Goal: Task Accomplishment & Management: Manage account settings

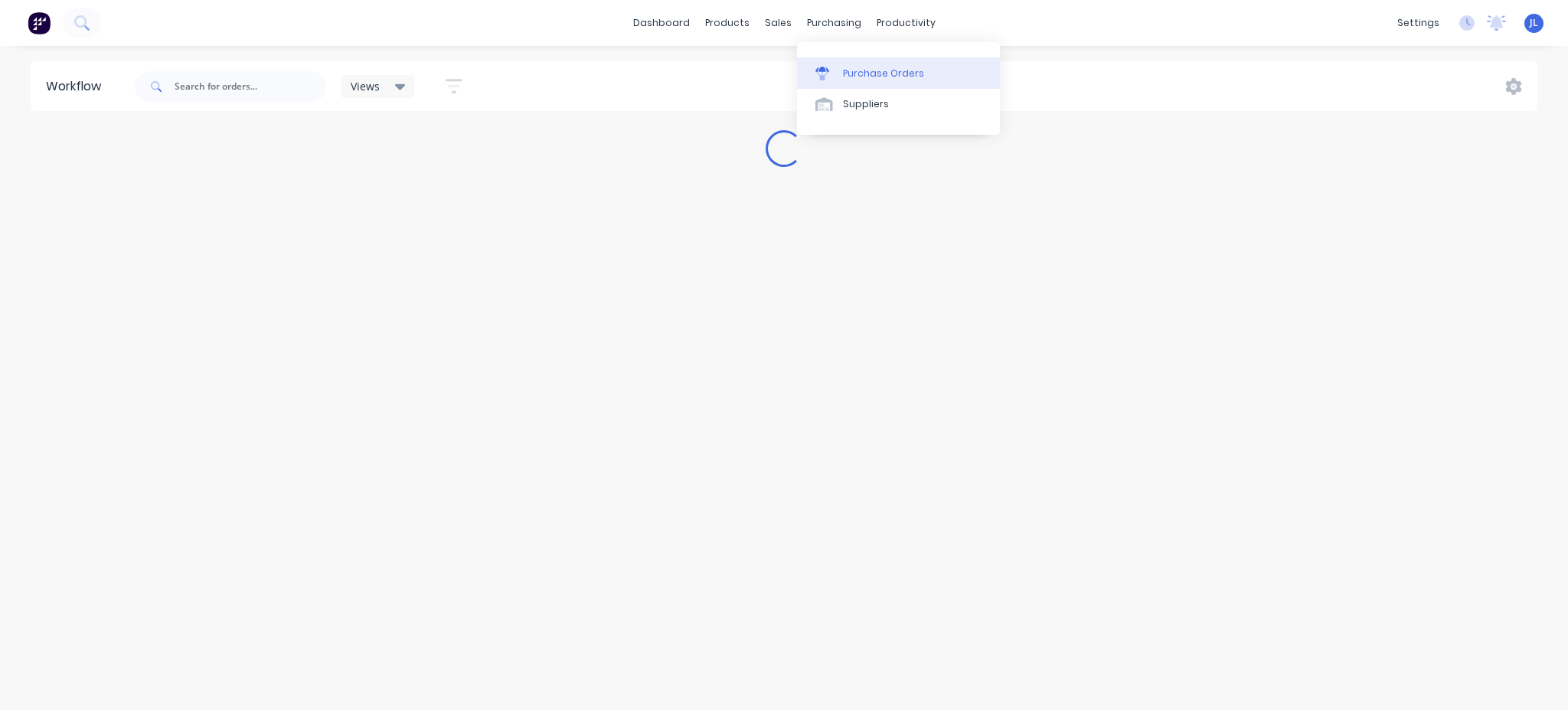
click at [861, 70] on div "Purchase Orders" at bounding box center [883, 73] width 81 height 14
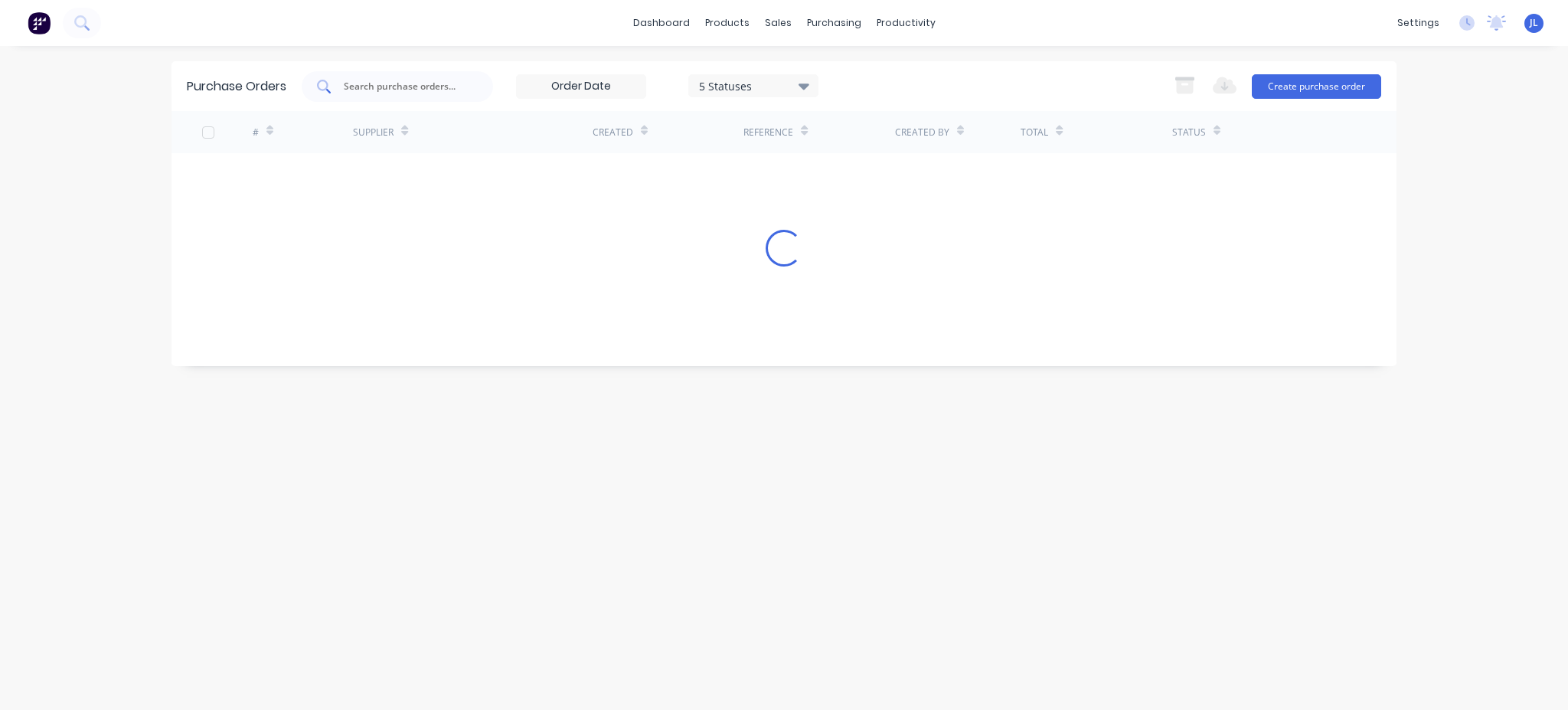
click at [319, 89] on icon at bounding box center [324, 86] width 14 height 14
click at [427, 91] on input "text" at bounding box center [406, 86] width 127 height 16
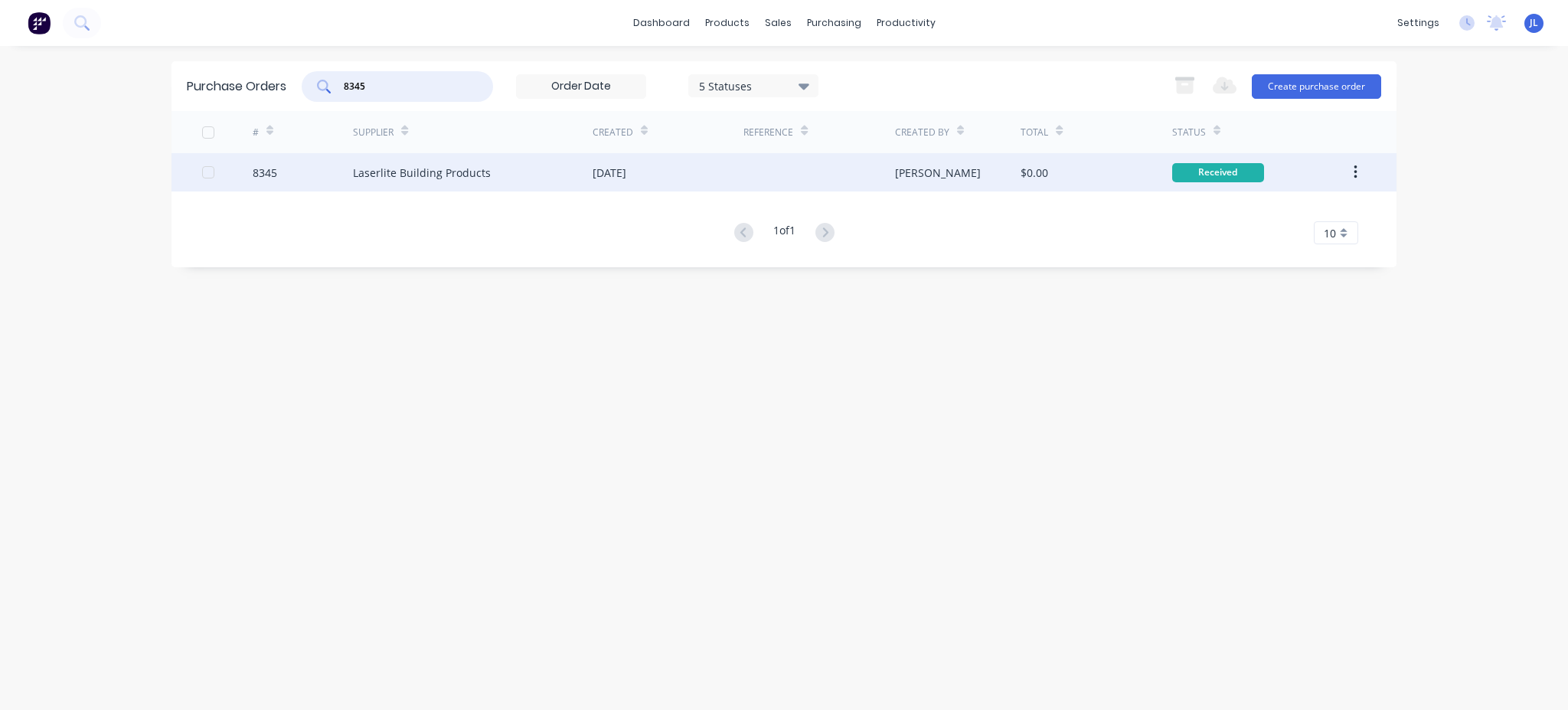
type input "8345"
click at [420, 174] on div "Laserlite Building Products" at bounding box center [422, 173] width 138 height 16
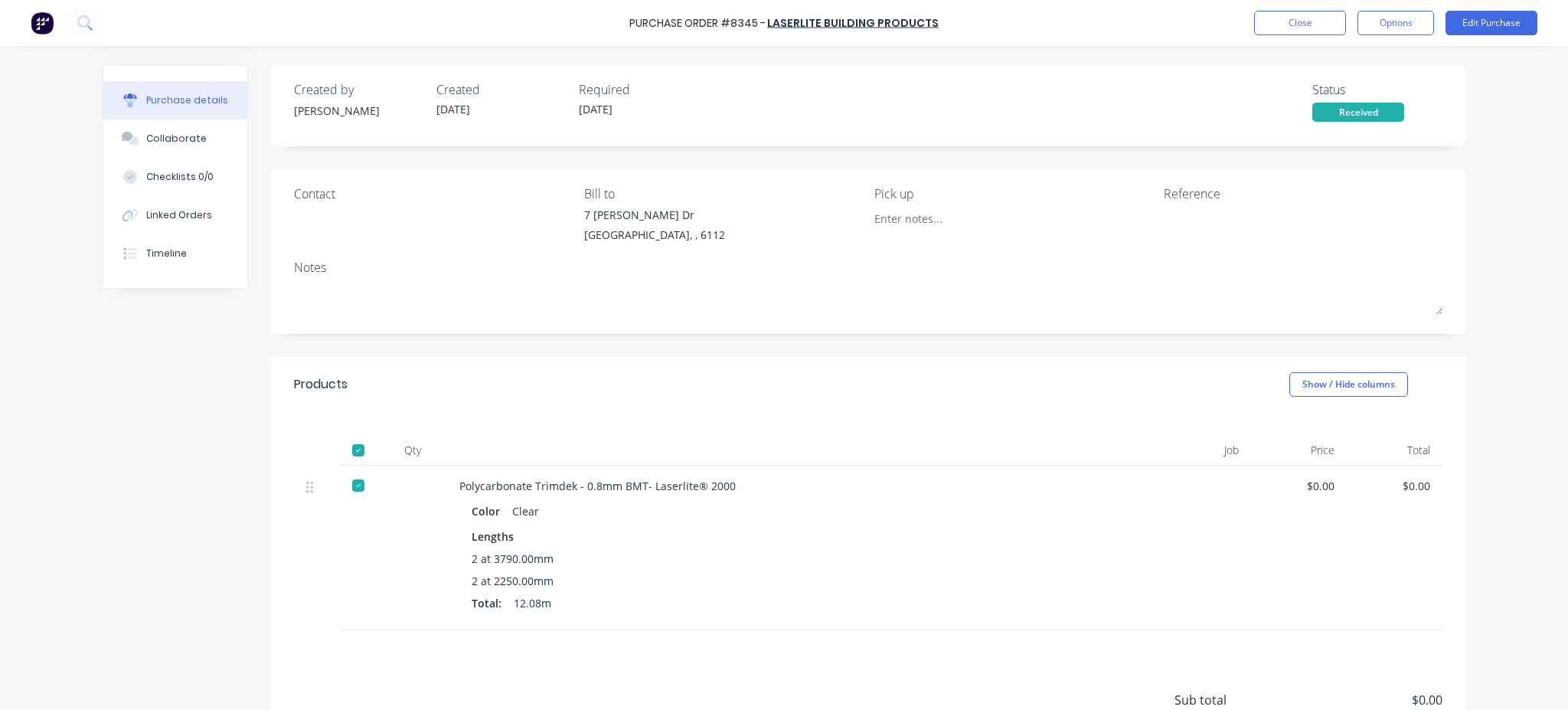
scroll to position [102, 0]
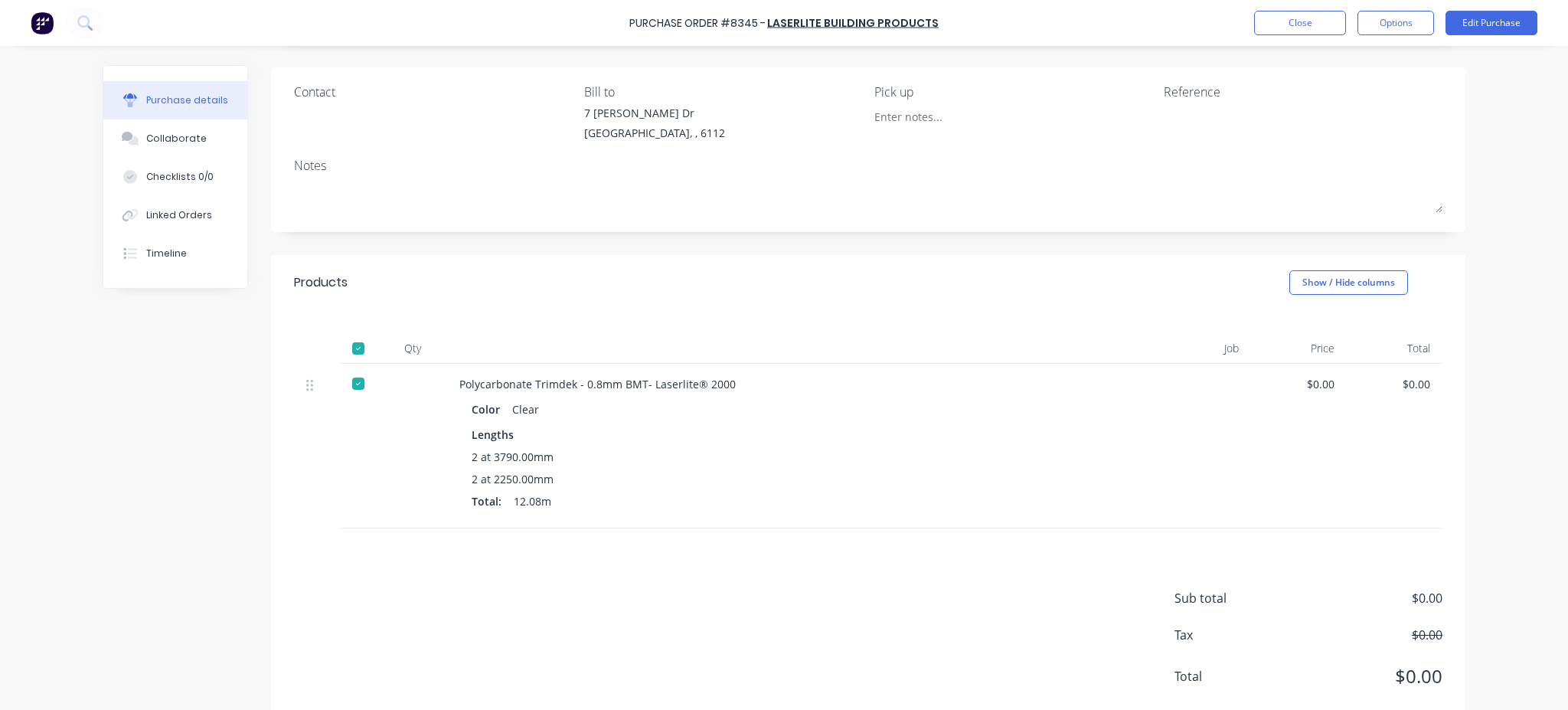
click at [580, 495] on div "Total: 12.08m" at bounding box center [792, 501] width 641 height 16
click at [578, 484] on div "2 at 2250.00mm" at bounding box center [792, 479] width 641 height 16
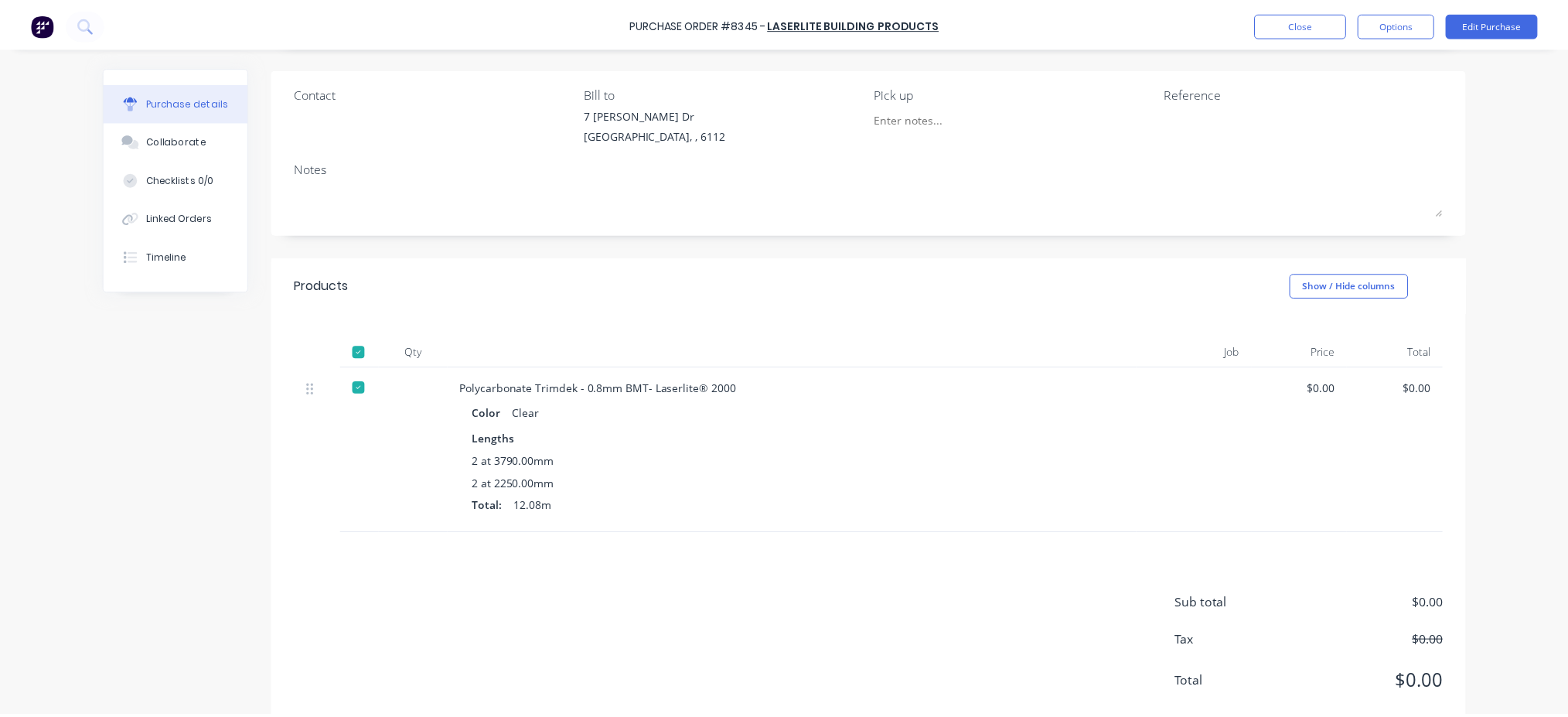
scroll to position [0, 0]
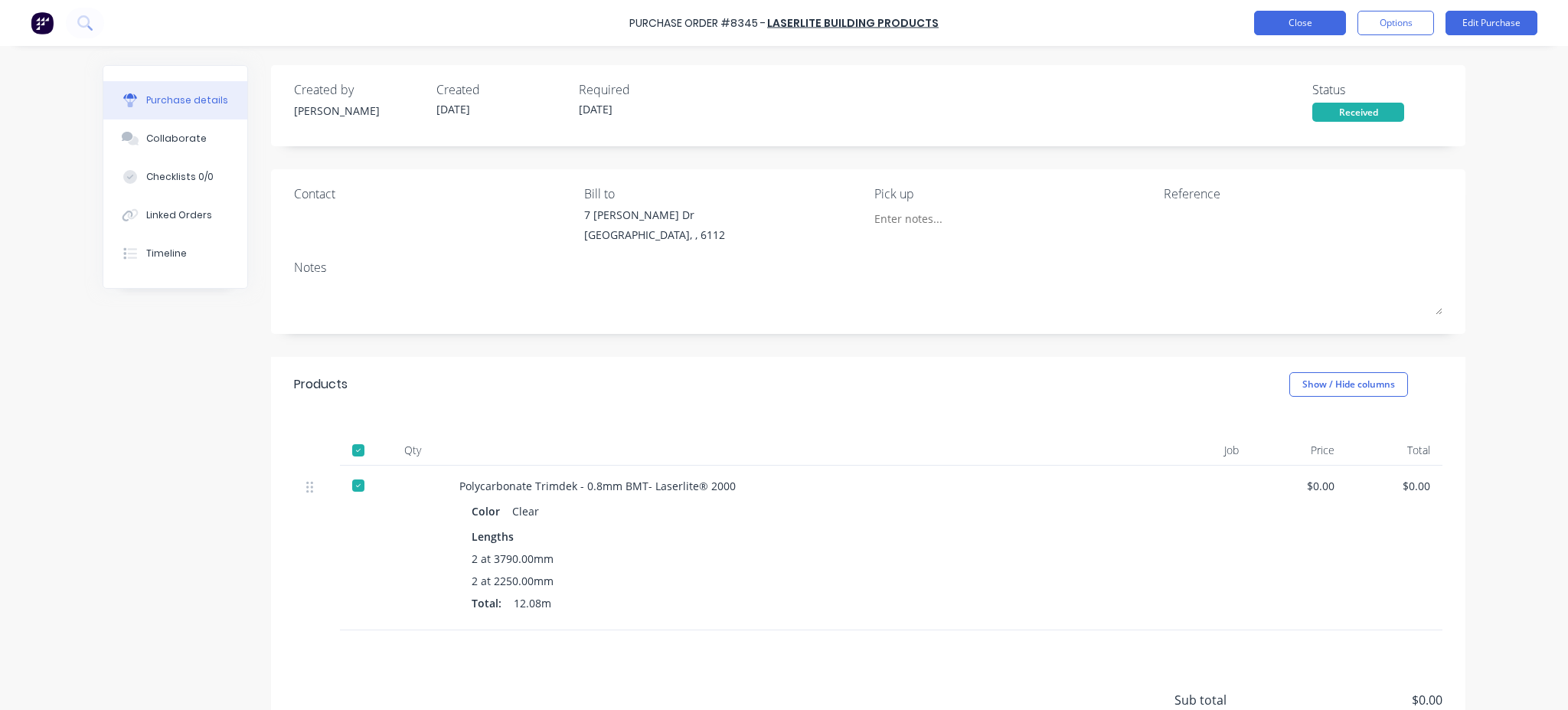
click at [1302, 13] on button "Close" at bounding box center [1300, 23] width 92 height 25
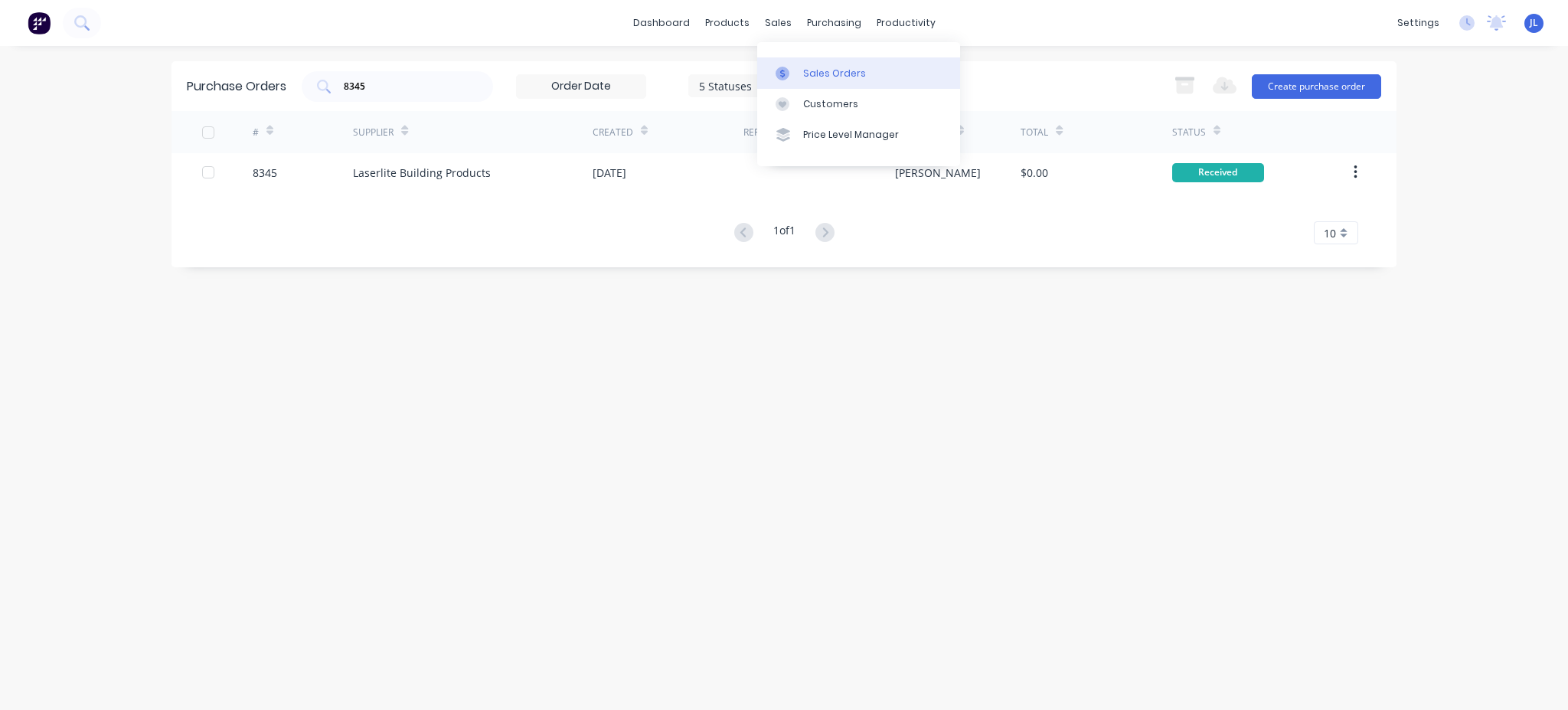
click at [802, 74] on link "Sales Orders" at bounding box center [859, 72] width 203 height 30
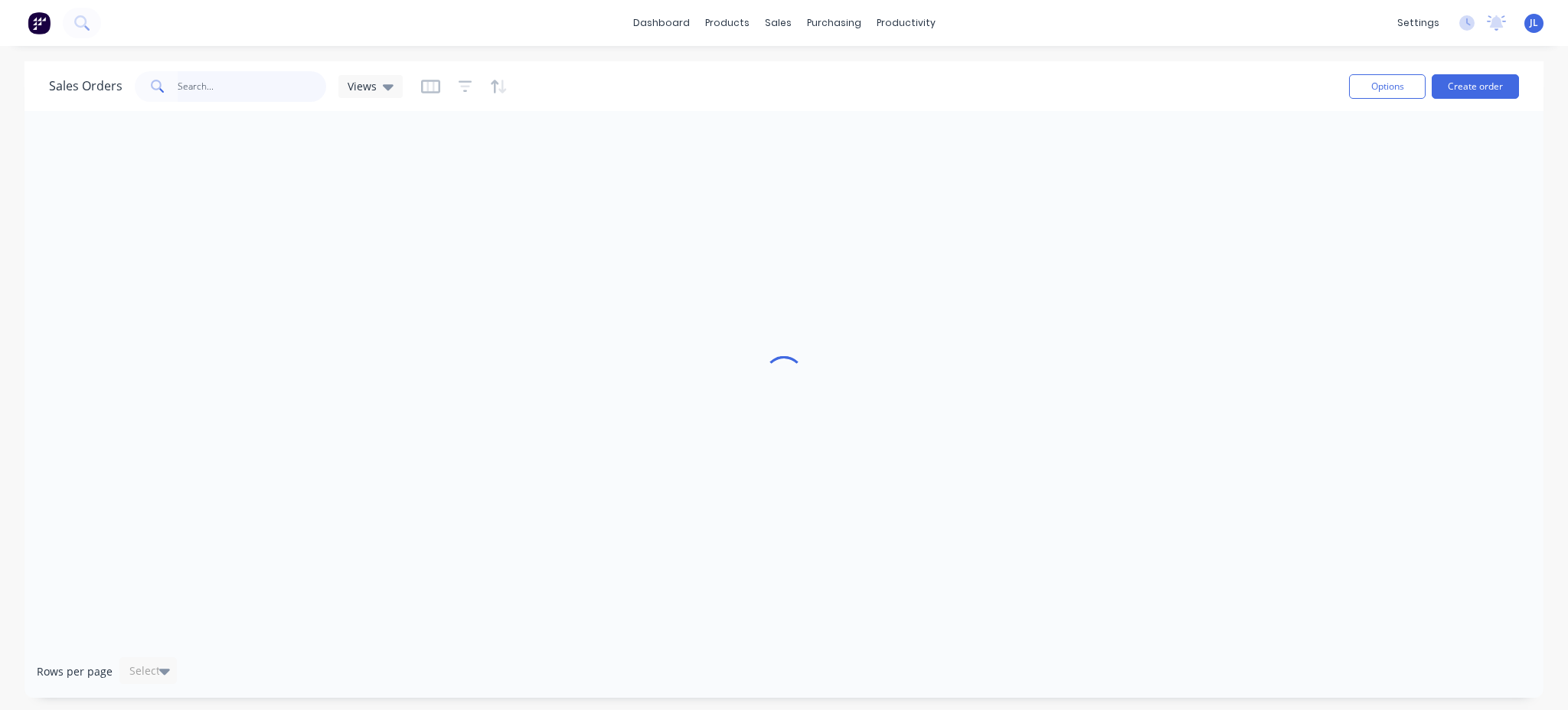
click at [259, 88] on input "text" at bounding box center [252, 86] width 149 height 30
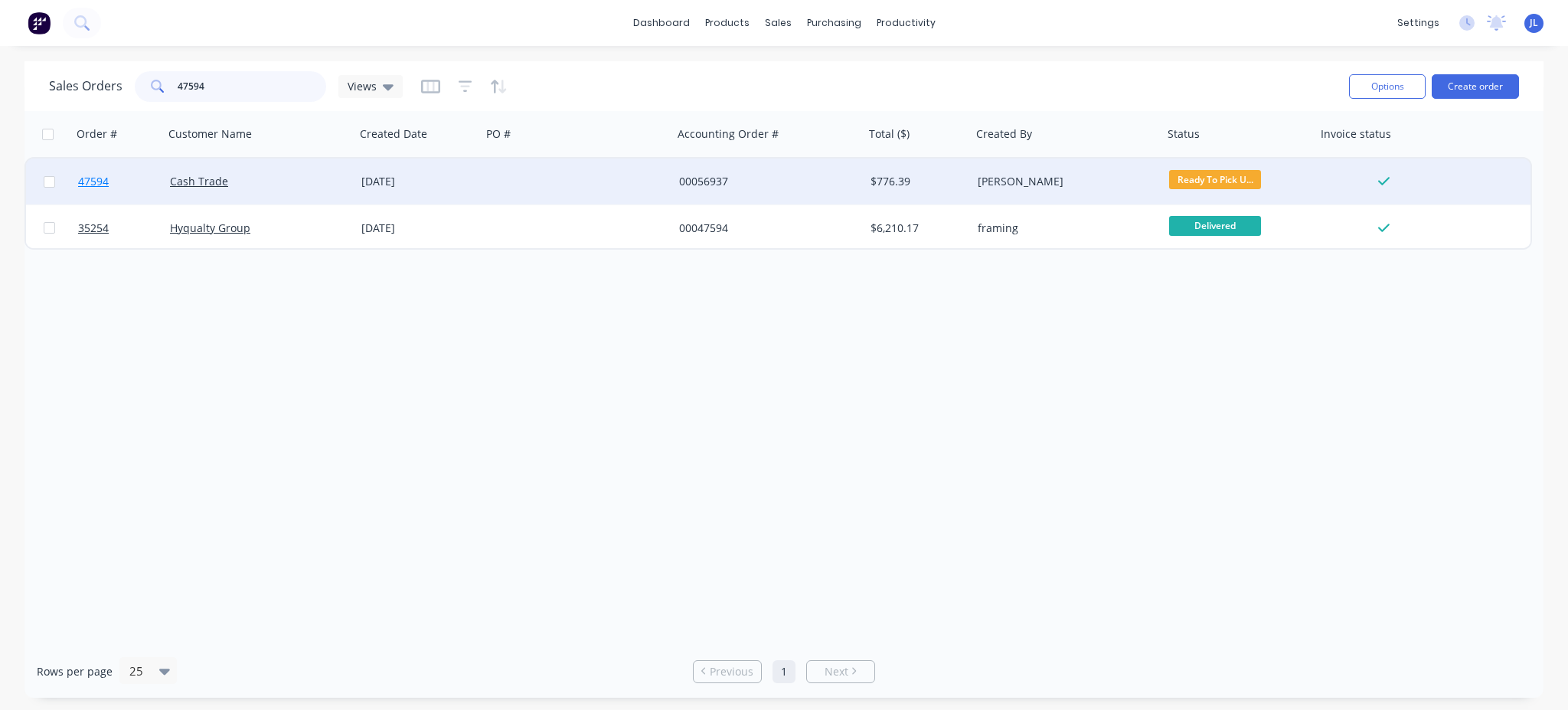
type input "47594"
click at [94, 181] on span "47594" at bounding box center [93, 181] width 30 height 16
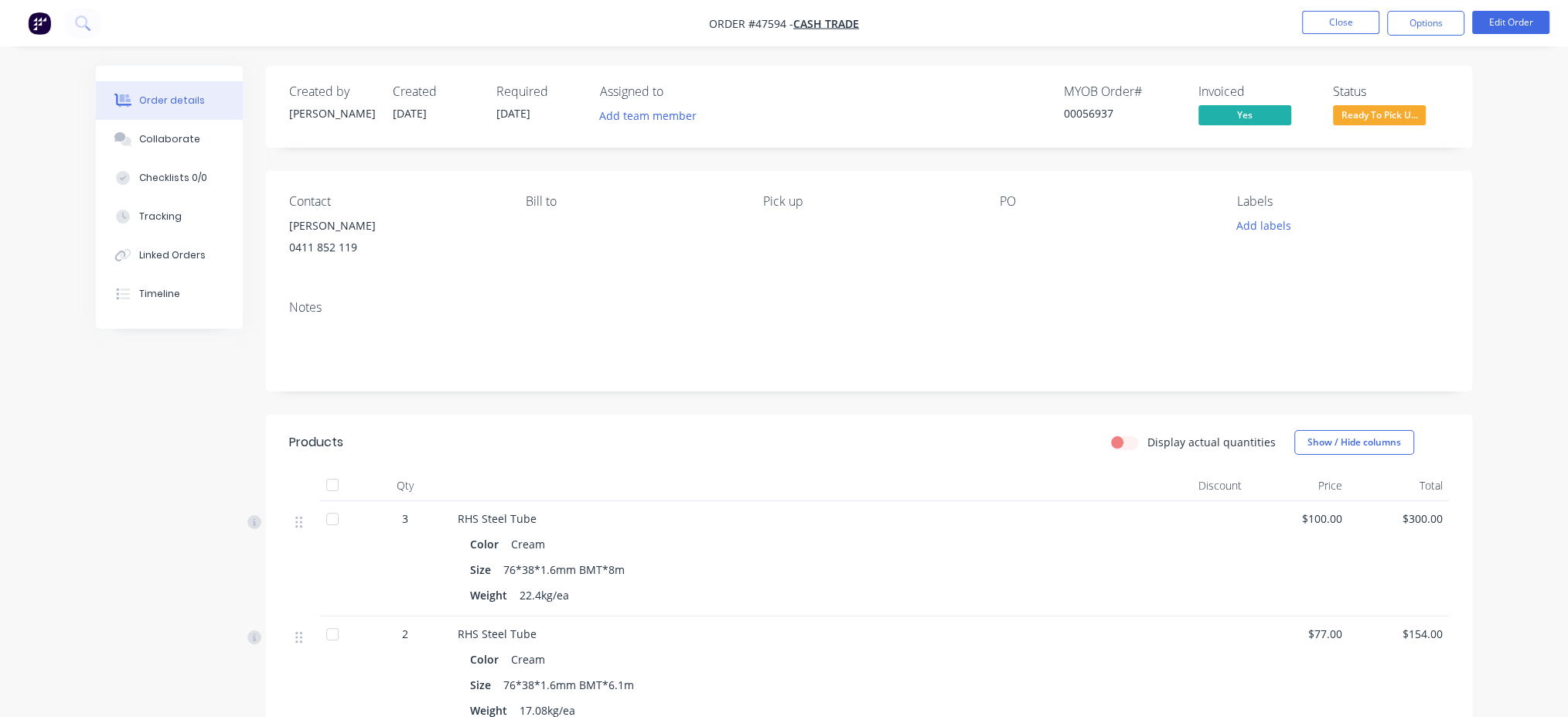
click at [1403, 116] on span "Ready To Pick U..." at bounding box center [1379, 114] width 93 height 19
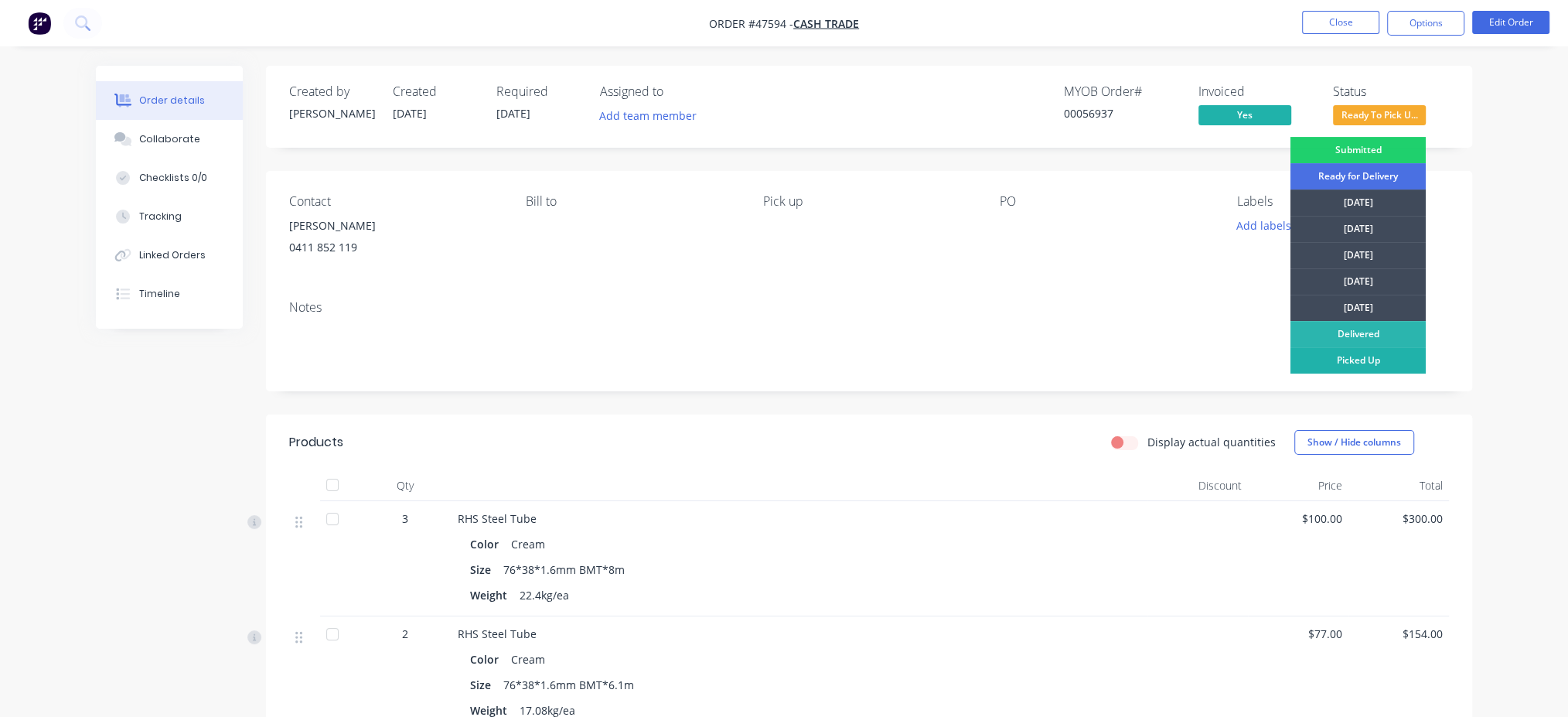
click at [1389, 366] on div "Picked Up" at bounding box center [1358, 361] width 136 height 26
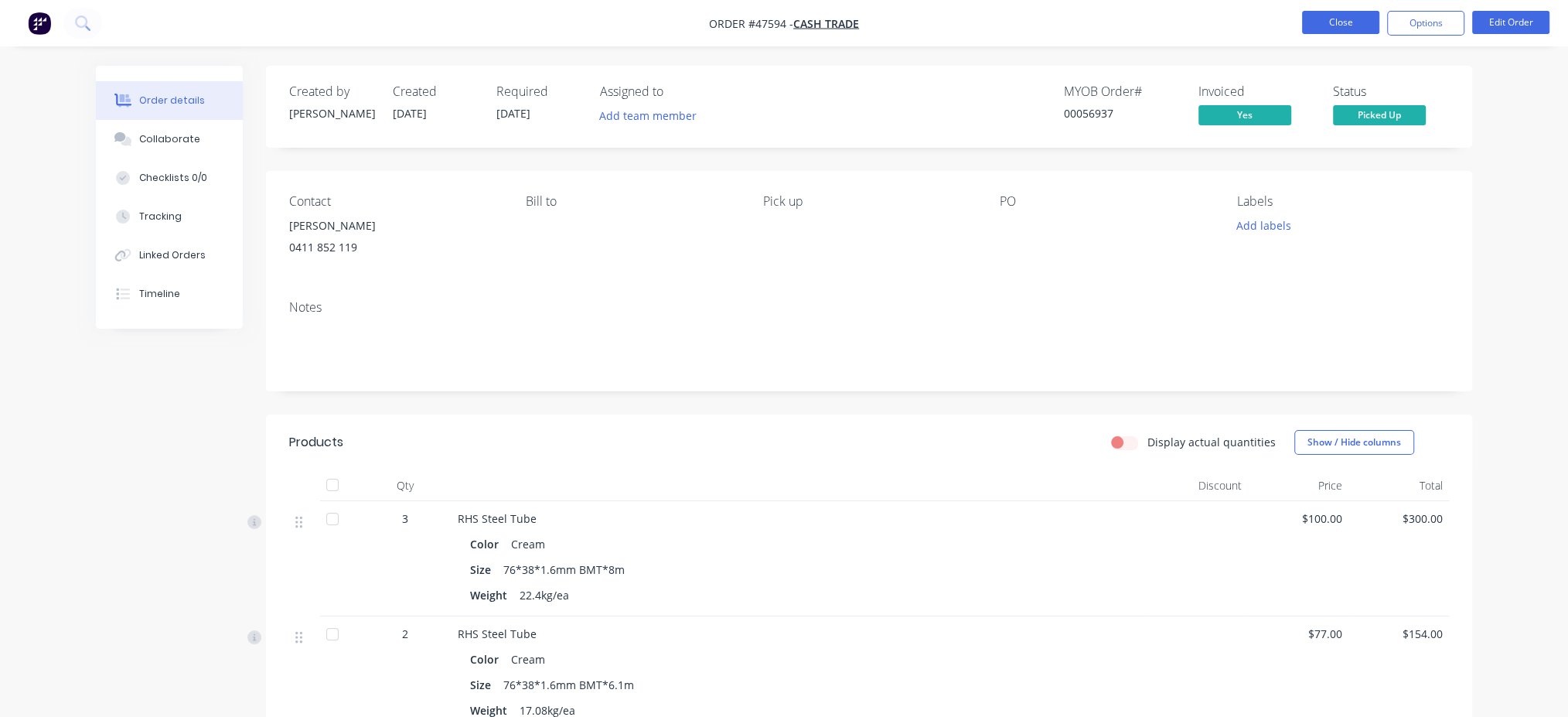
click at [1323, 11] on button "Close" at bounding box center [1340, 22] width 77 height 23
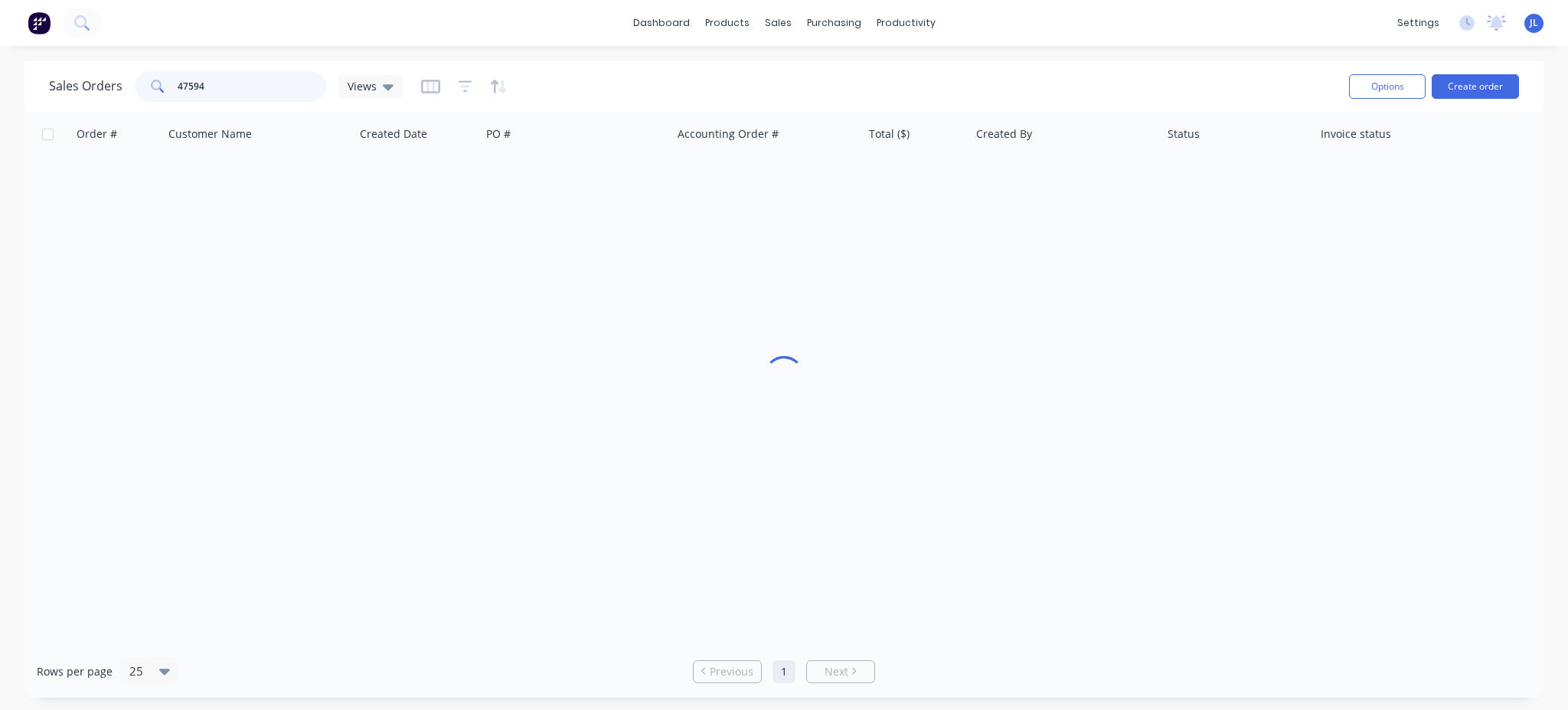
drag, startPoint x: 204, startPoint y: 87, endPoint x: 125, endPoint y: 88, distance: 79.0
click at [125, 88] on div "Sales Orders 47594 Views" at bounding box center [226, 86] width 354 height 30
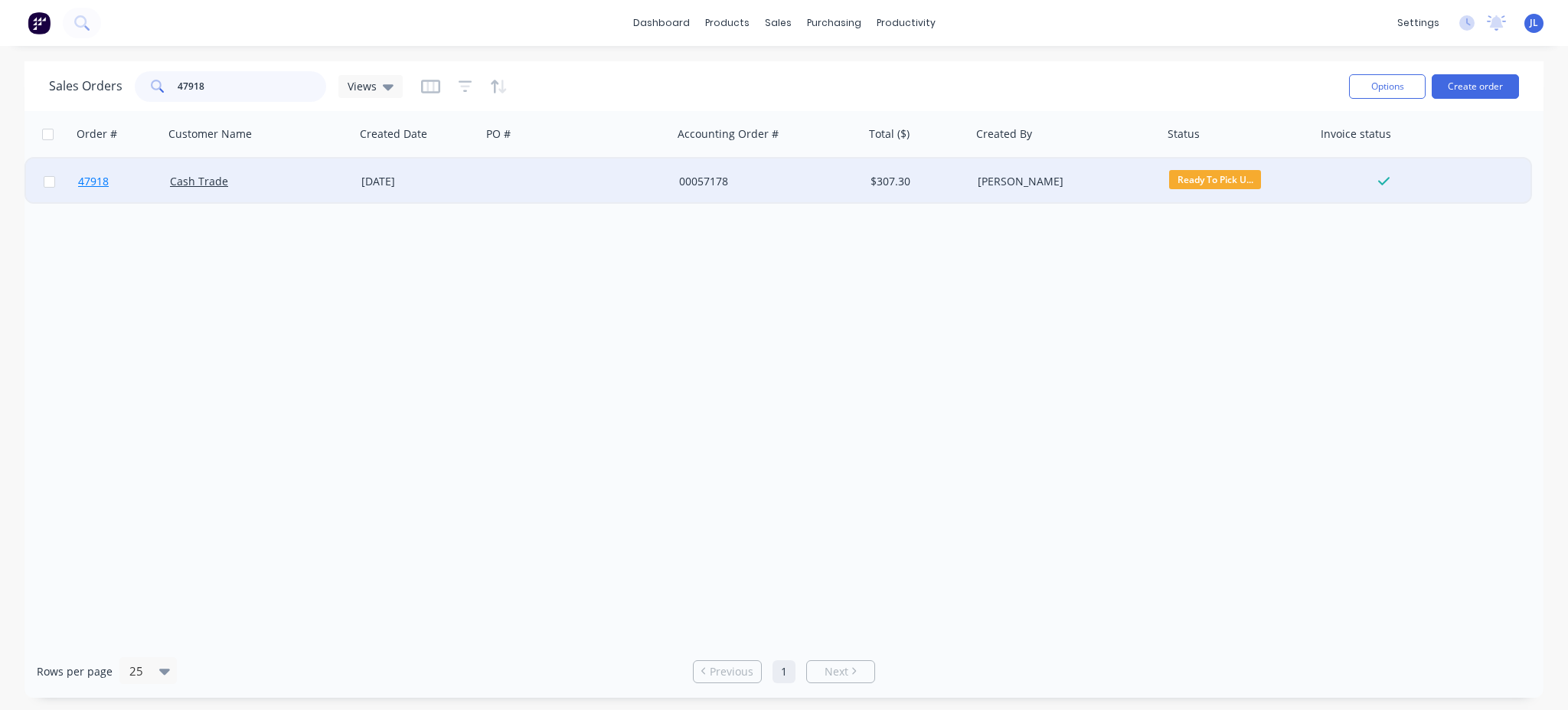
type input "47918"
click at [79, 182] on span "47918" at bounding box center [93, 181] width 30 height 16
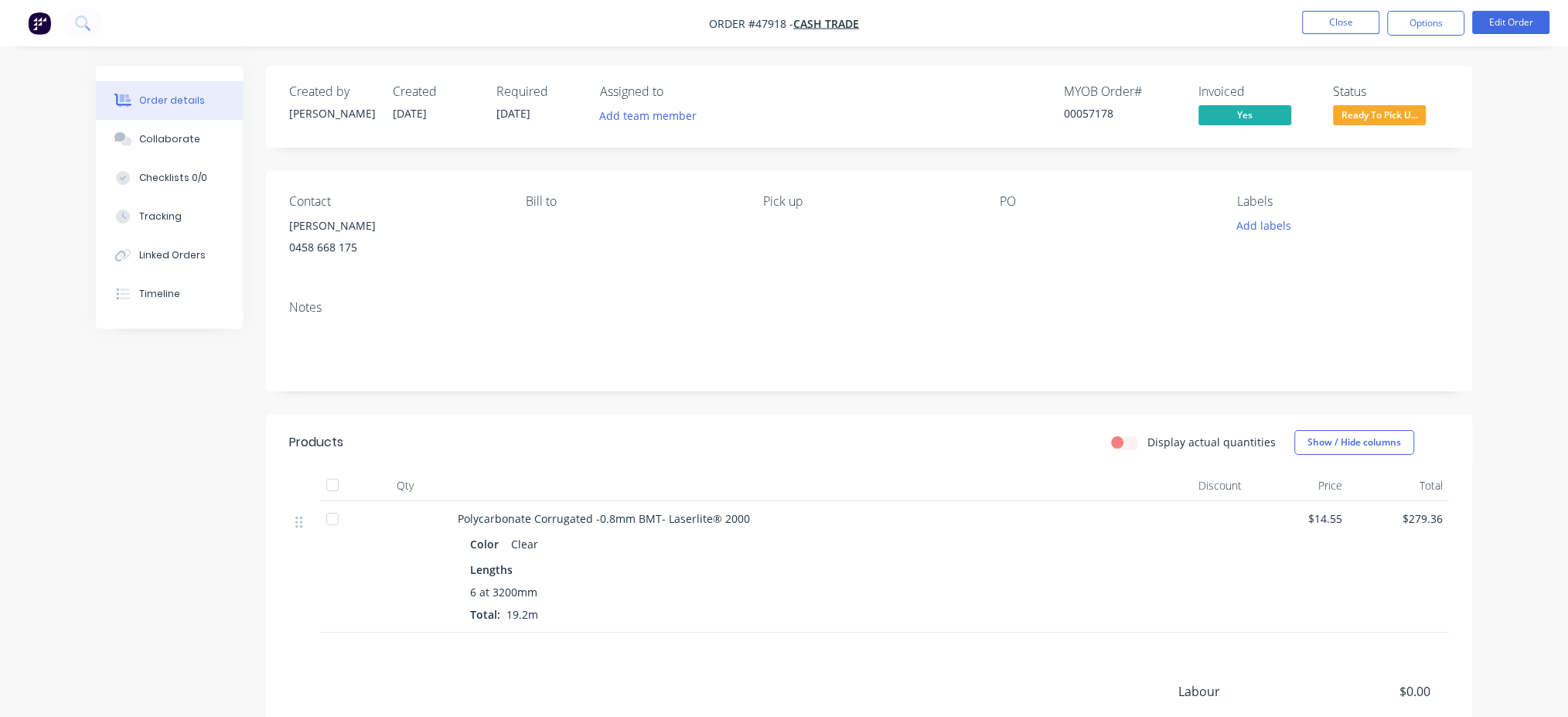
click at [1361, 117] on span "Ready To Pick U..." at bounding box center [1379, 114] width 93 height 19
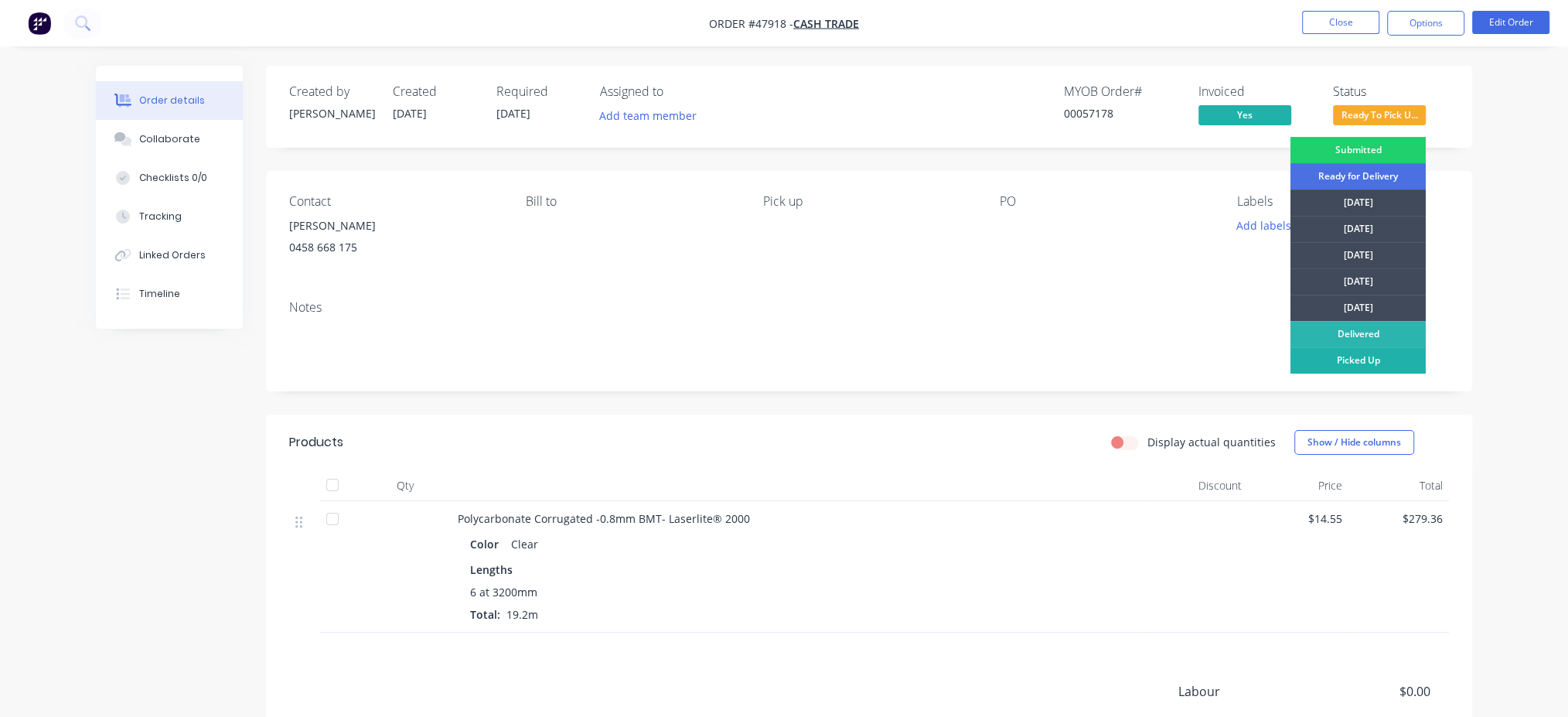
click at [1355, 368] on div "Picked Up" at bounding box center [1358, 361] width 136 height 26
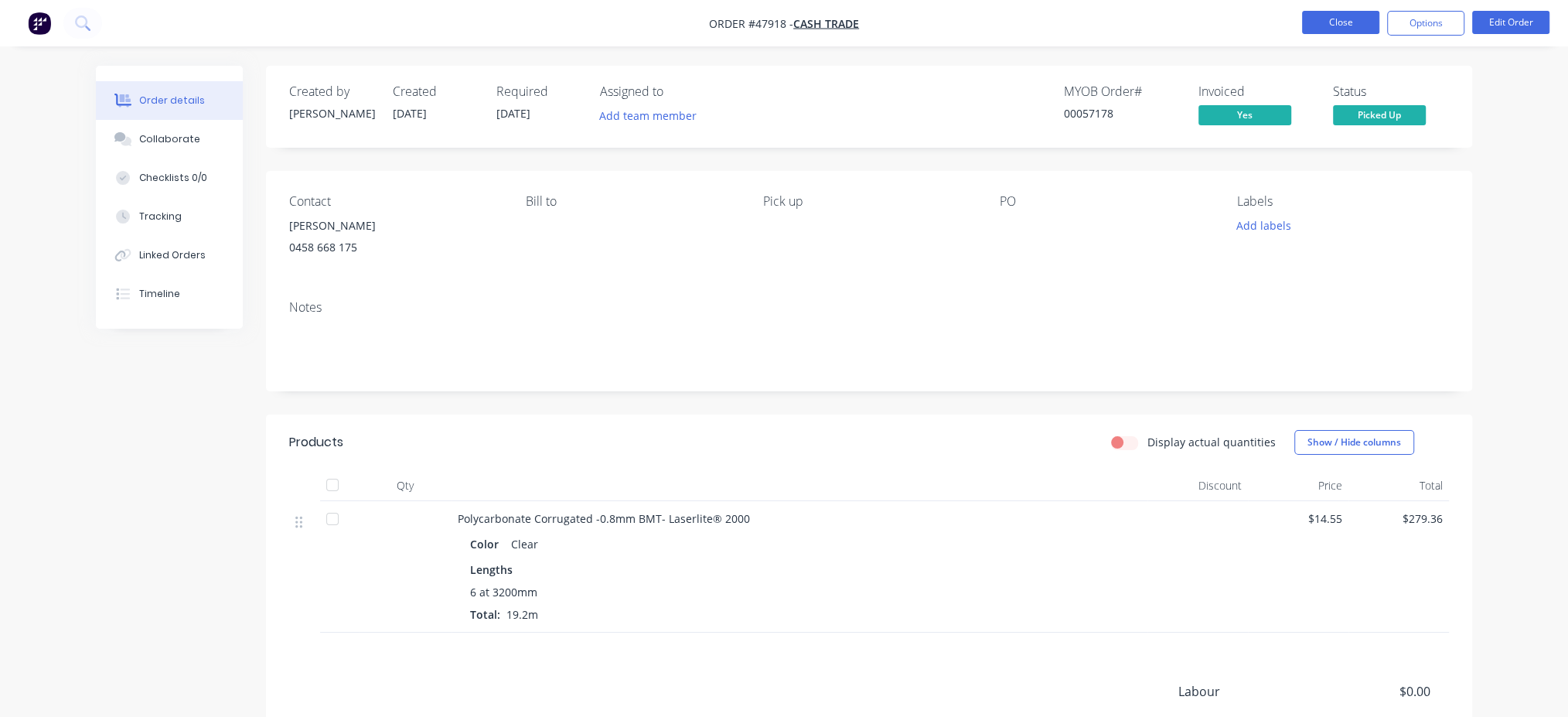
click at [1337, 27] on button "Close" at bounding box center [1340, 22] width 77 height 23
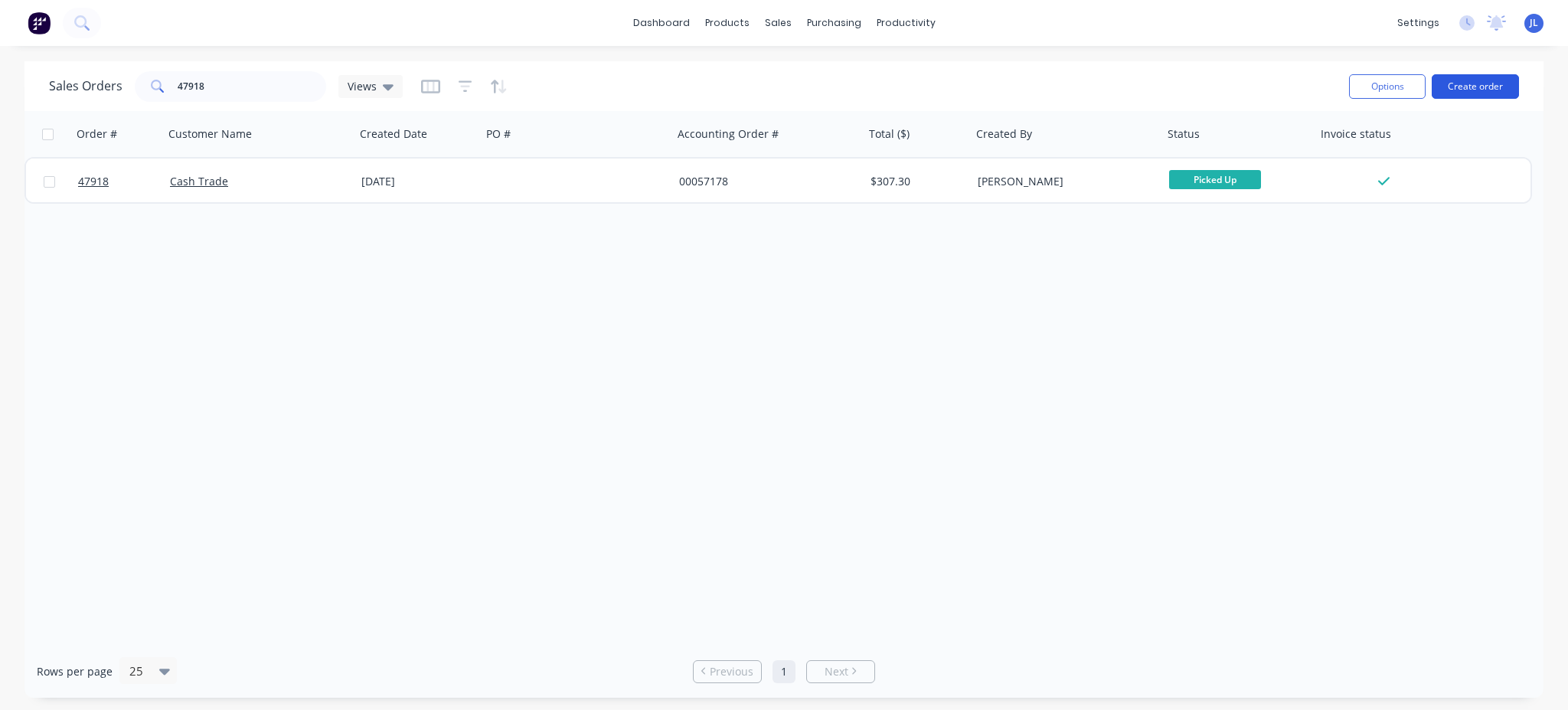
click at [1476, 91] on button "Create order" at bounding box center [1475, 87] width 88 height 25
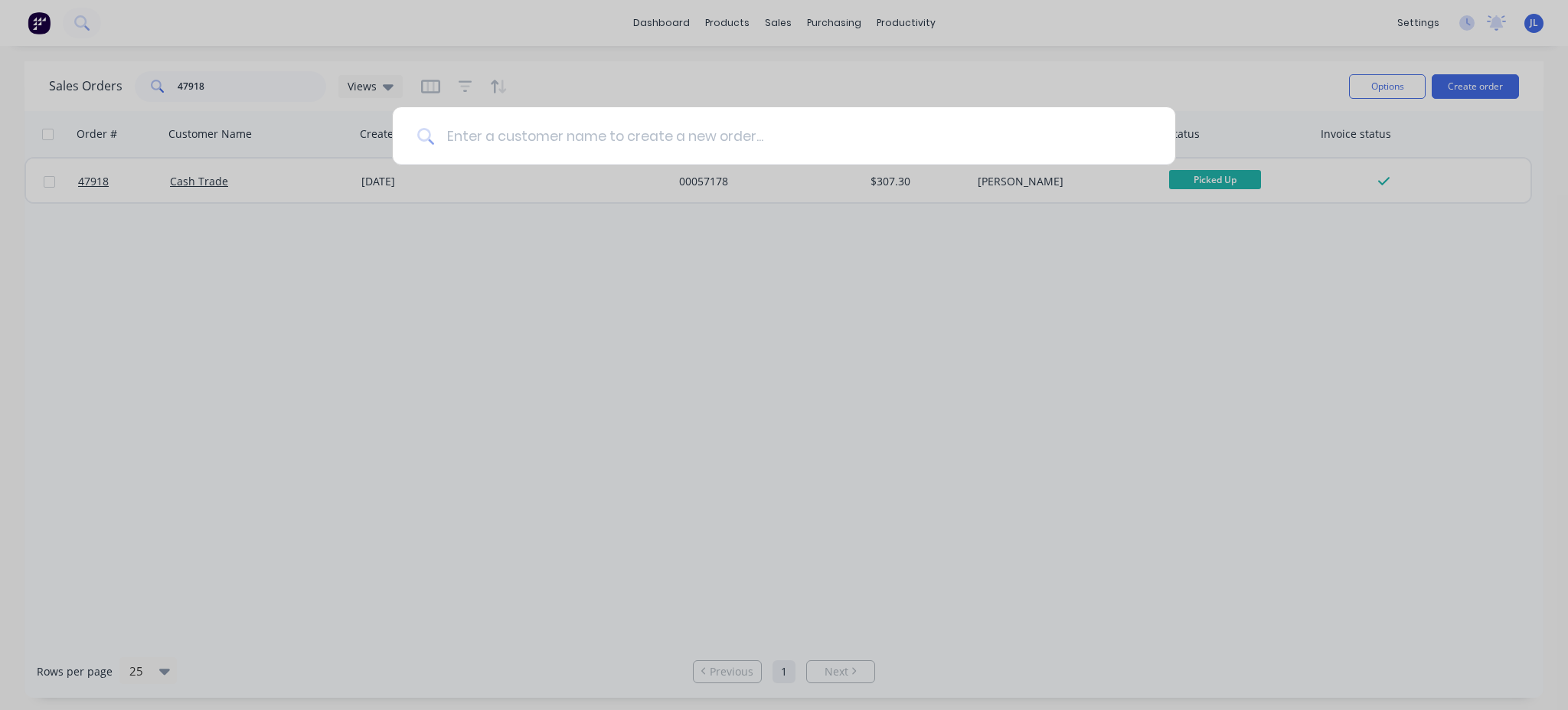
click at [562, 127] on input at bounding box center [792, 136] width 717 height 57
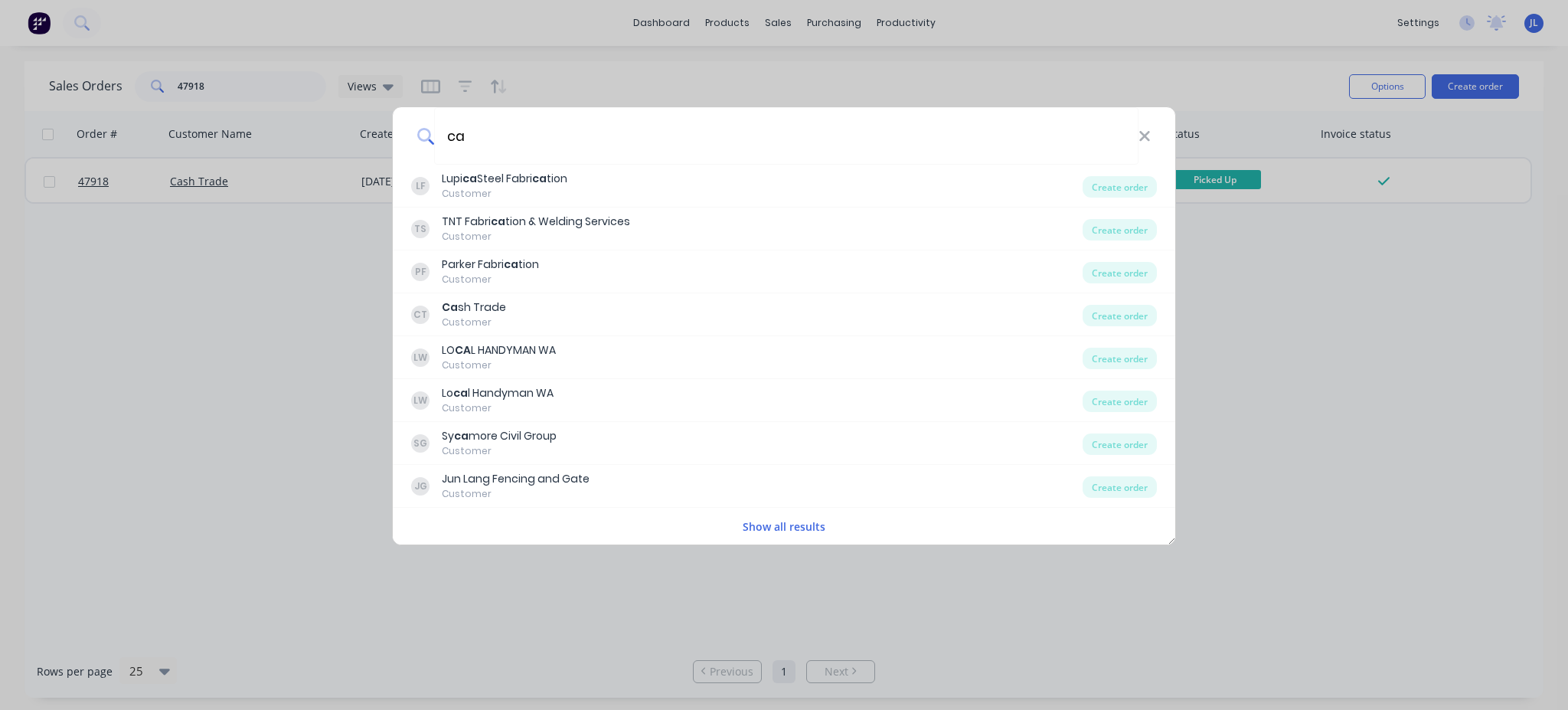
drag, startPoint x: 504, startPoint y: 134, endPoint x: 360, endPoint y: 124, distance: 144.3
click at [360, 124] on div "ca [PERSON_NAME] ca Steel Fabri ca tion Customer Create order TS TNT Fabri ca t…" at bounding box center [784, 355] width 1568 height 710
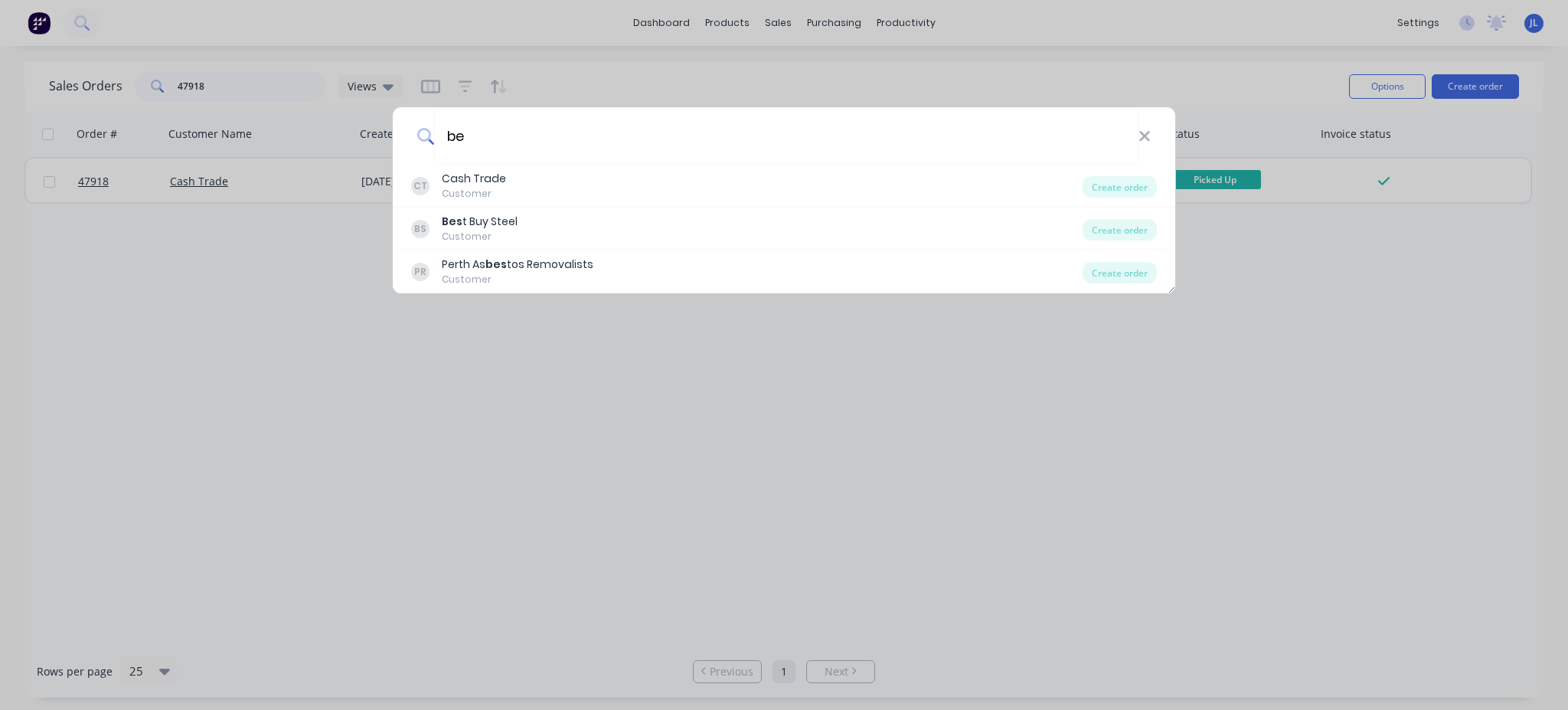
type input "b"
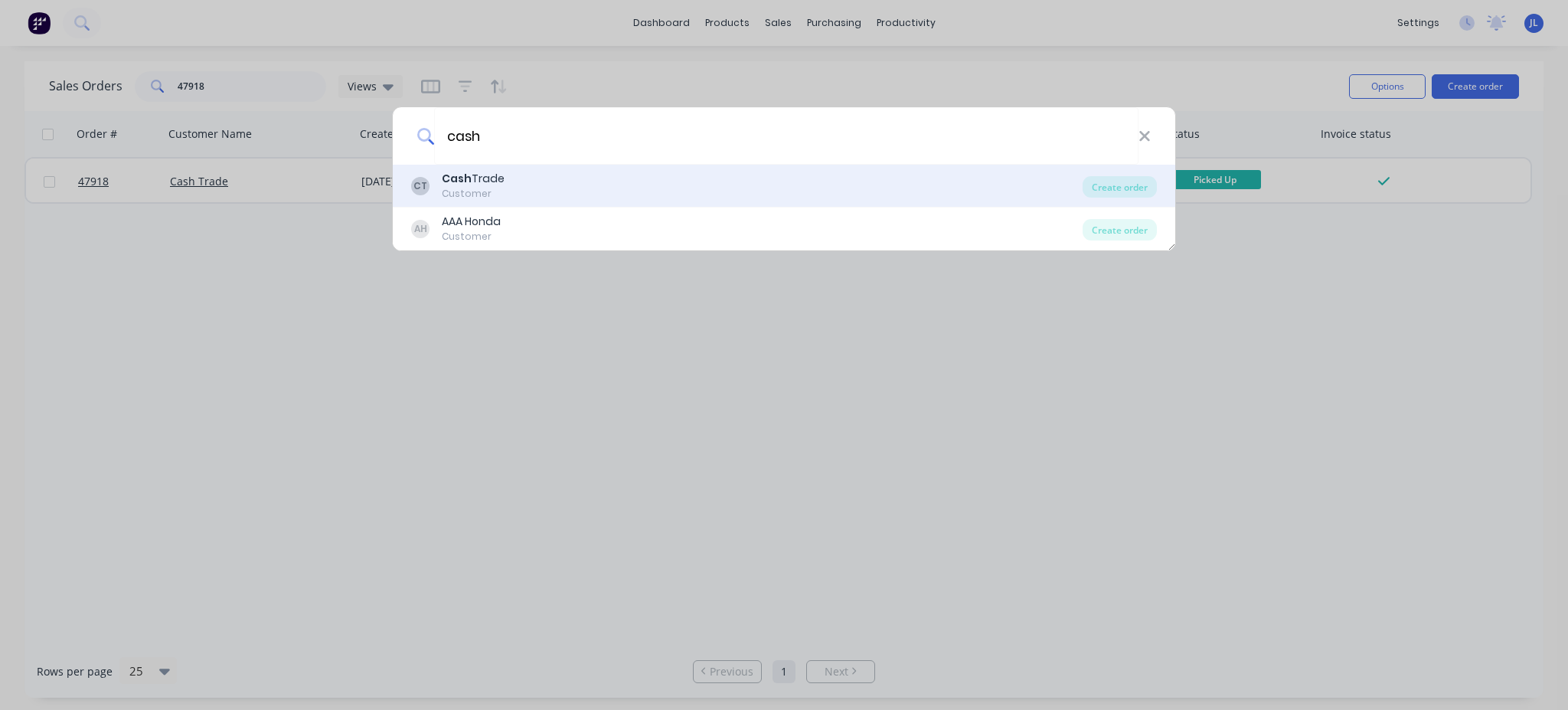
type input "cash"
click at [509, 194] on div "CT Cash Trade Customer" at bounding box center [747, 185] width 672 height 29
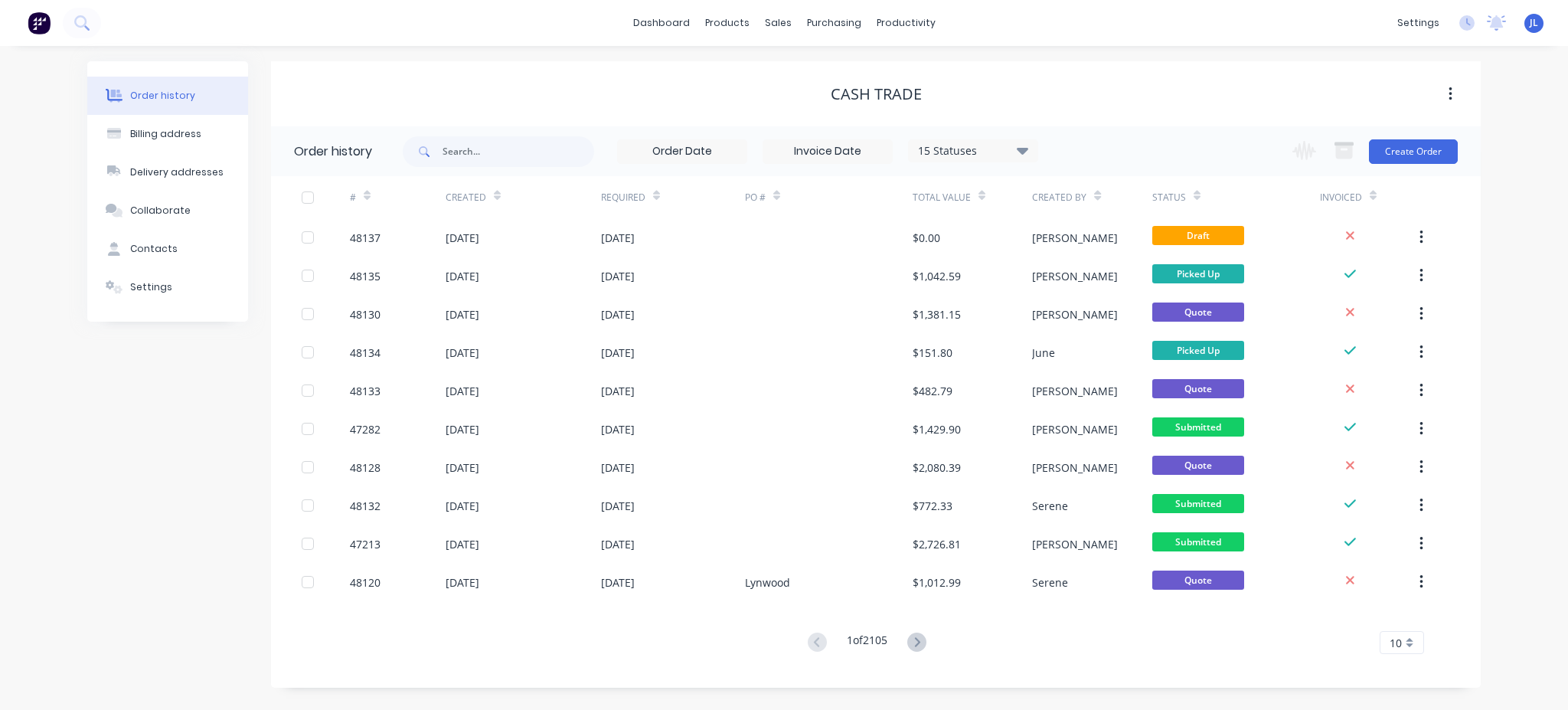
click at [1406, 164] on div "Change order status Submitted Ready for Delivery Ready To Pick Up [DATE] [DATE]…" at bounding box center [1371, 151] width 174 height 50
click at [1406, 157] on button "Create Order" at bounding box center [1413, 151] width 88 height 25
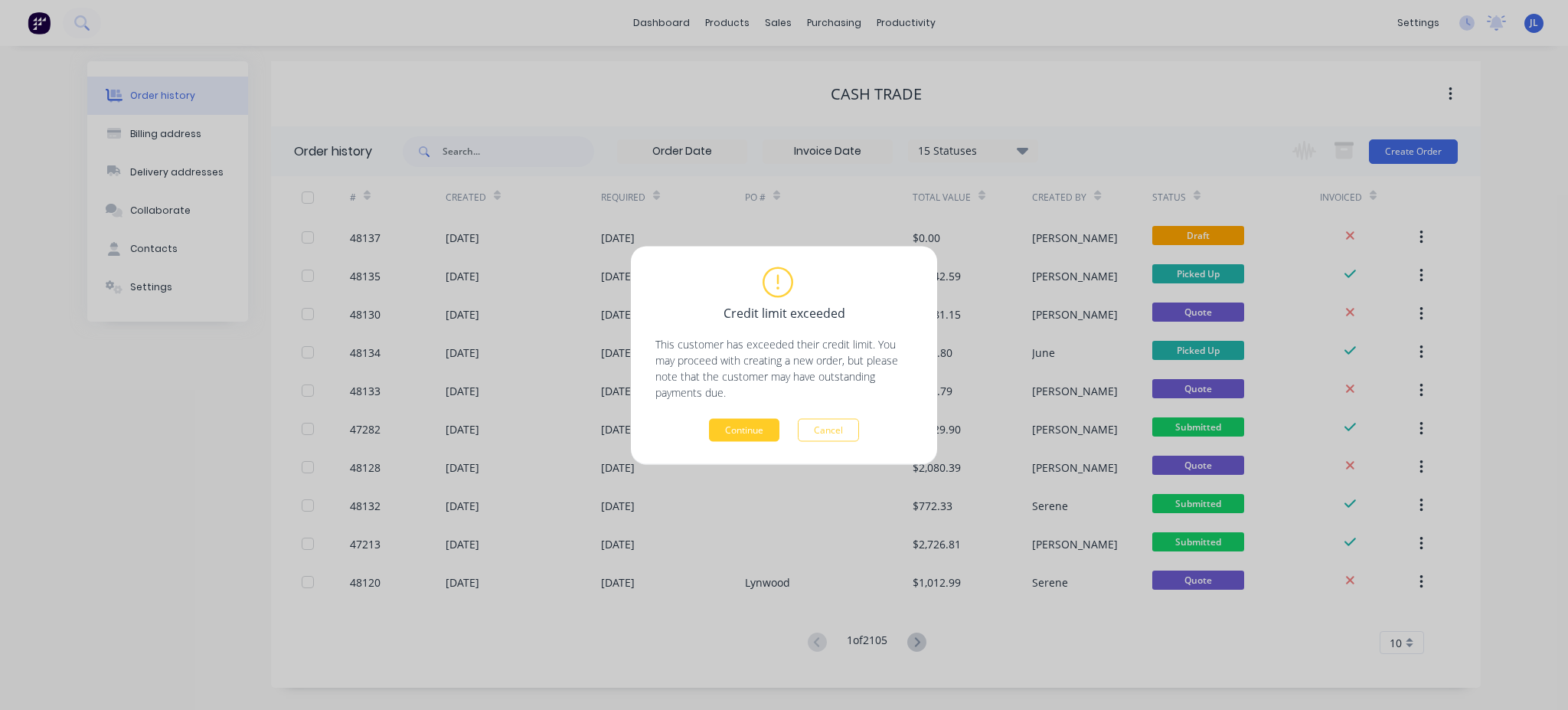
click at [735, 429] on button "Continue" at bounding box center [745, 429] width 70 height 23
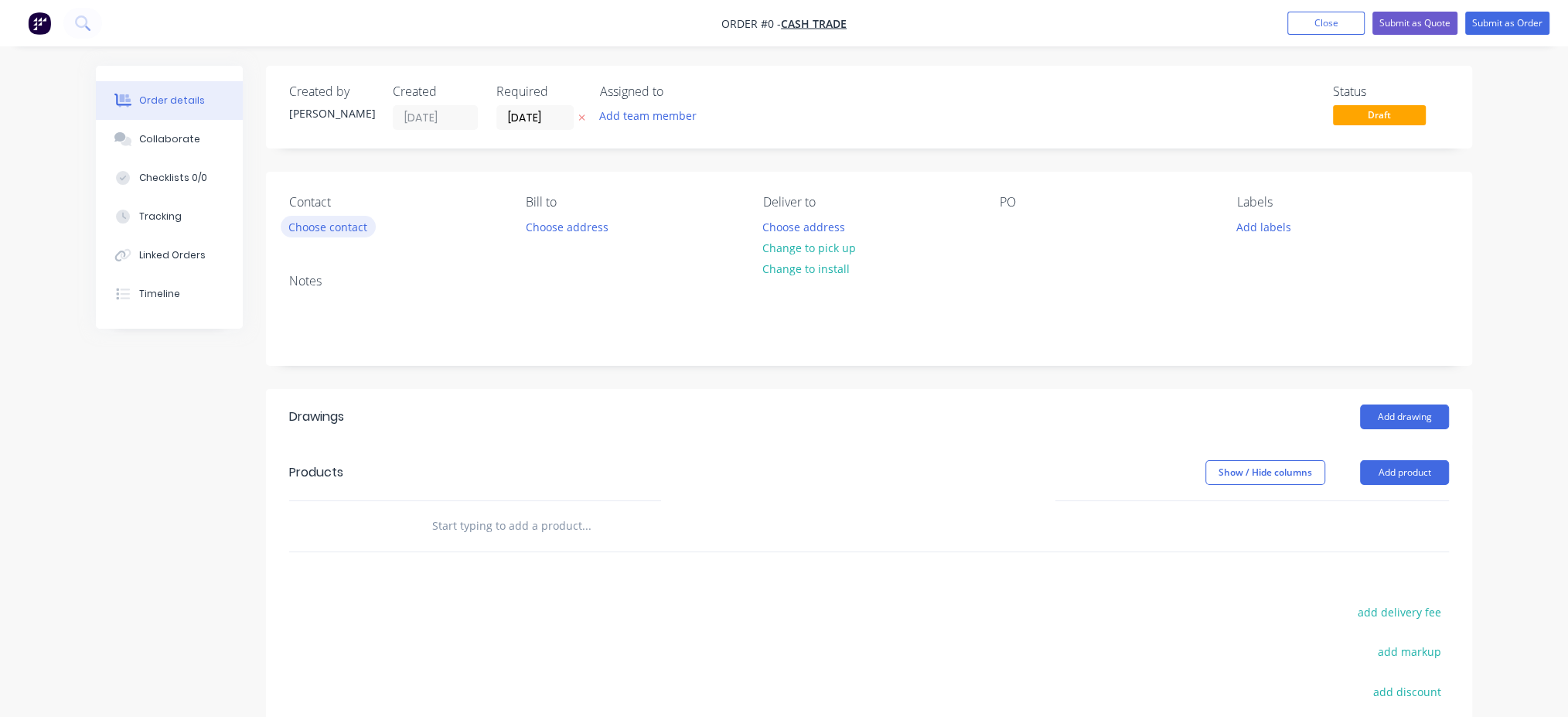
click at [337, 230] on button "Choose contact" at bounding box center [327, 226] width 95 height 21
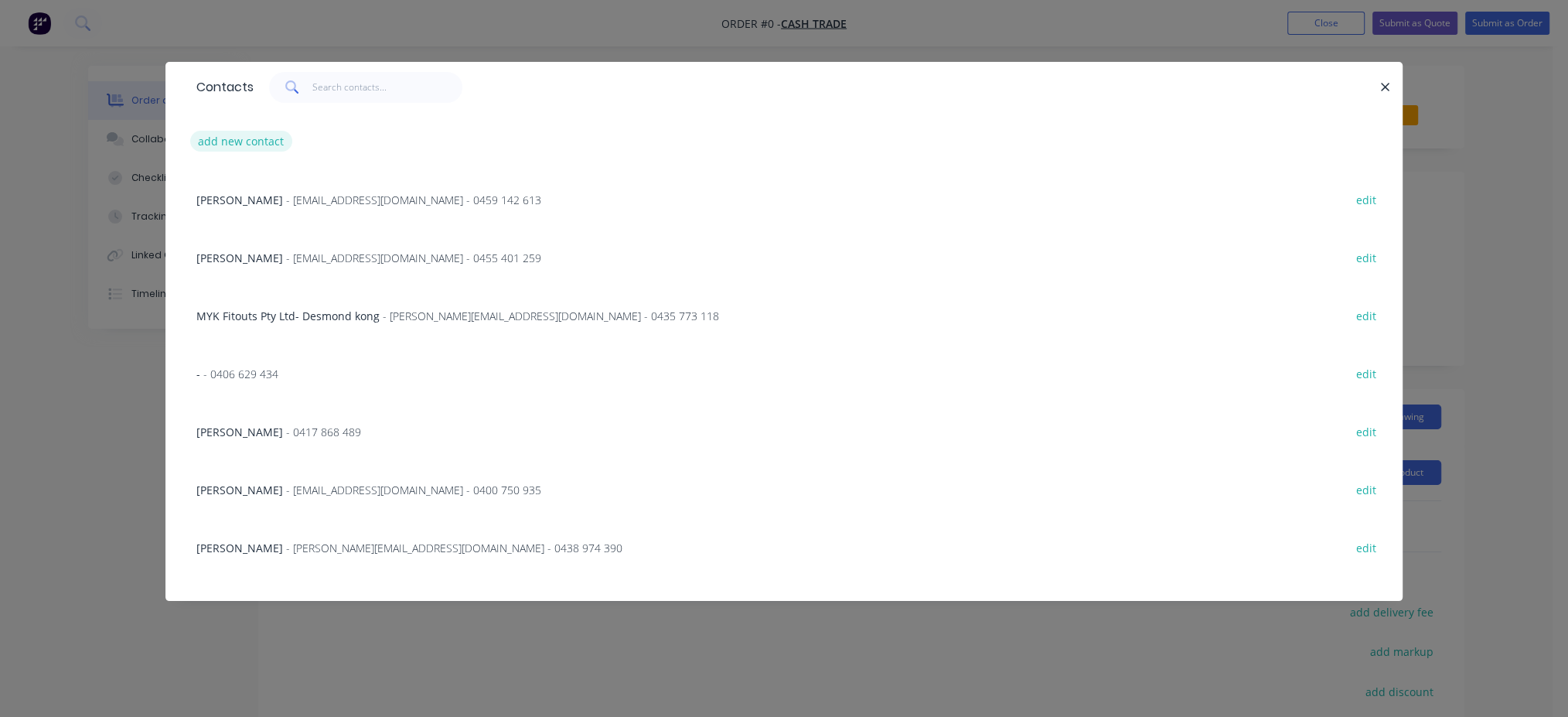
click at [277, 139] on button "add new contact" at bounding box center [241, 141] width 102 height 21
select select "AU"
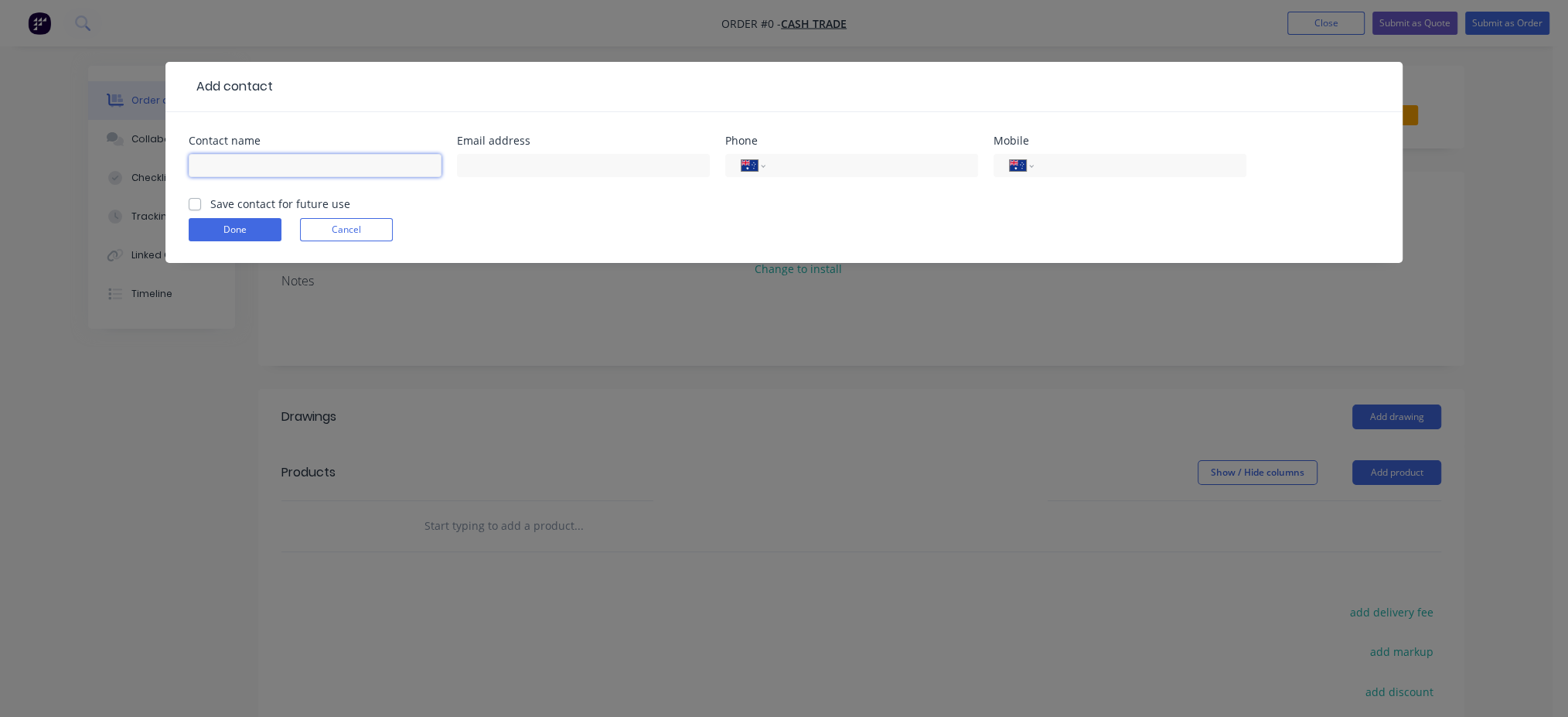
click at [269, 171] on input "text" at bounding box center [315, 165] width 253 height 23
type input "[PERSON_NAME]"
click at [242, 222] on button "Done" at bounding box center [235, 230] width 93 height 23
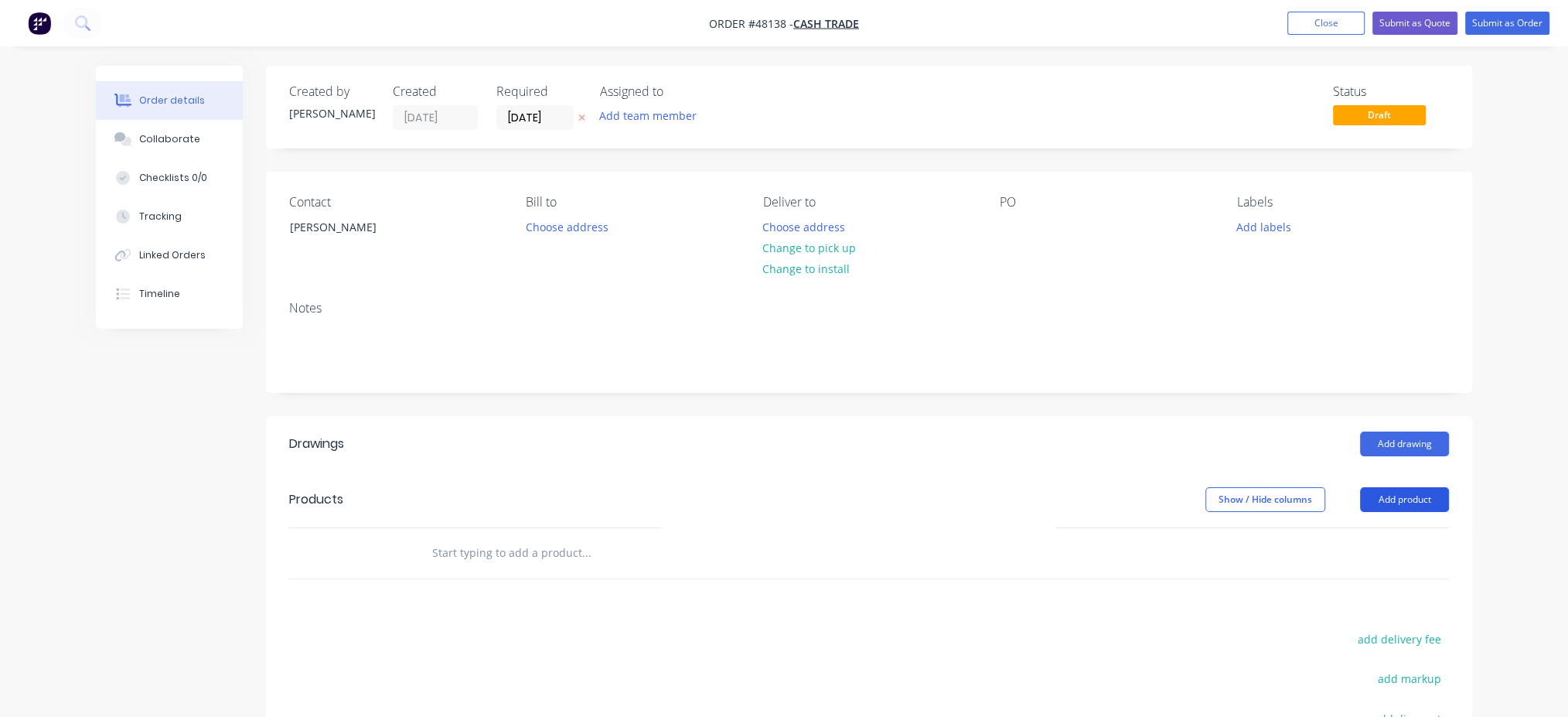
click at [1412, 499] on button "Add product" at bounding box center [1404, 500] width 89 height 25
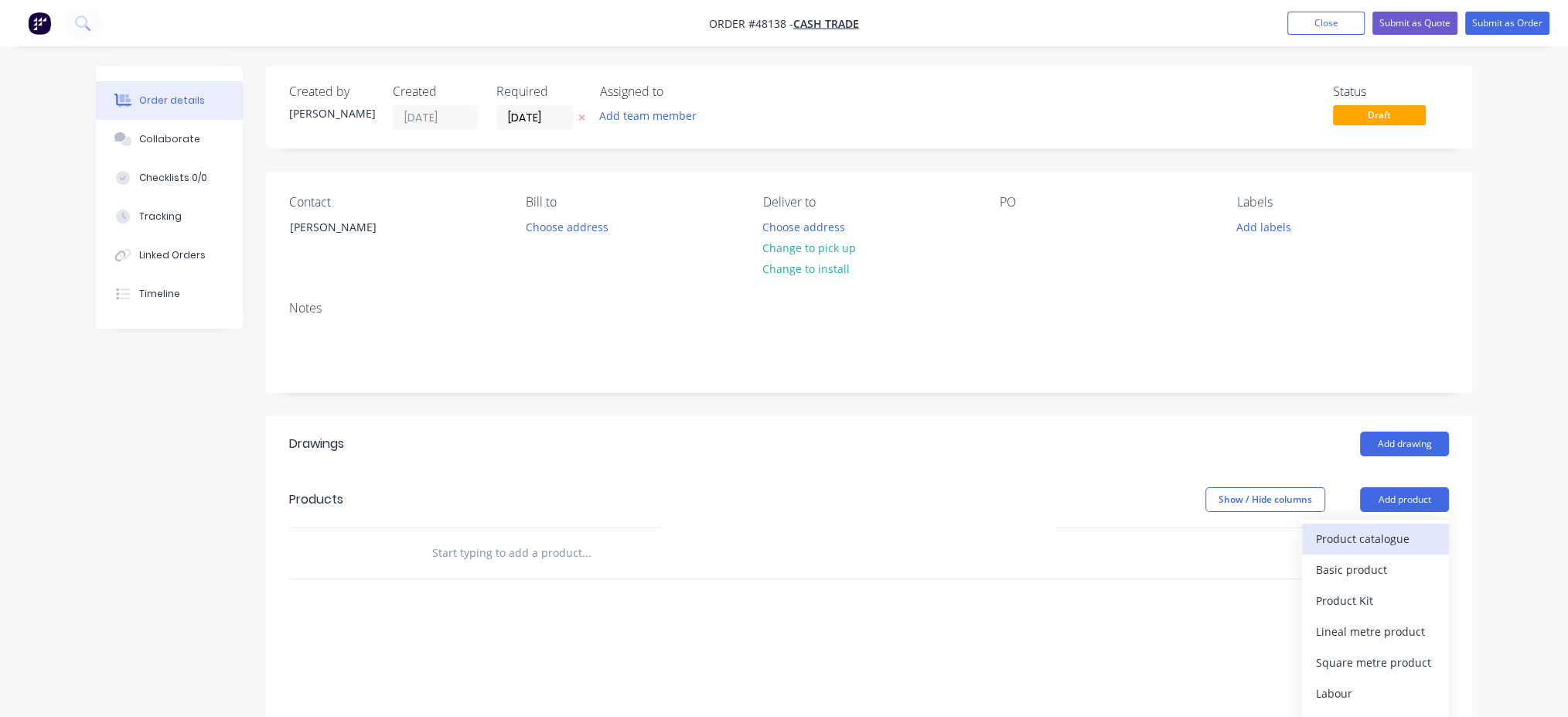
click at [1328, 533] on div "Product catalogue" at bounding box center [1375, 538] width 119 height 22
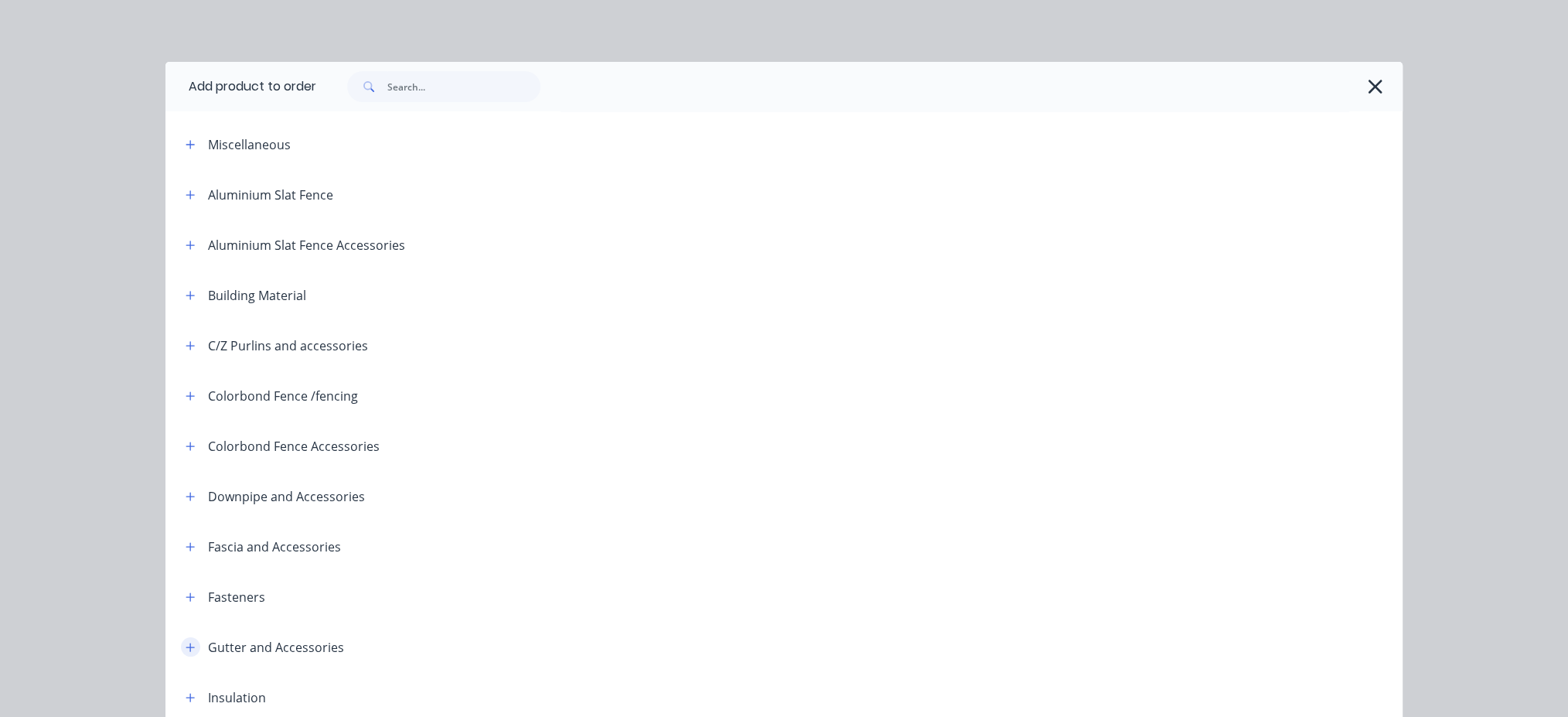
click at [185, 649] on icon "button" at bounding box center [189, 647] width 9 height 11
click at [186, 647] on icon "button" at bounding box center [190, 647] width 8 height 1
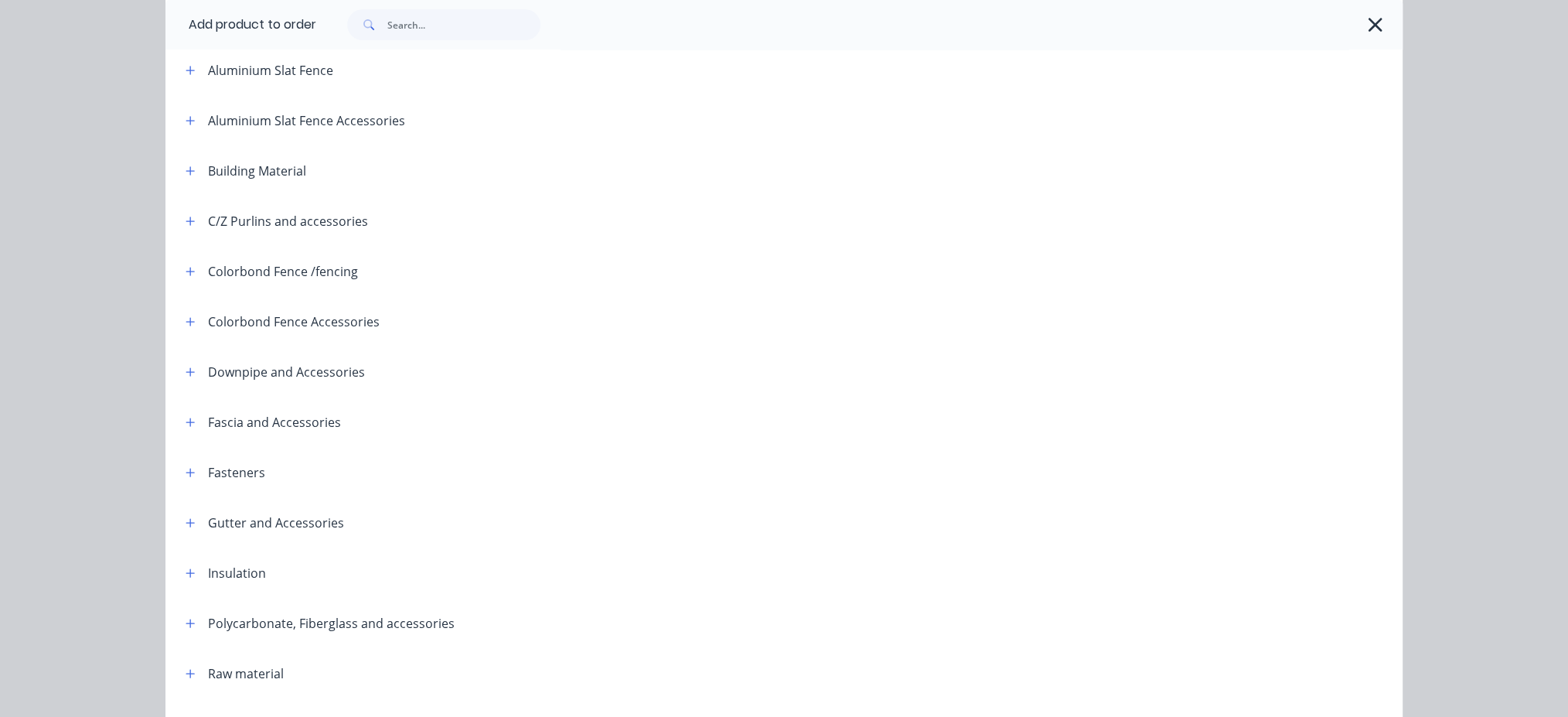
scroll to position [206, 0]
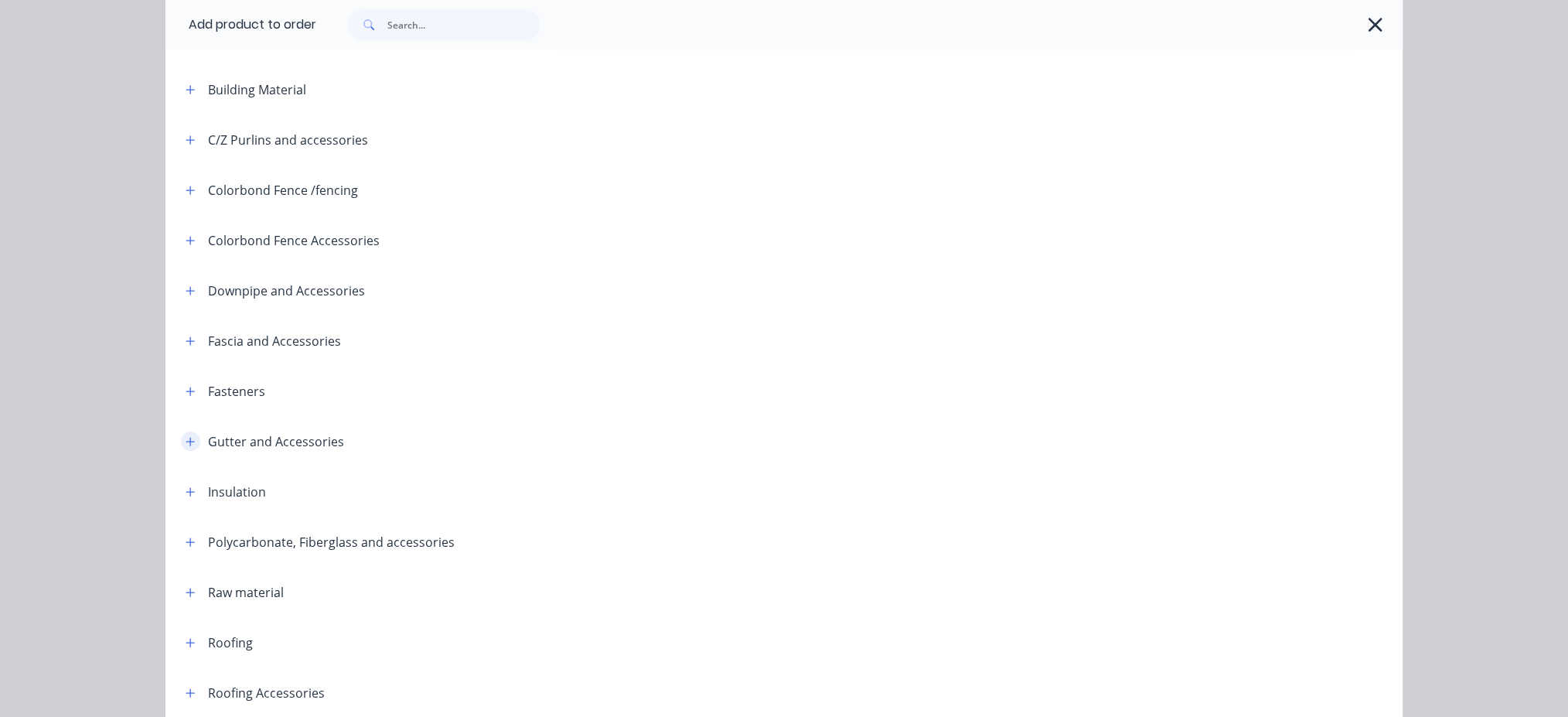
click at [185, 443] on icon "button" at bounding box center [189, 441] width 9 height 11
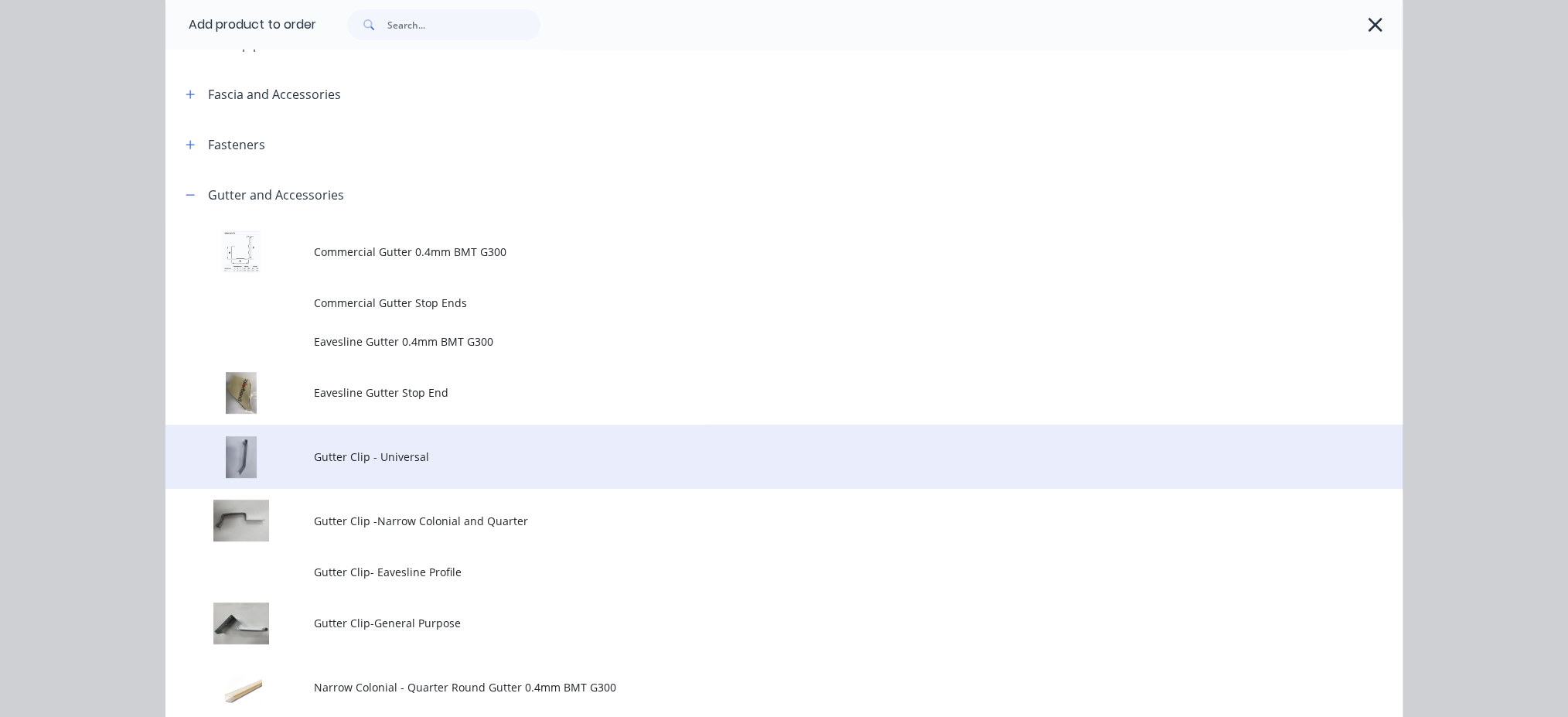
scroll to position [515, 0]
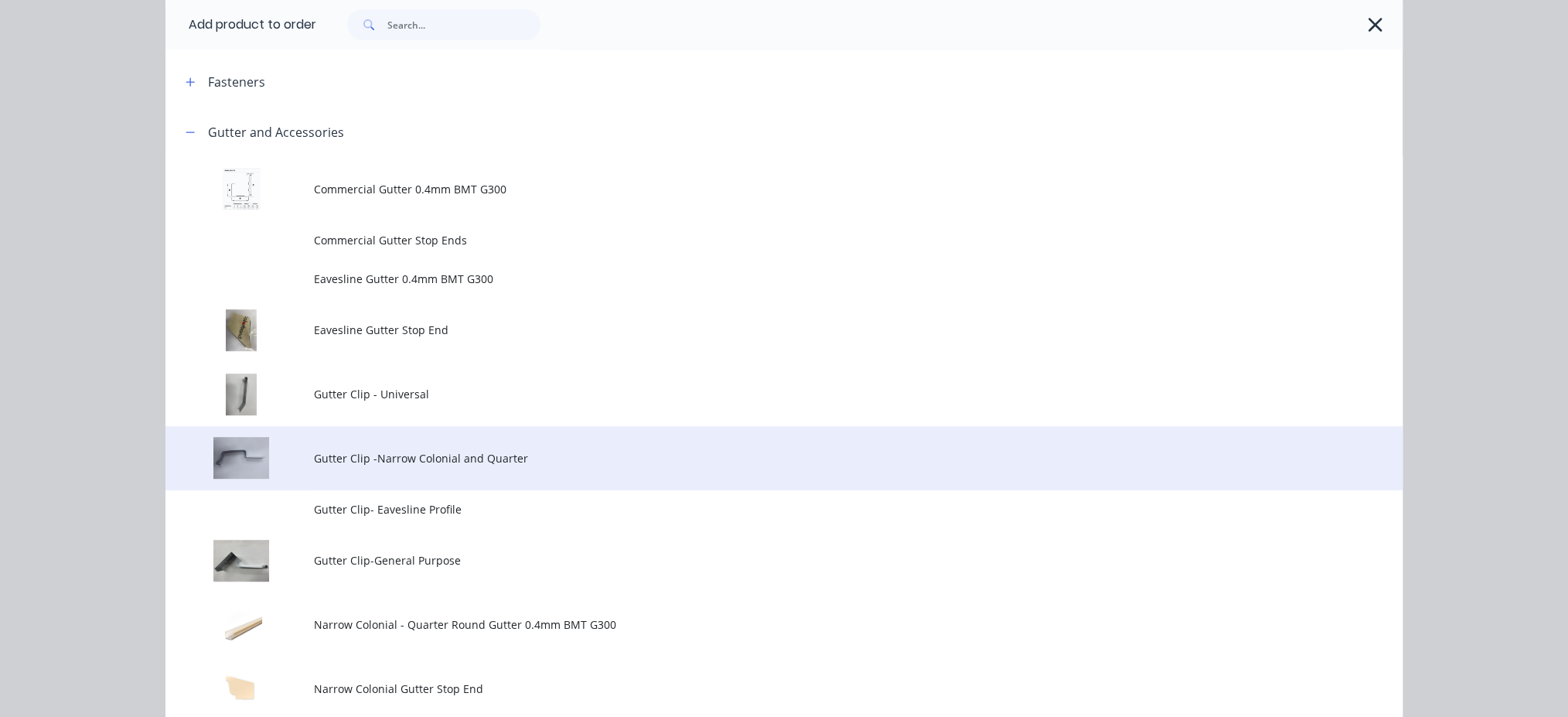
click at [443, 462] on span "Gutter Clip -Narrow Colonial and Quarter" at bounding box center [749, 458] width 871 height 17
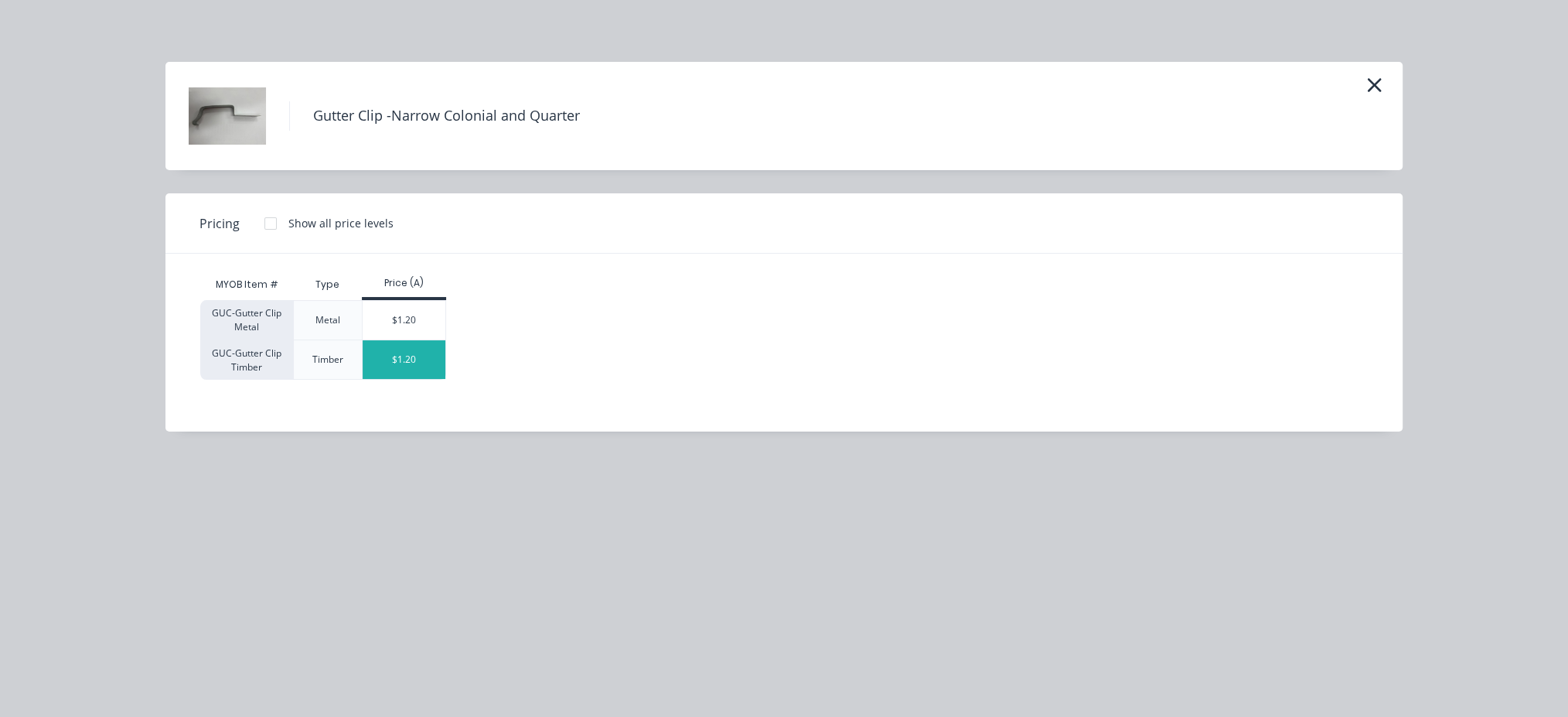
click at [412, 362] on div "$1.20" at bounding box center [404, 359] width 83 height 39
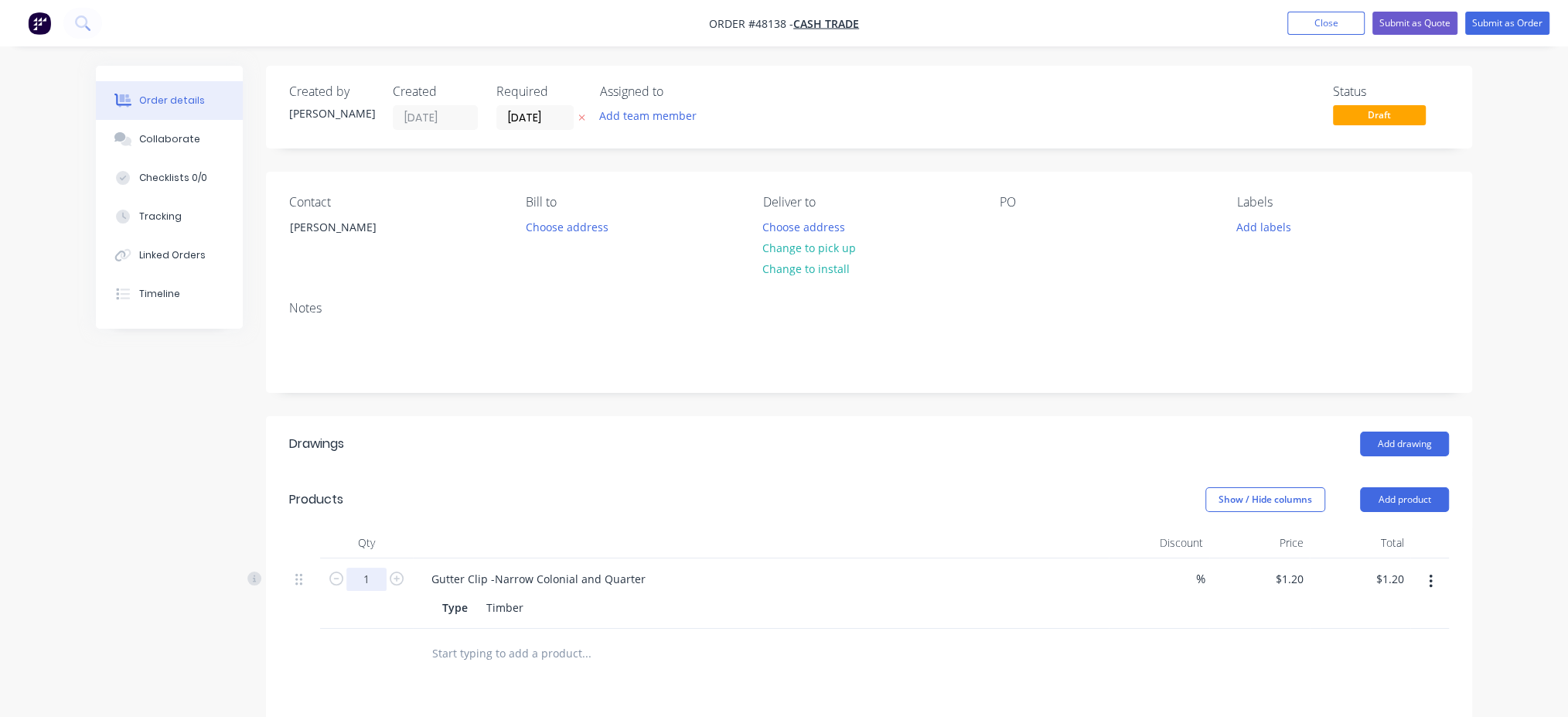
click at [363, 580] on input "1" at bounding box center [366, 579] width 41 height 23
type input "15"
type input "$18.00"
click at [1427, 495] on button "Add product" at bounding box center [1404, 500] width 89 height 25
click at [1379, 542] on div "Product catalogue" at bounding box center [1375, 538] width 119 height 22
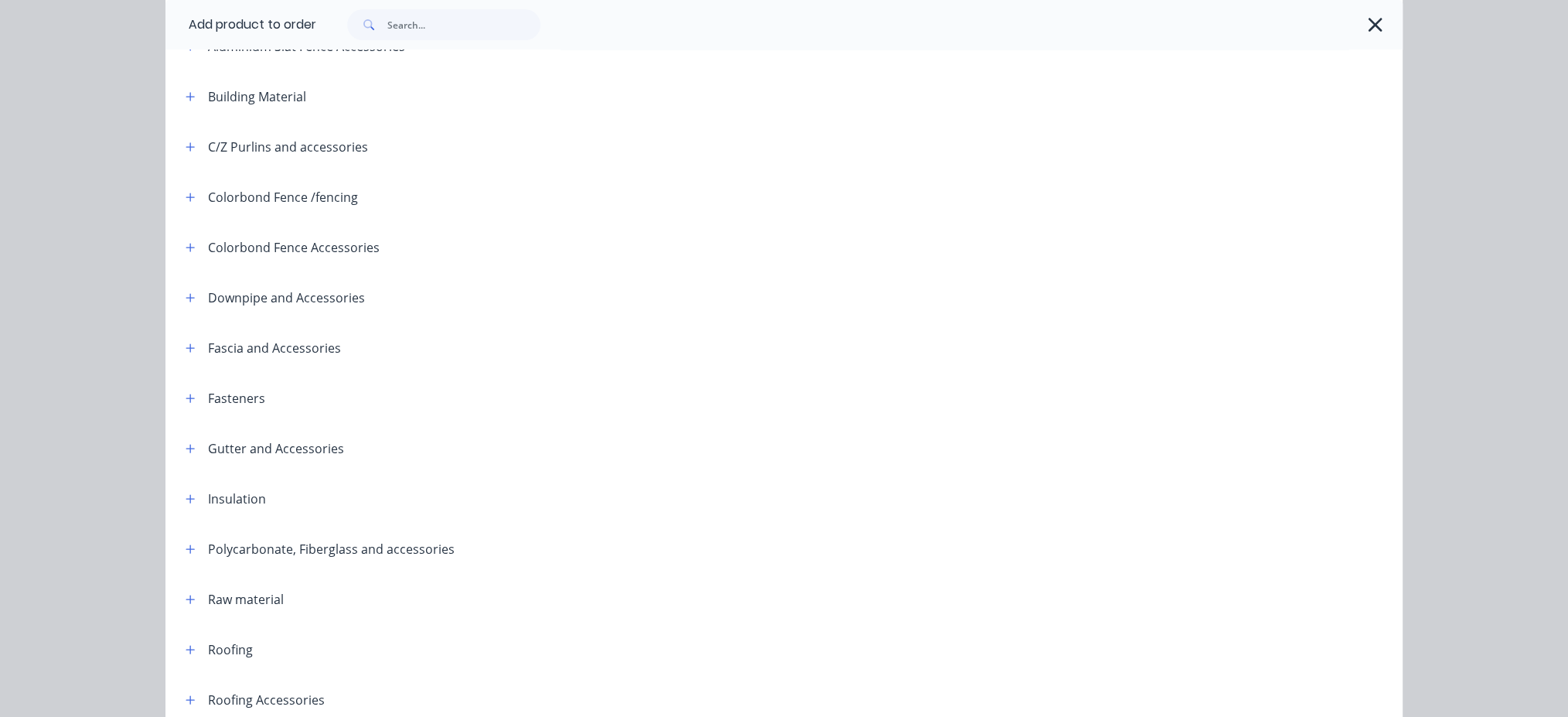
scroll to position [206, 0]
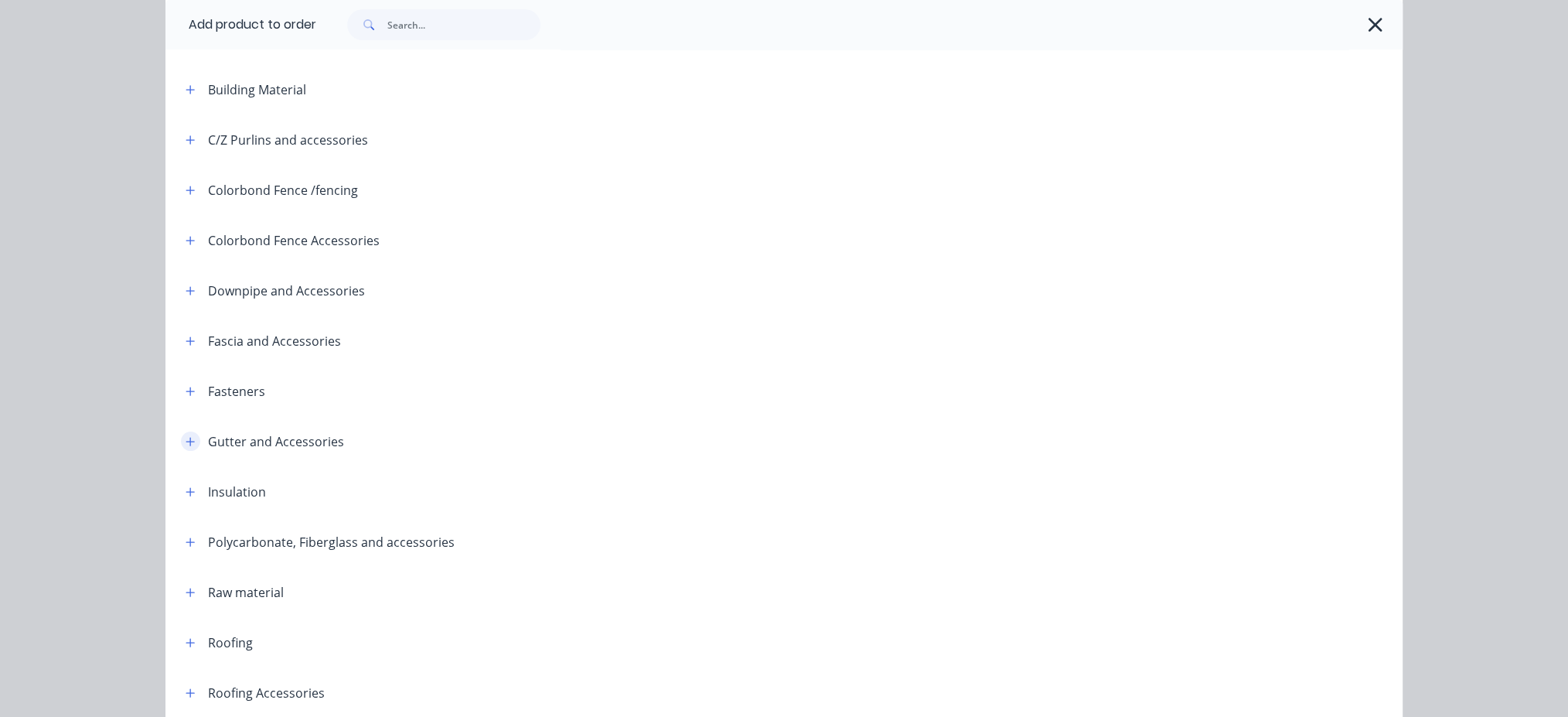
click at [186, 437] on icon "button" at bounding box center [189, 441] width 9 height 11
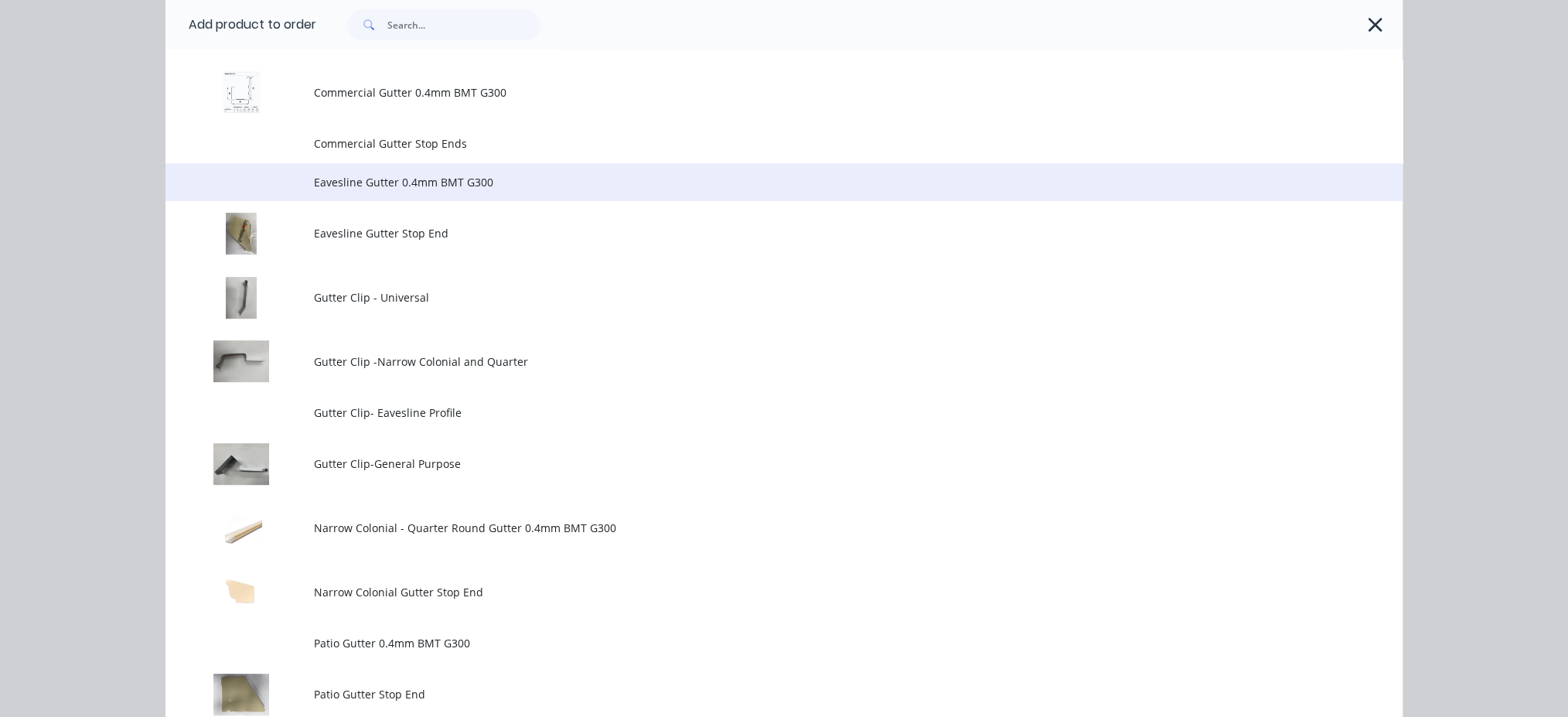
scroll to position [619, 0]
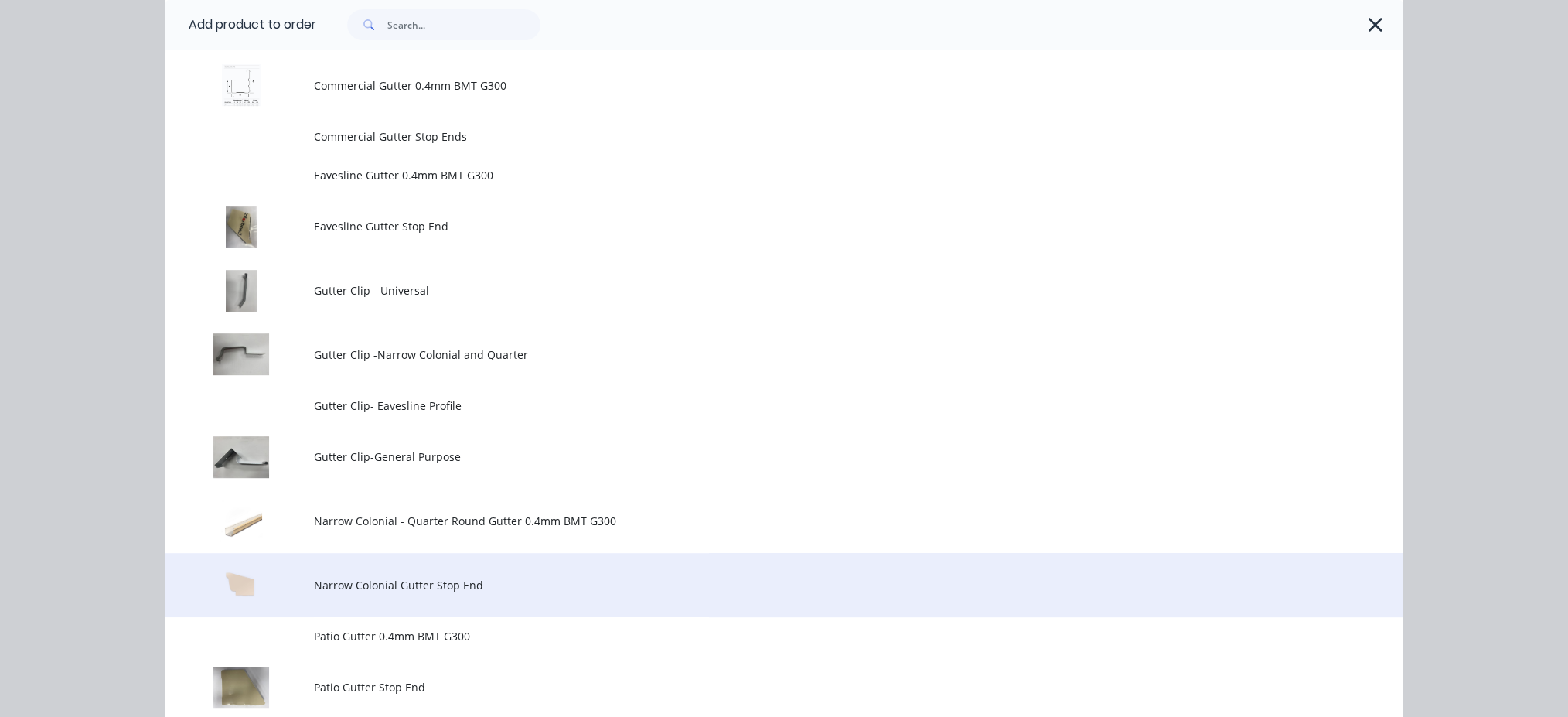
click at [396, 578] on span "Narrow Colonial Gutter Stop End" at bounding box center [749, 585] width 871 height 17
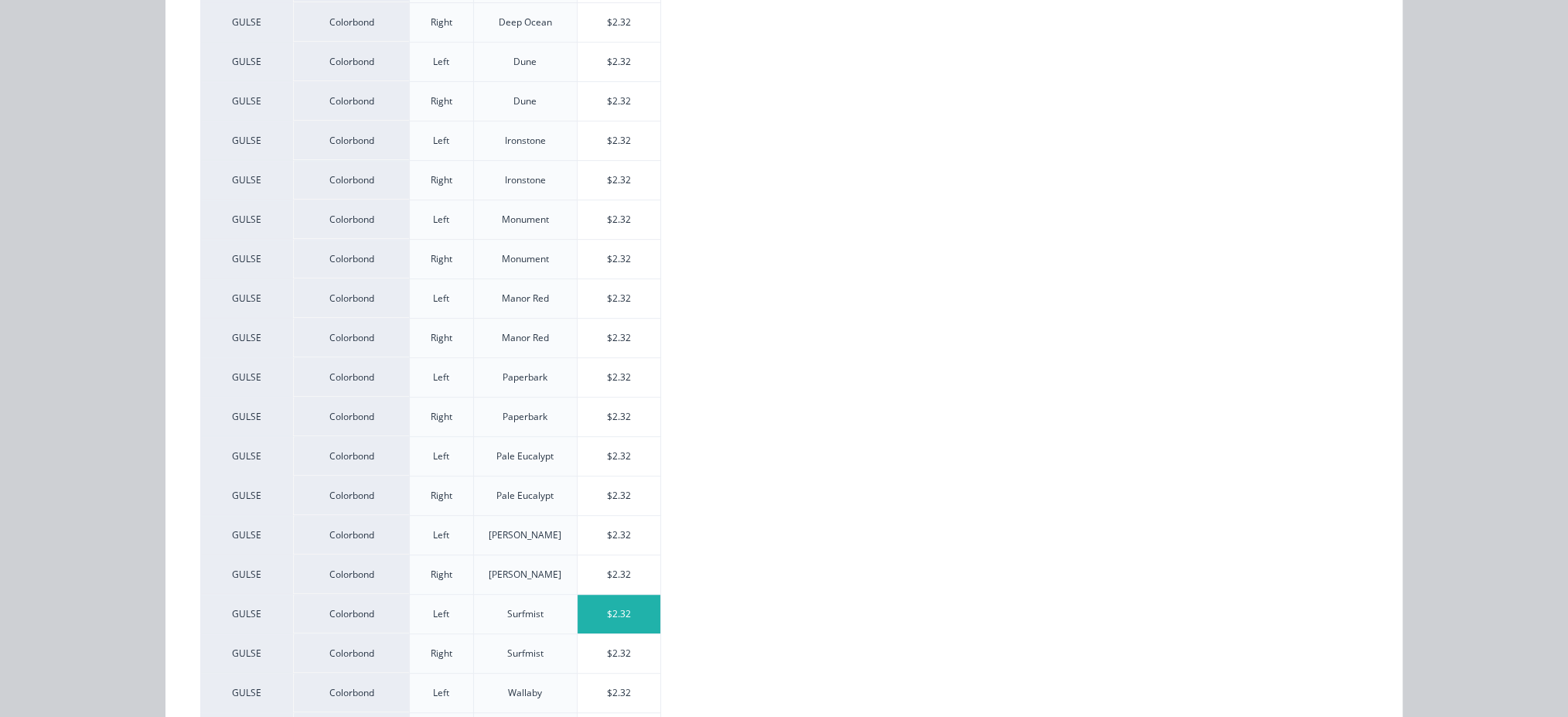
click at [607, 616] on div "$2.32" at bounding box center [619, 614] width 83 height 39
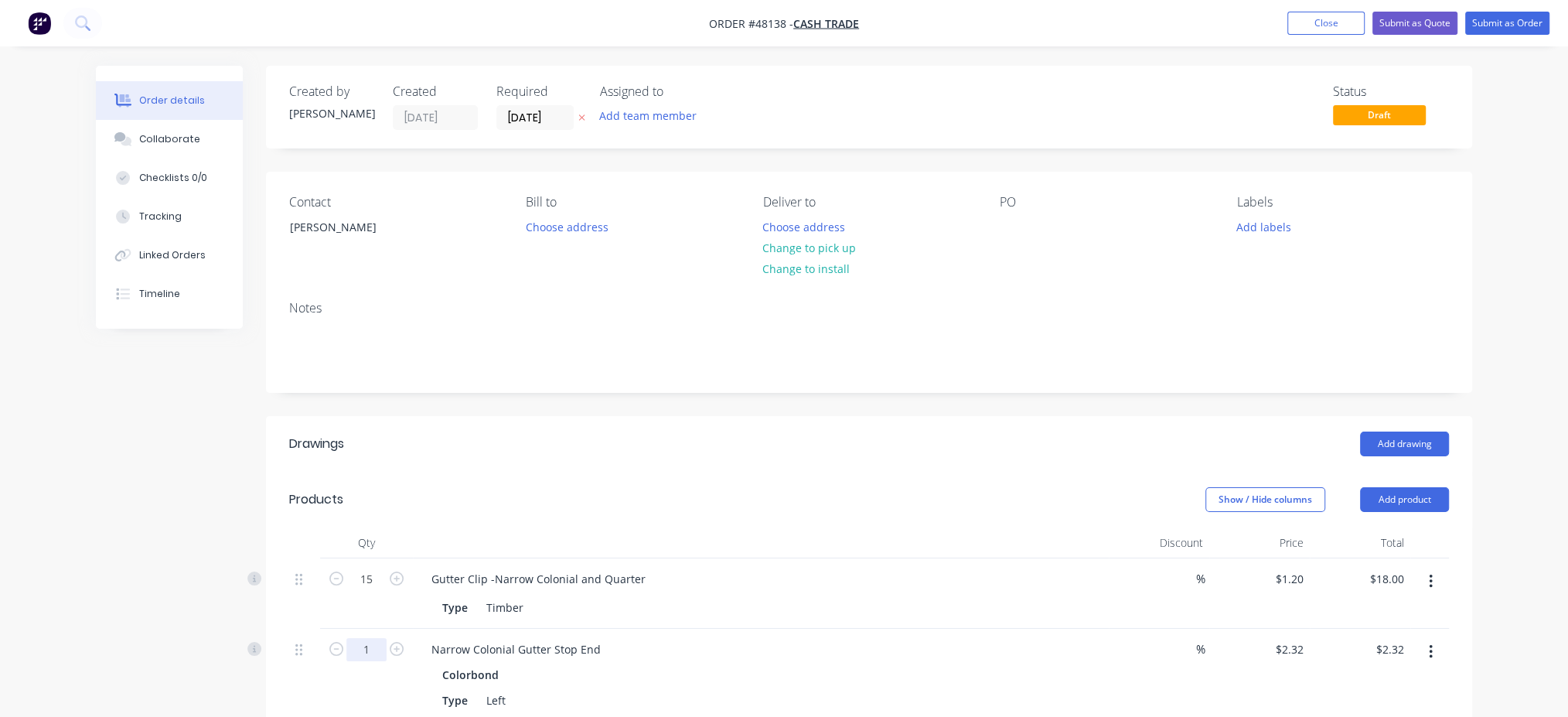
click at [356, 590] on input "1" at bounding box center [366, 579] width 41 height 23
type input "2"
type input "$4.64"
click at [1102, 657] on div "Narrow Colonial Gutter Stop End Colorbond Type Left Color Surfmist" at bounding box center [760, 687] width 696 height 118
click at [1406, 496] on button "Add product" at bounding box center [1404, 500] width 89 height 25
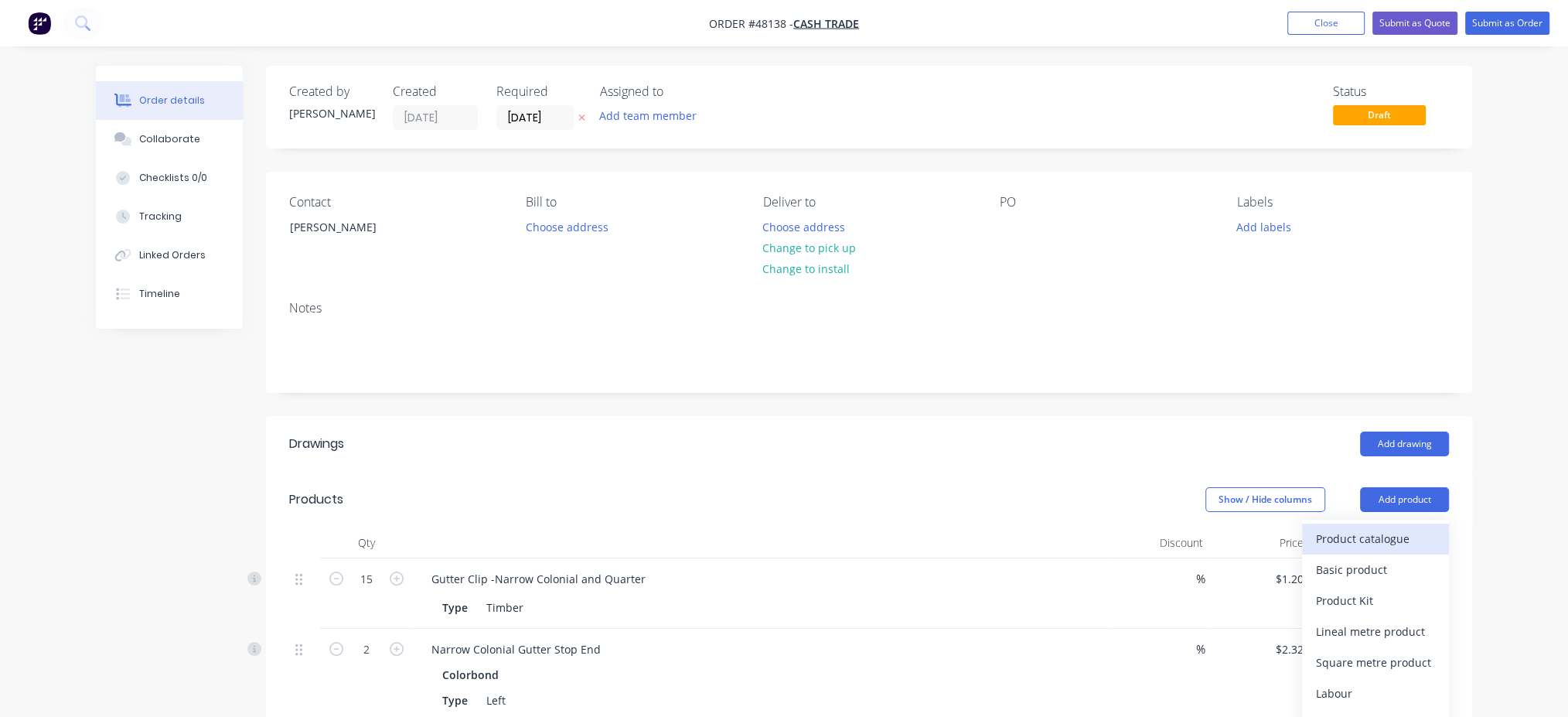
click at [1370, 532] on div "Product catalogue" at bounding box center [1375, 538] width 119 height 22
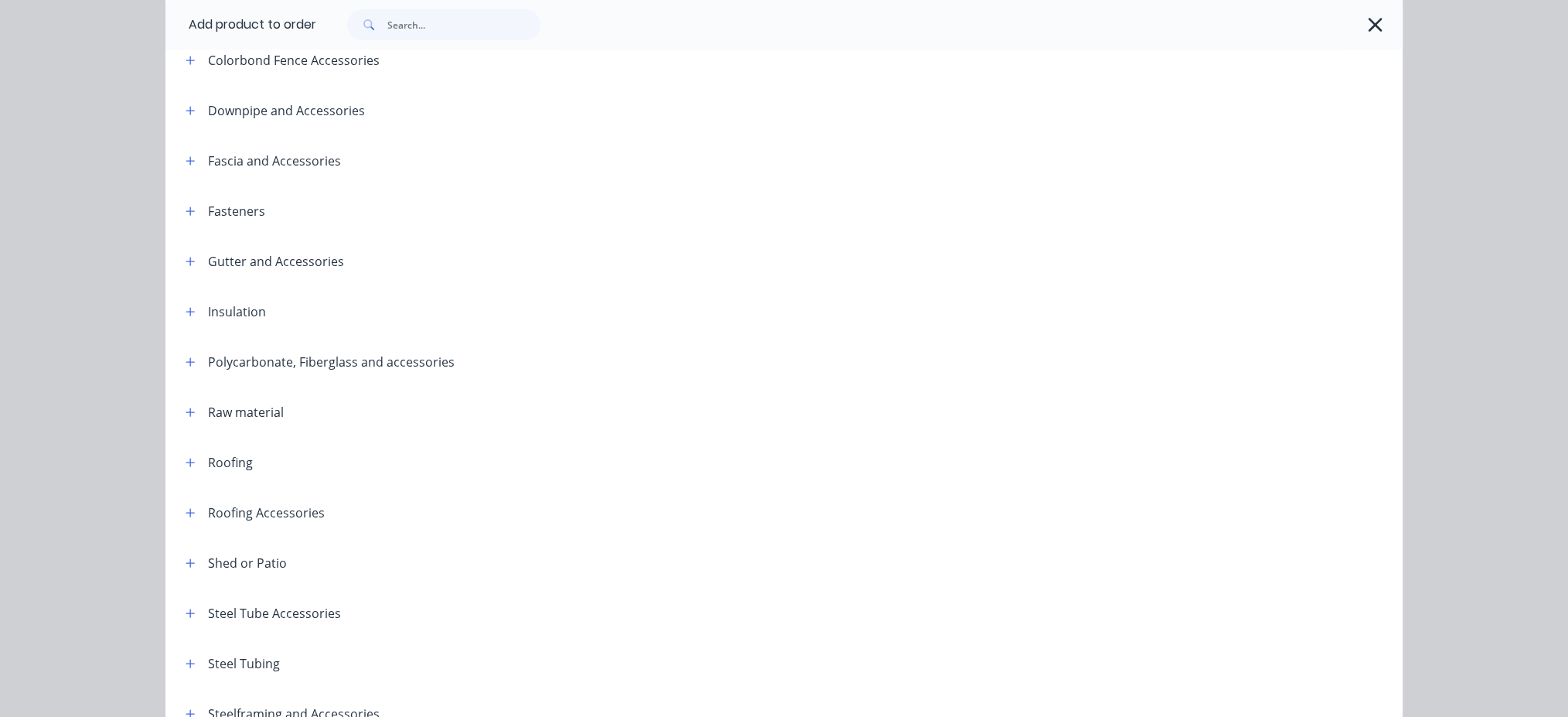
scroll to position [372, 0]
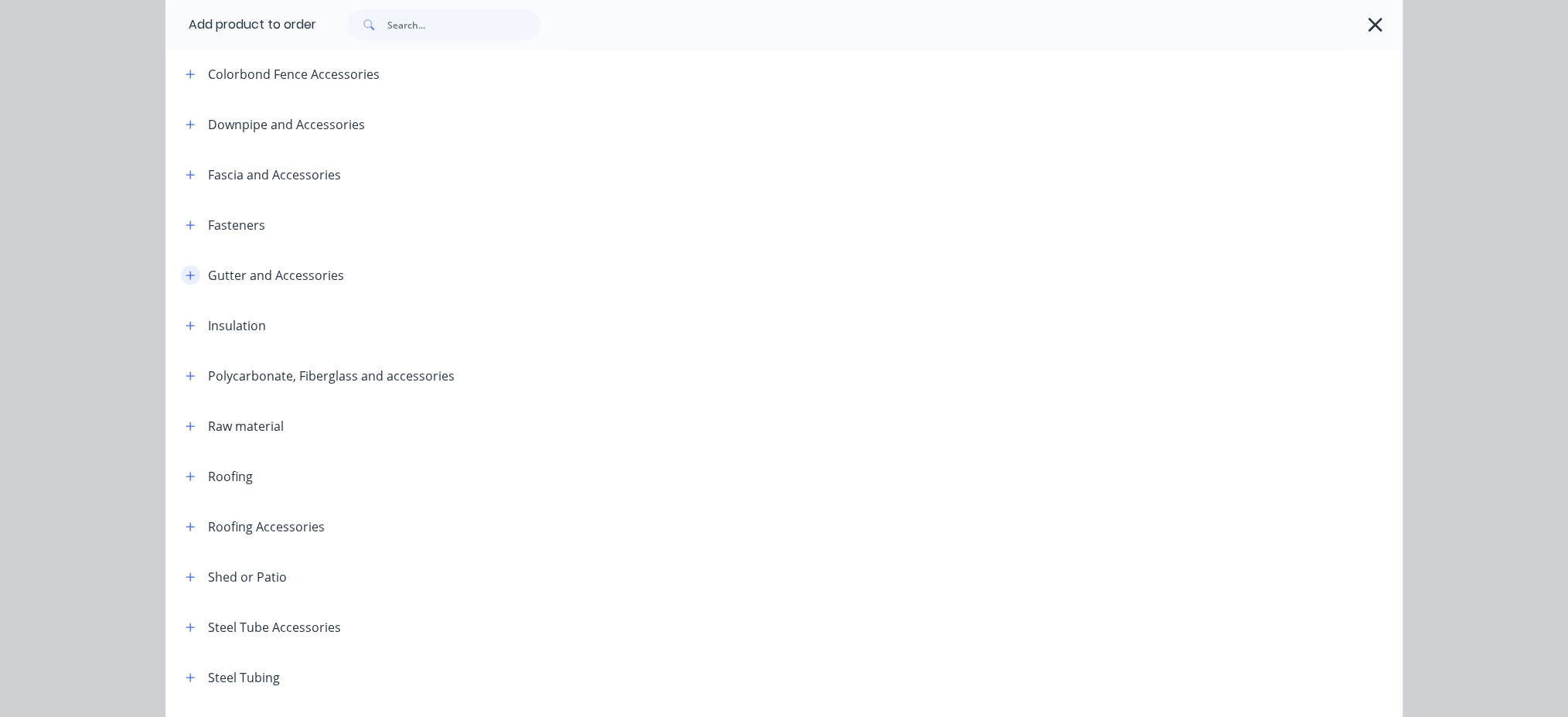
click at [186, 278] on icon "button" at bounding box center [190, 275] width 8 height 8
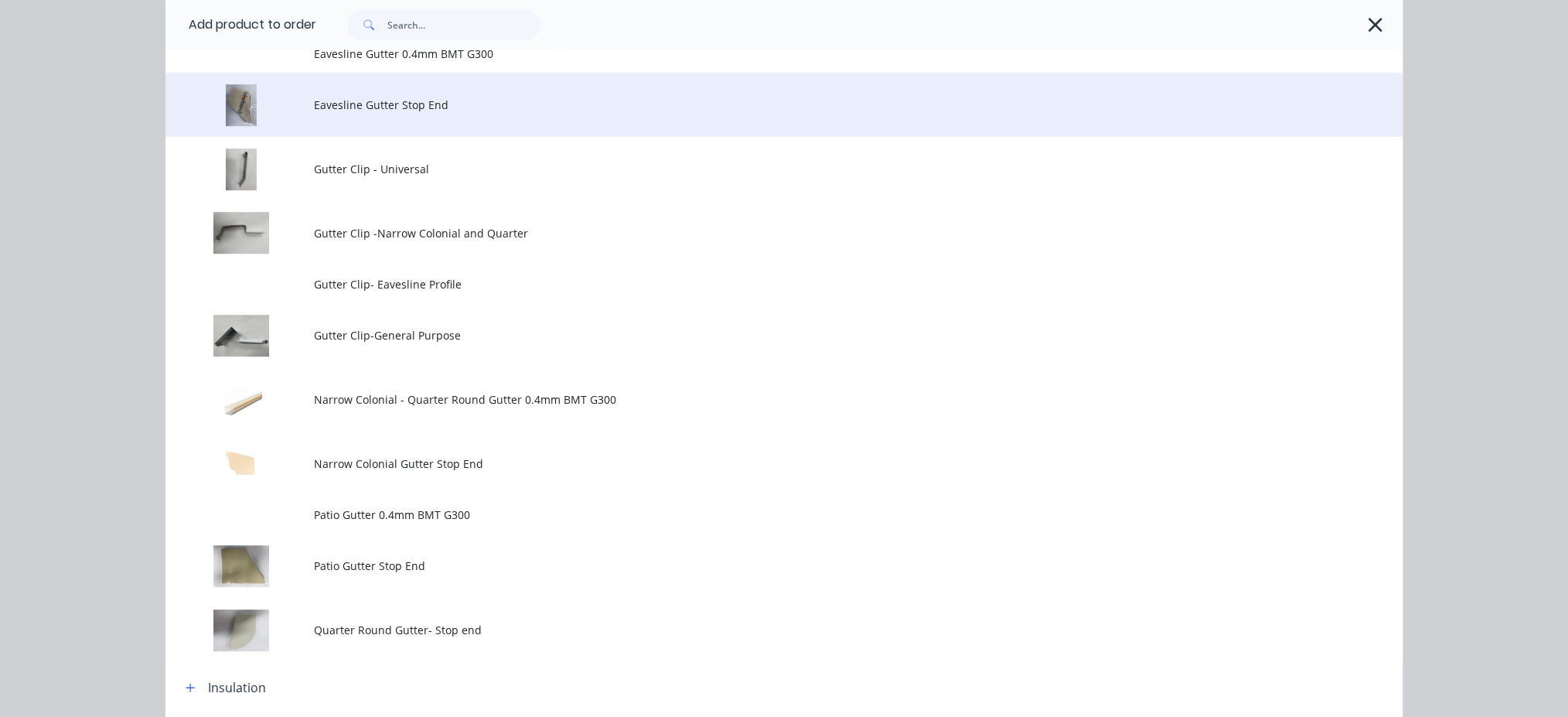
scroll to position [784, 0]
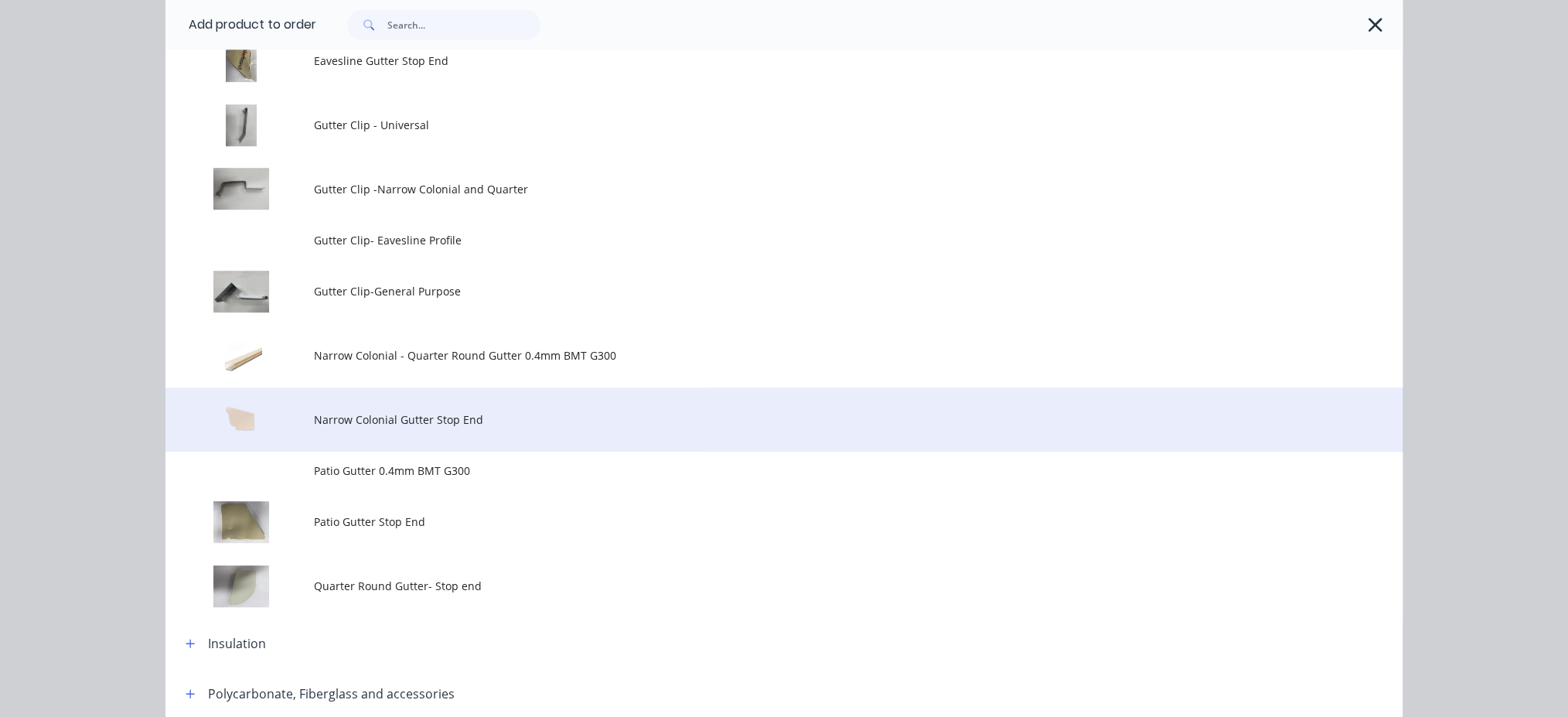
click at [397, 420] on span "Narrow Colonial Gutter Stop End" at bounding box center [749, 419] width 871 height 17
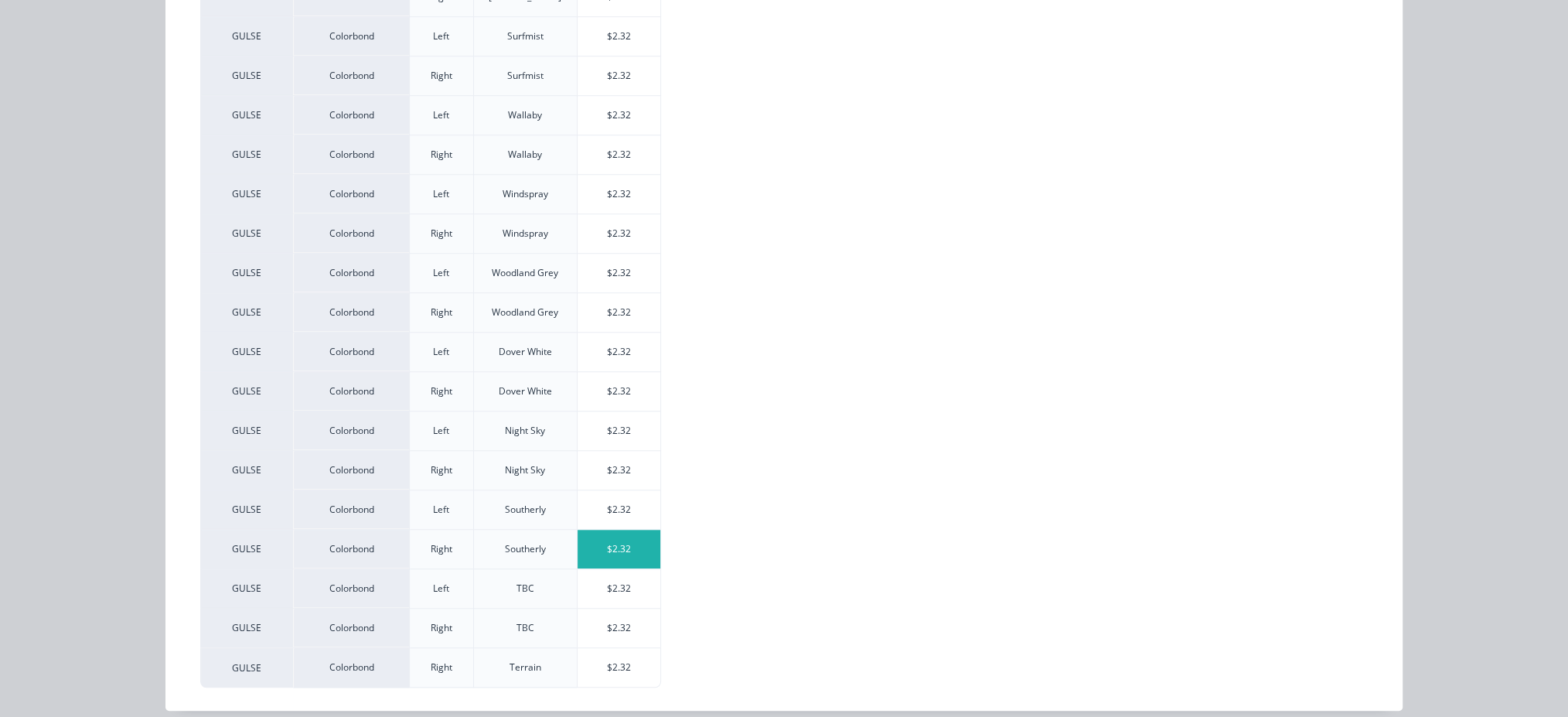
scroll to position [103, 0]
click at [626, 71] on div "$2.32" at bounding box center [619, 75] width 83 height 39
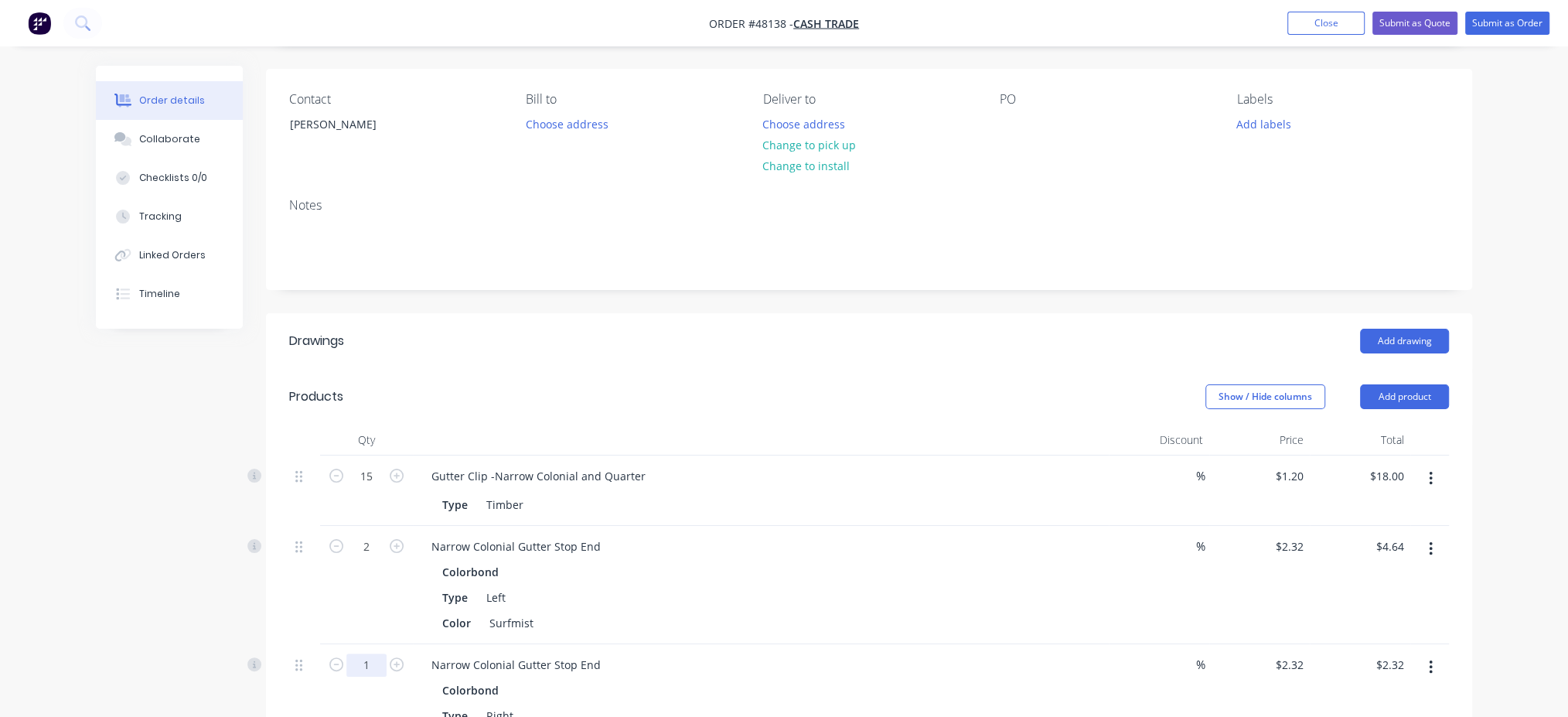
click at [364, 488] on input "1" at bounding box center [366, 476] width 41 height 23
type input "2"
type input "$4.64"
click at [1396, 390] on button "Add product" at bounding box center [1404, 397] width 89 height 25
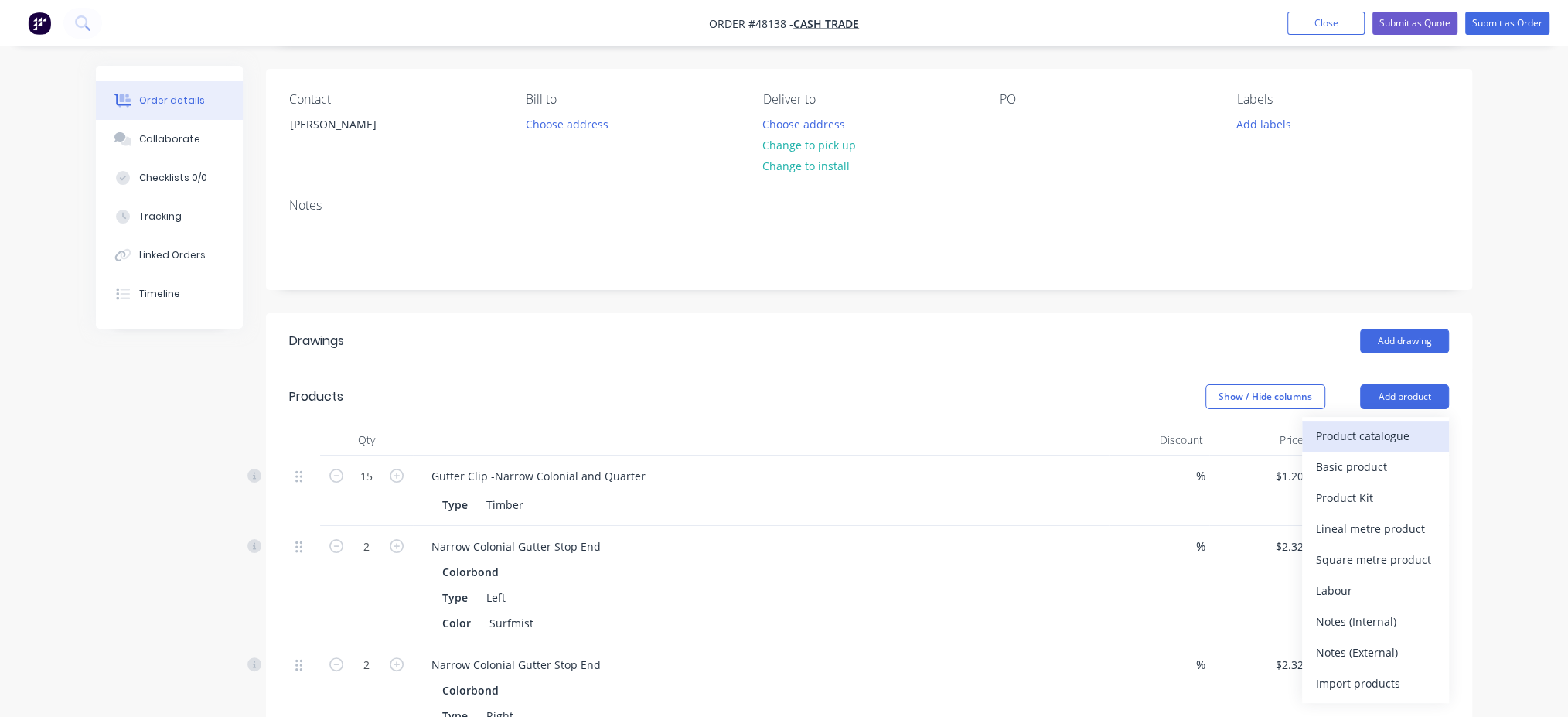
click at [1370, 433] on div "Product catalogue" at bounding box center [1375, 435] width 119 height 22
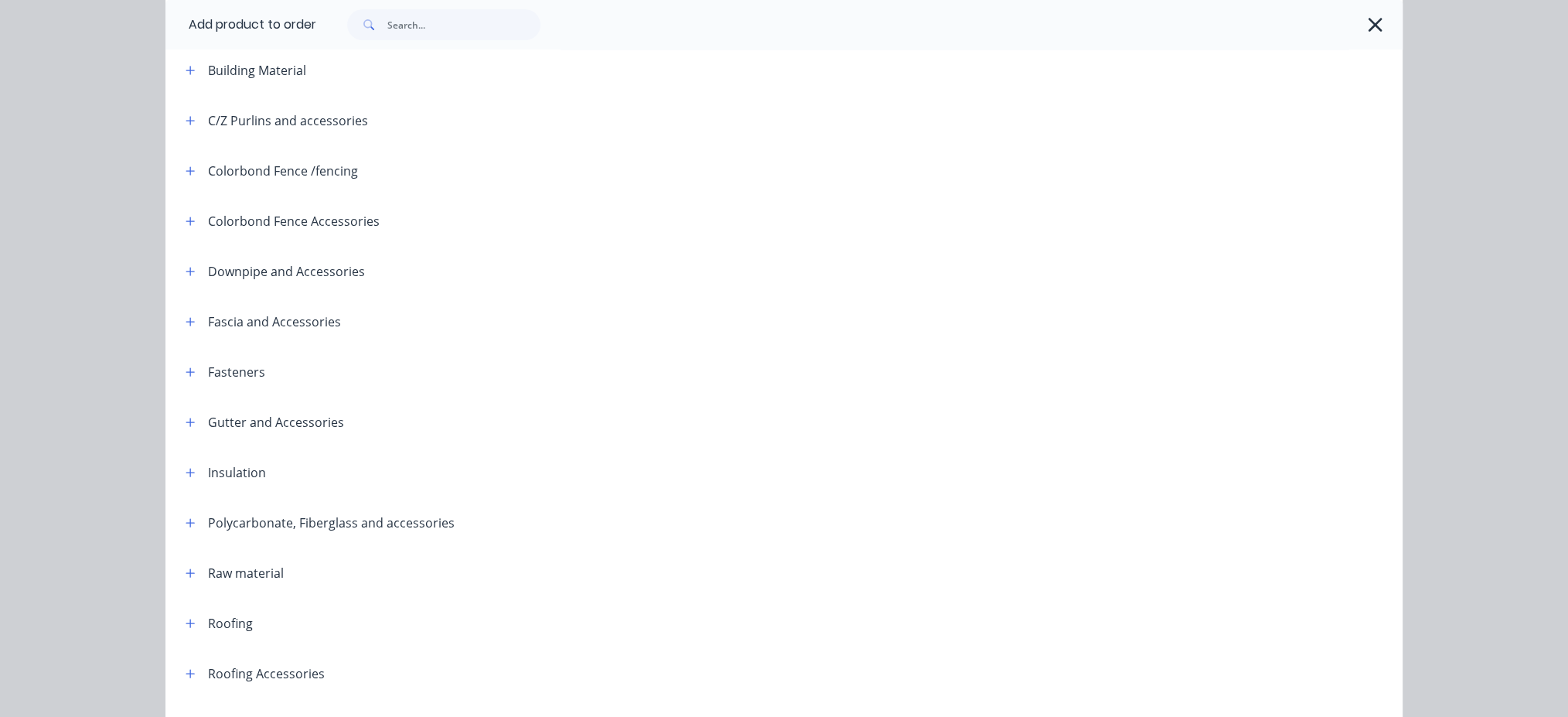
scroll to position [206, 0]
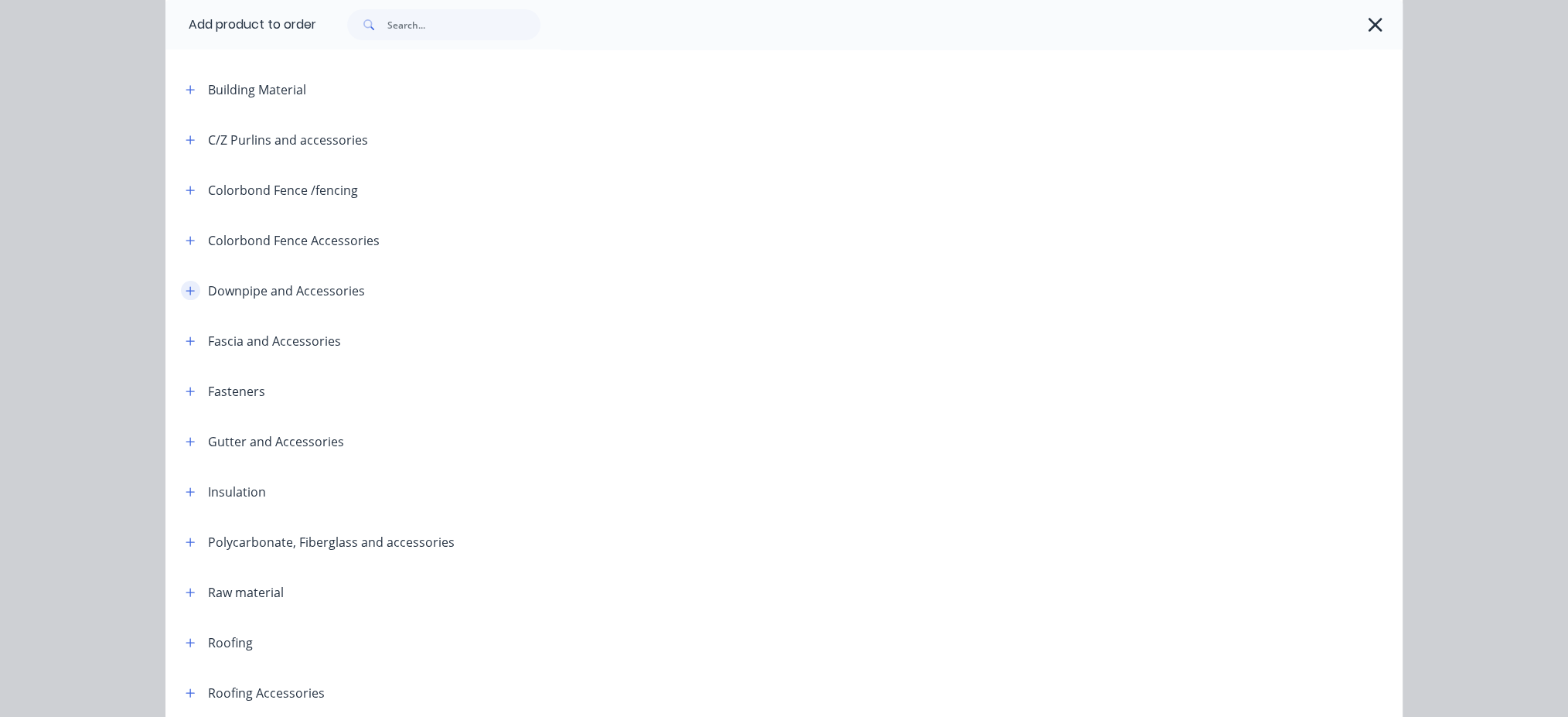
click at [186, 292] on icon "button" at bounding box center [190, 290] width 8 height 8
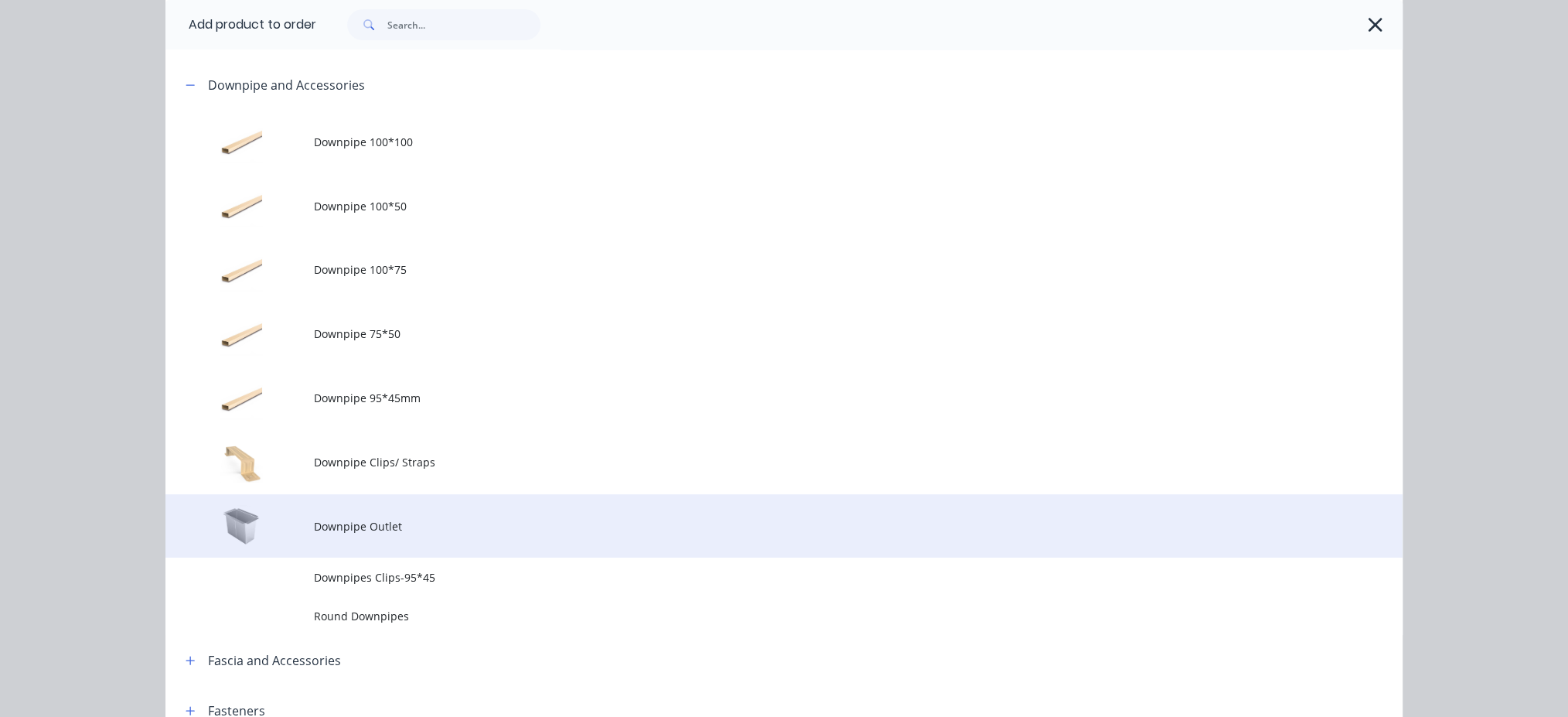
scroll to position [412, 0]
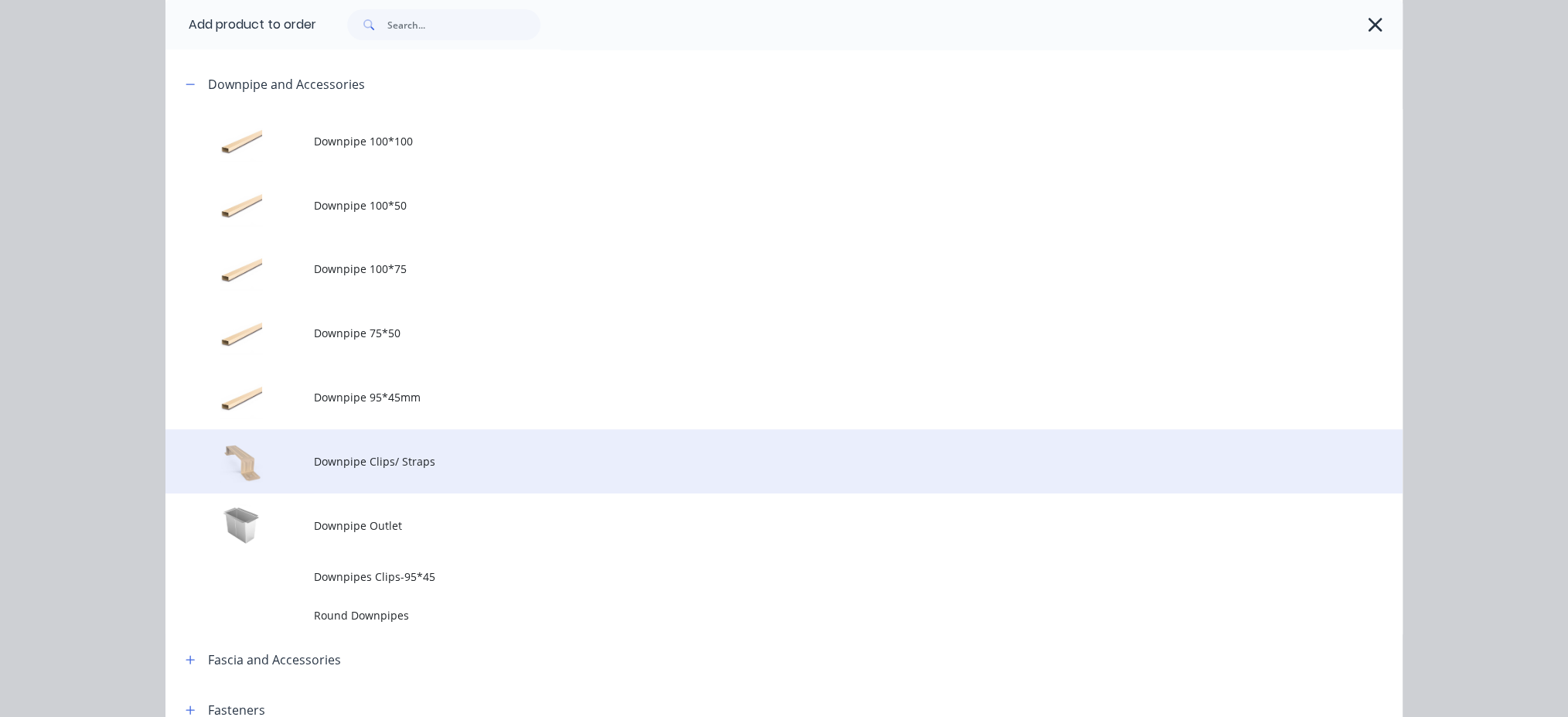
click at [385, 449] on td "Downpipe Clips/ Straps" at bounding box center [858, 461] width 1088 height 65
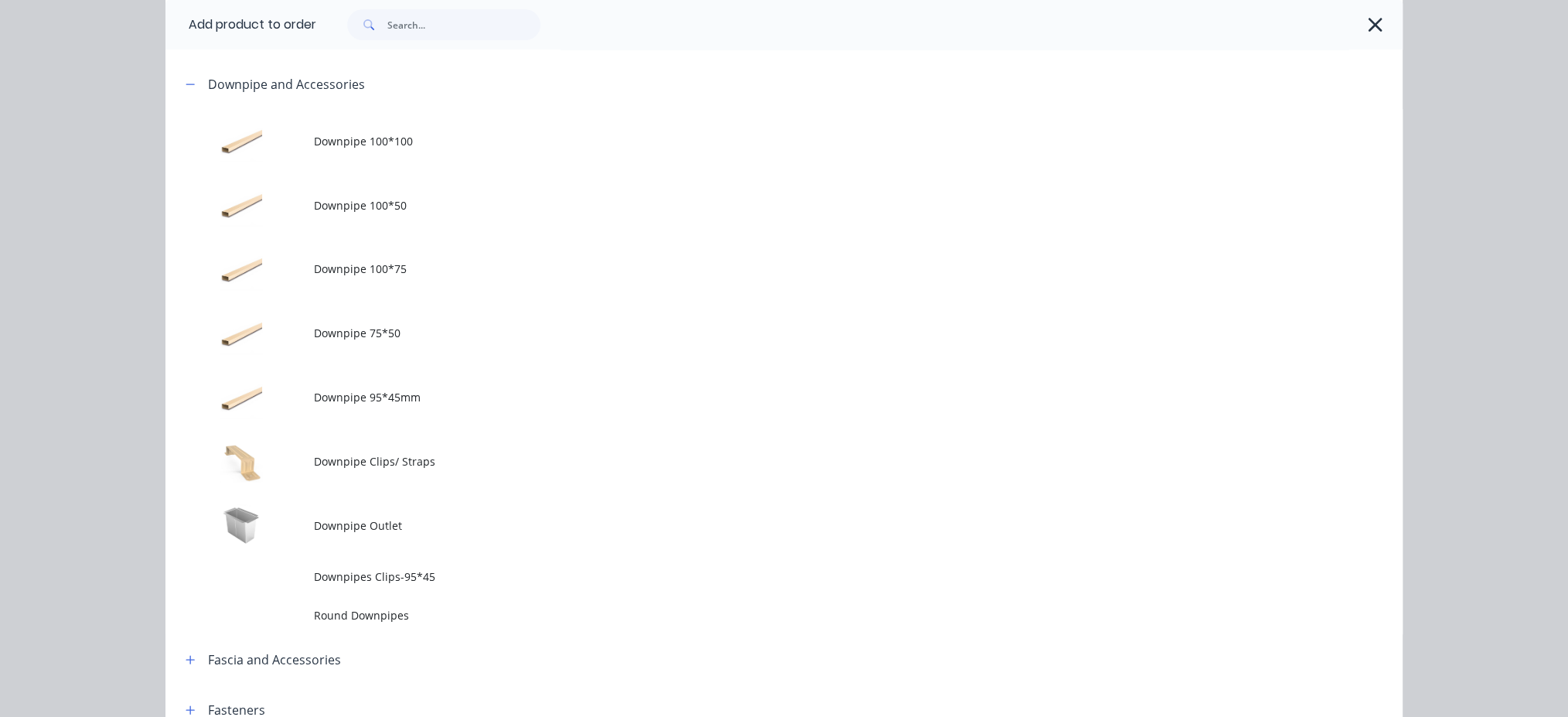
scroll to position [0, 0]
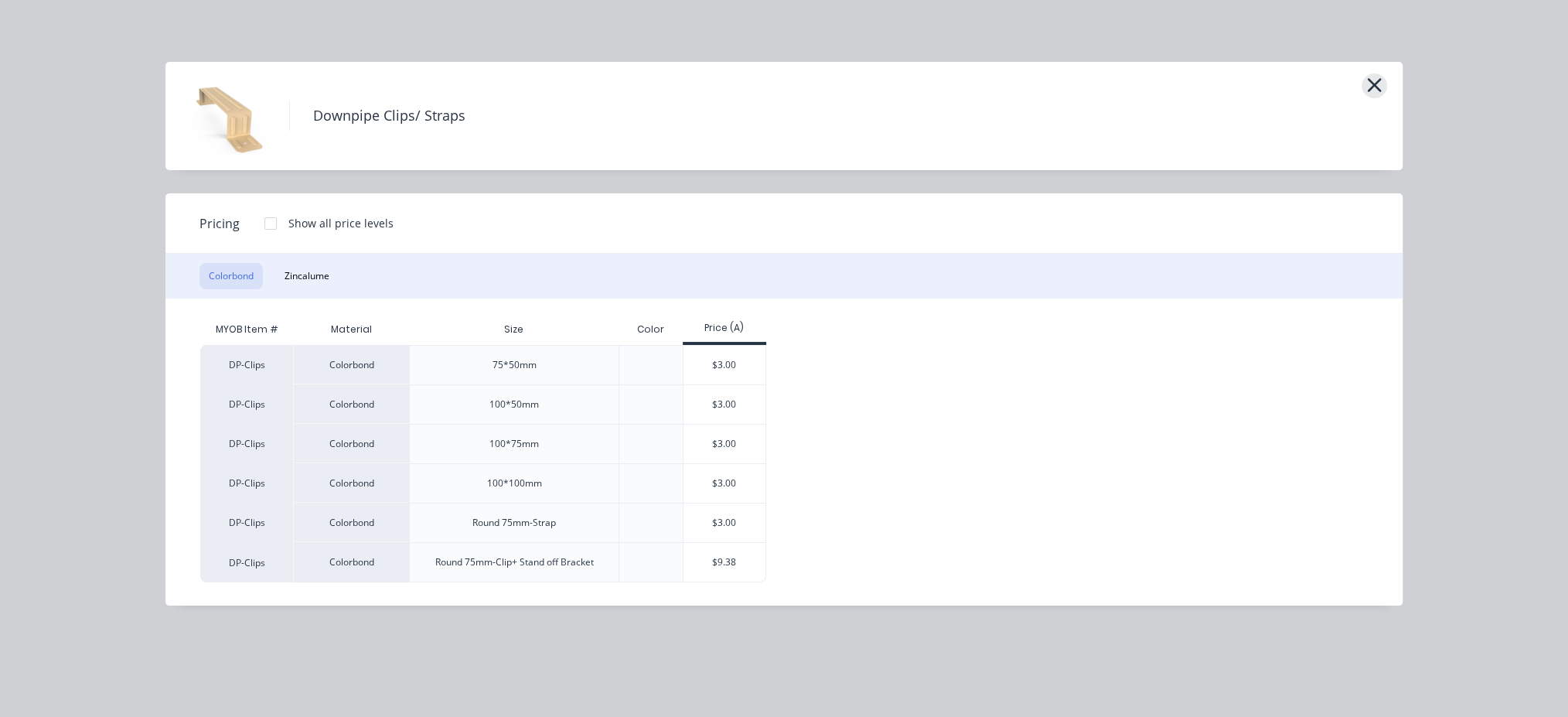
click at [1380, 87] on icon "button" at bounding box center [1374, 85] width 17 height 22
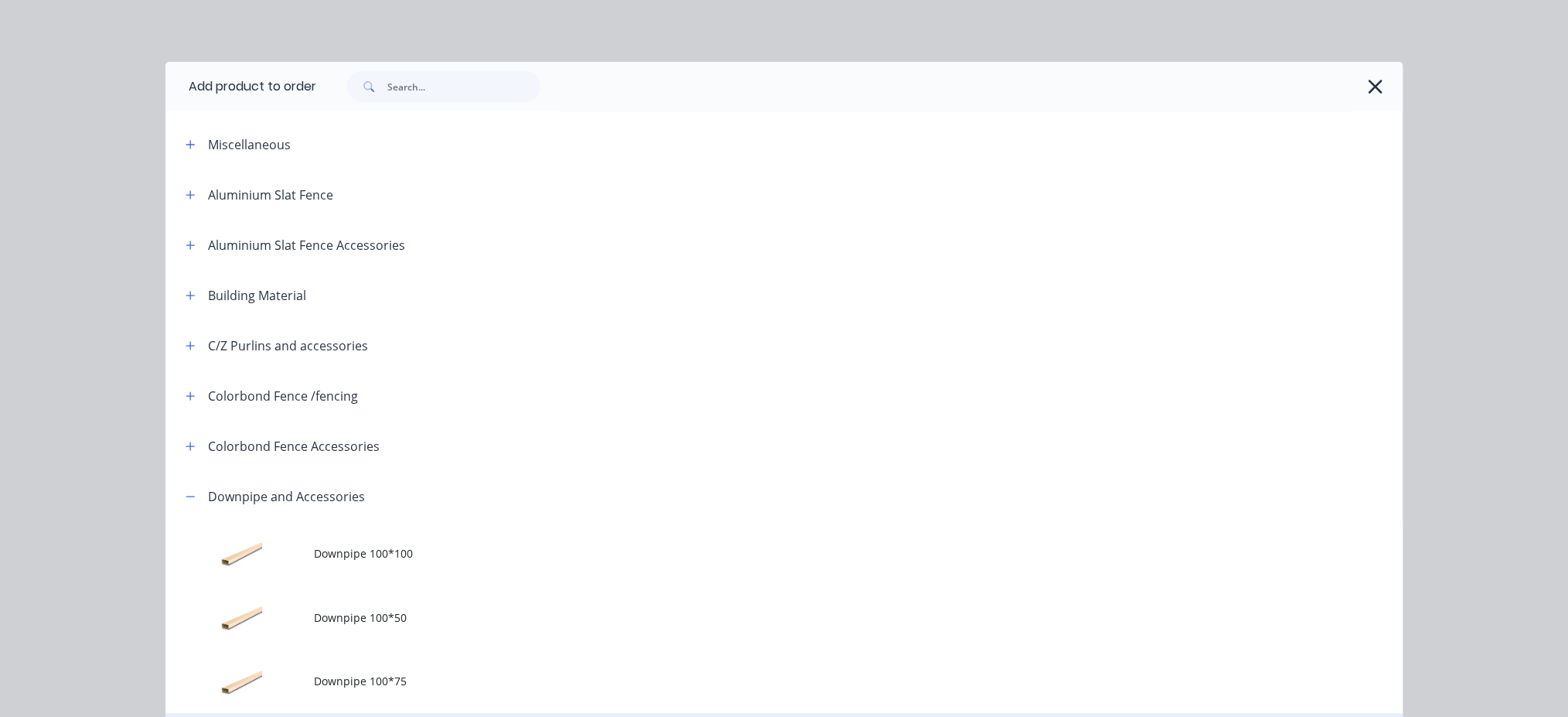
scroll to position [471, 0]
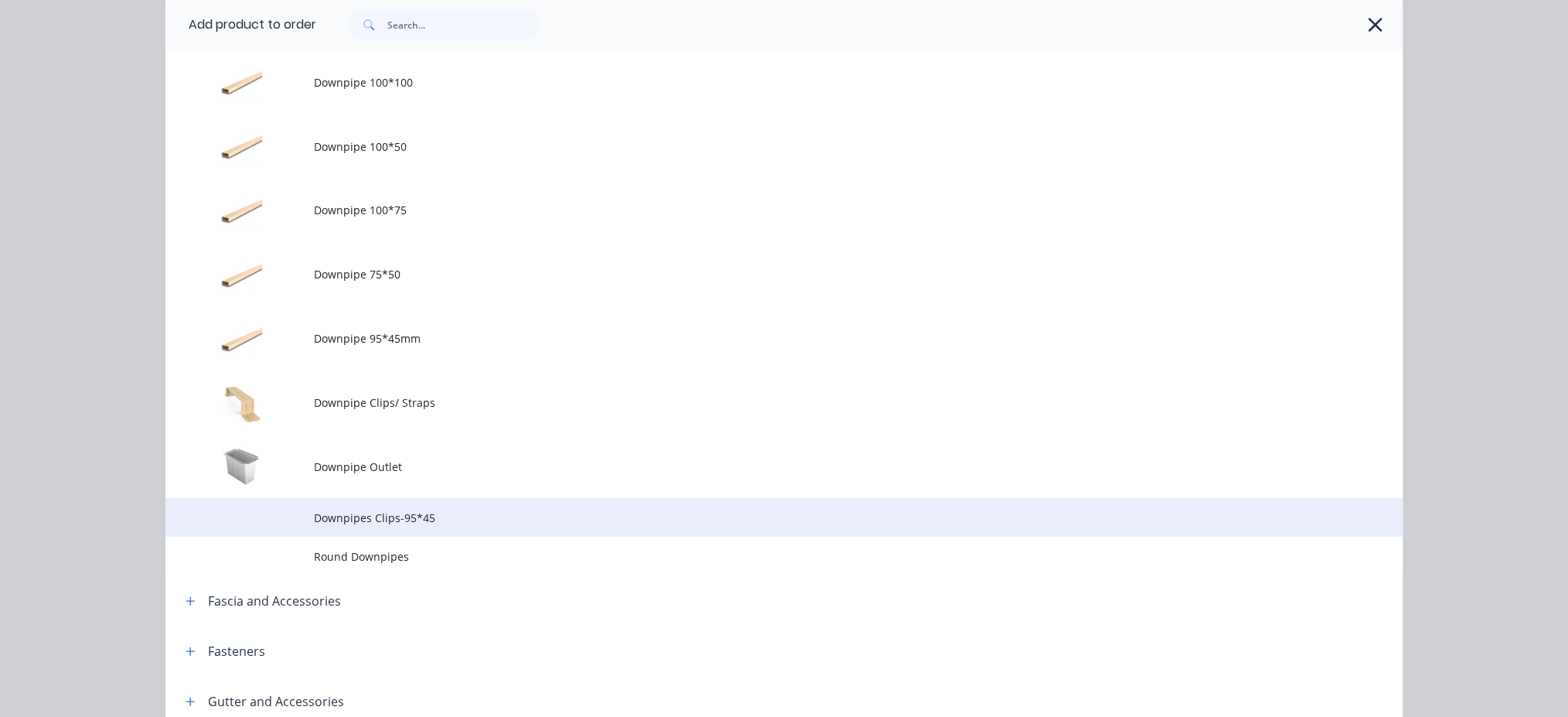
click at [399, 525] on span "Downpipes Clips-95*45" at bounding box center [749, 518] width 871 height 17
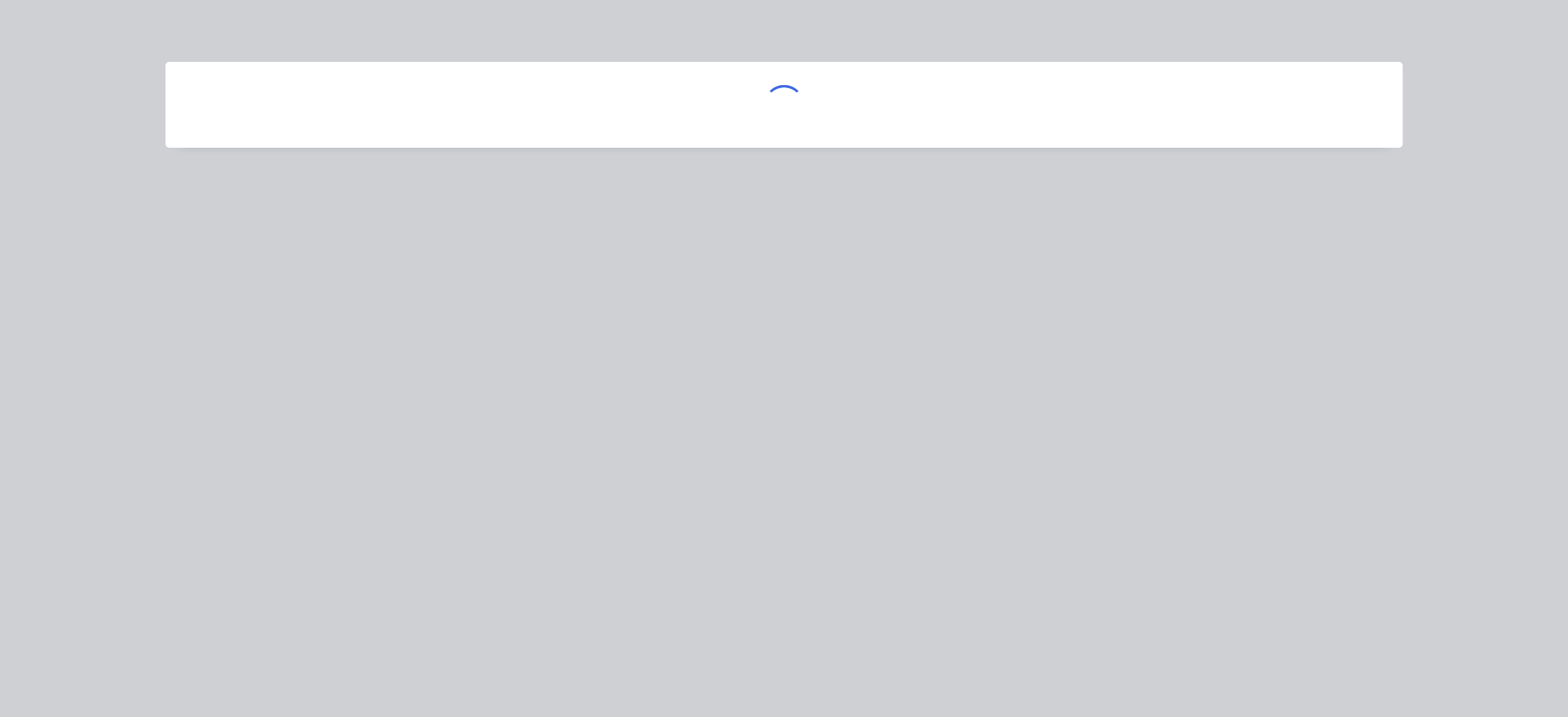
scroll to position [0, 0]
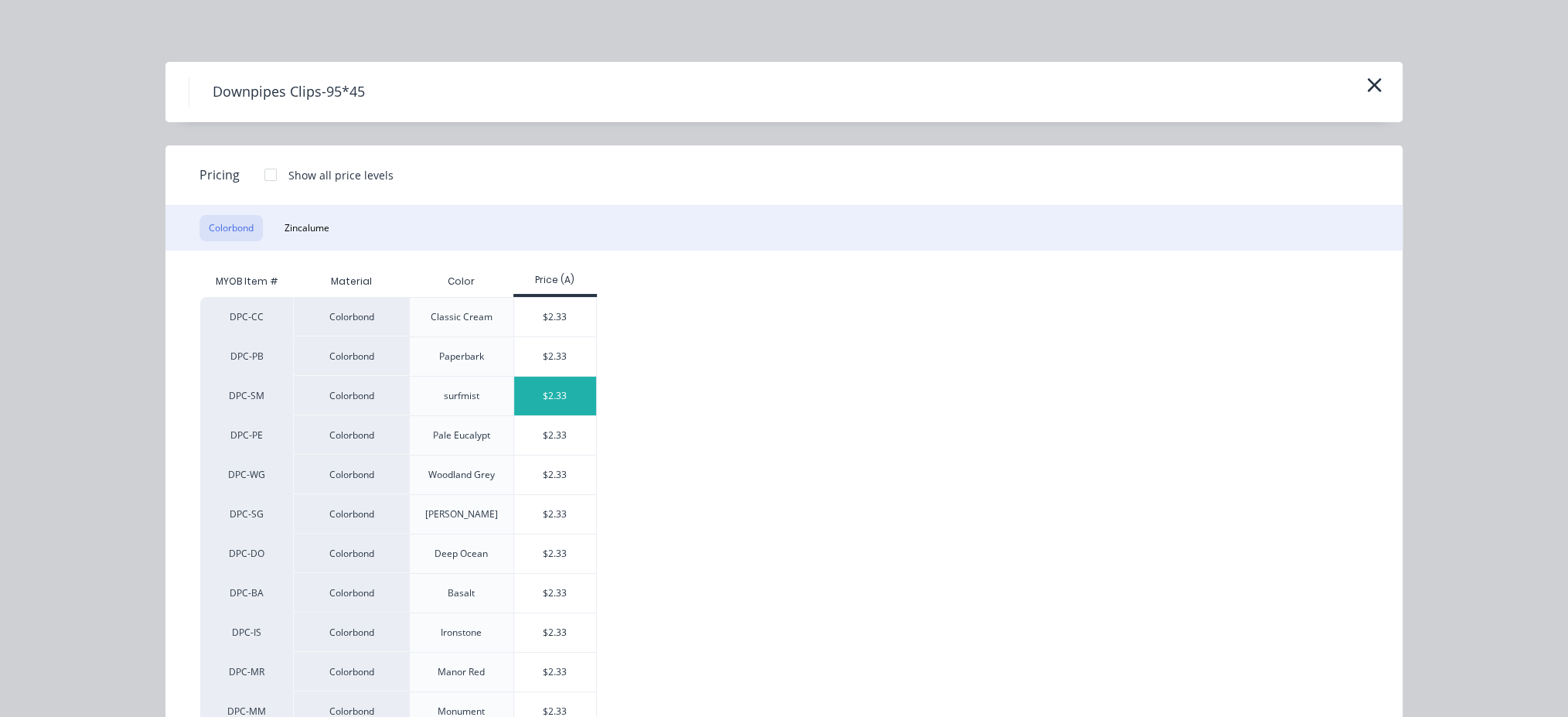
click at [549, 395] on div "$2.33" at bounding box center [556, 395] width 83 height 39
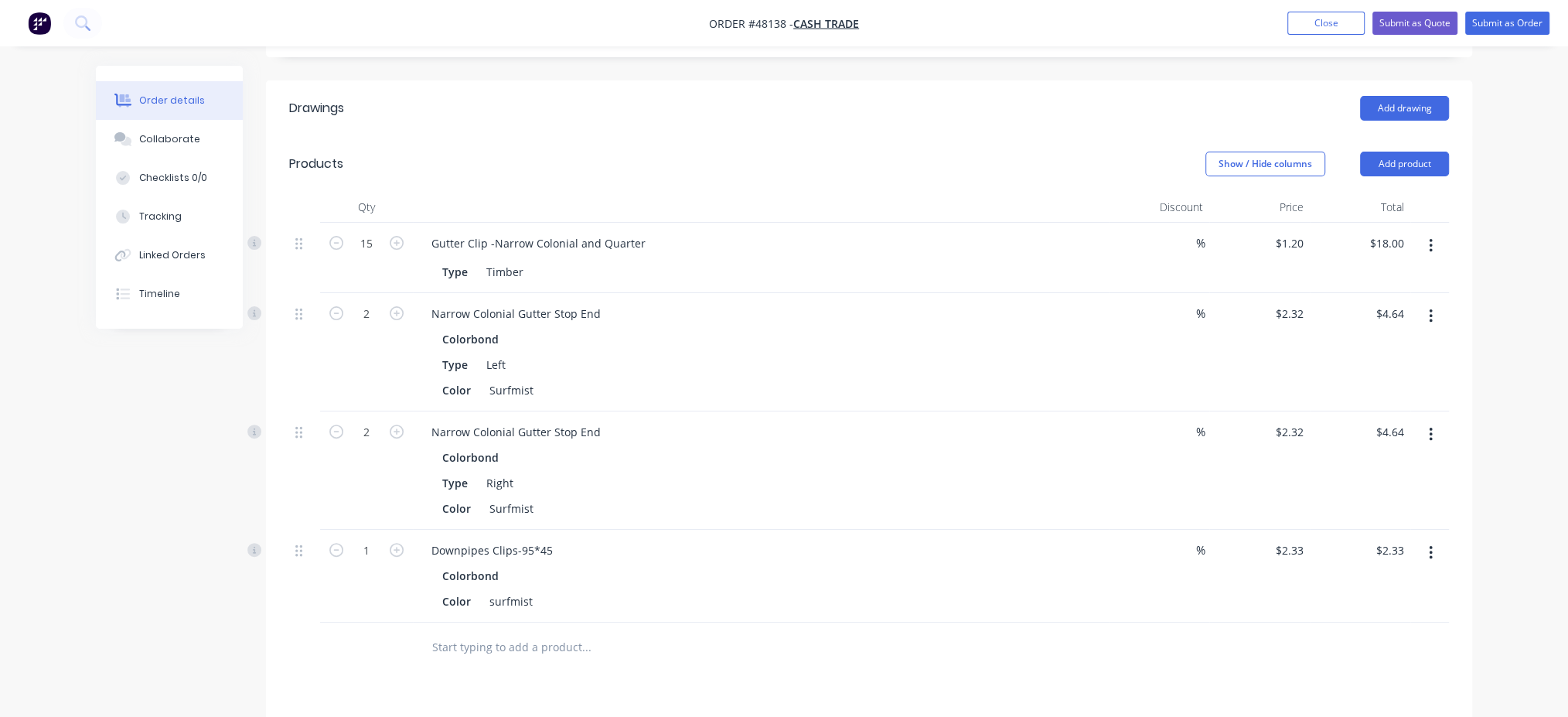
scroll to position [412, 0]
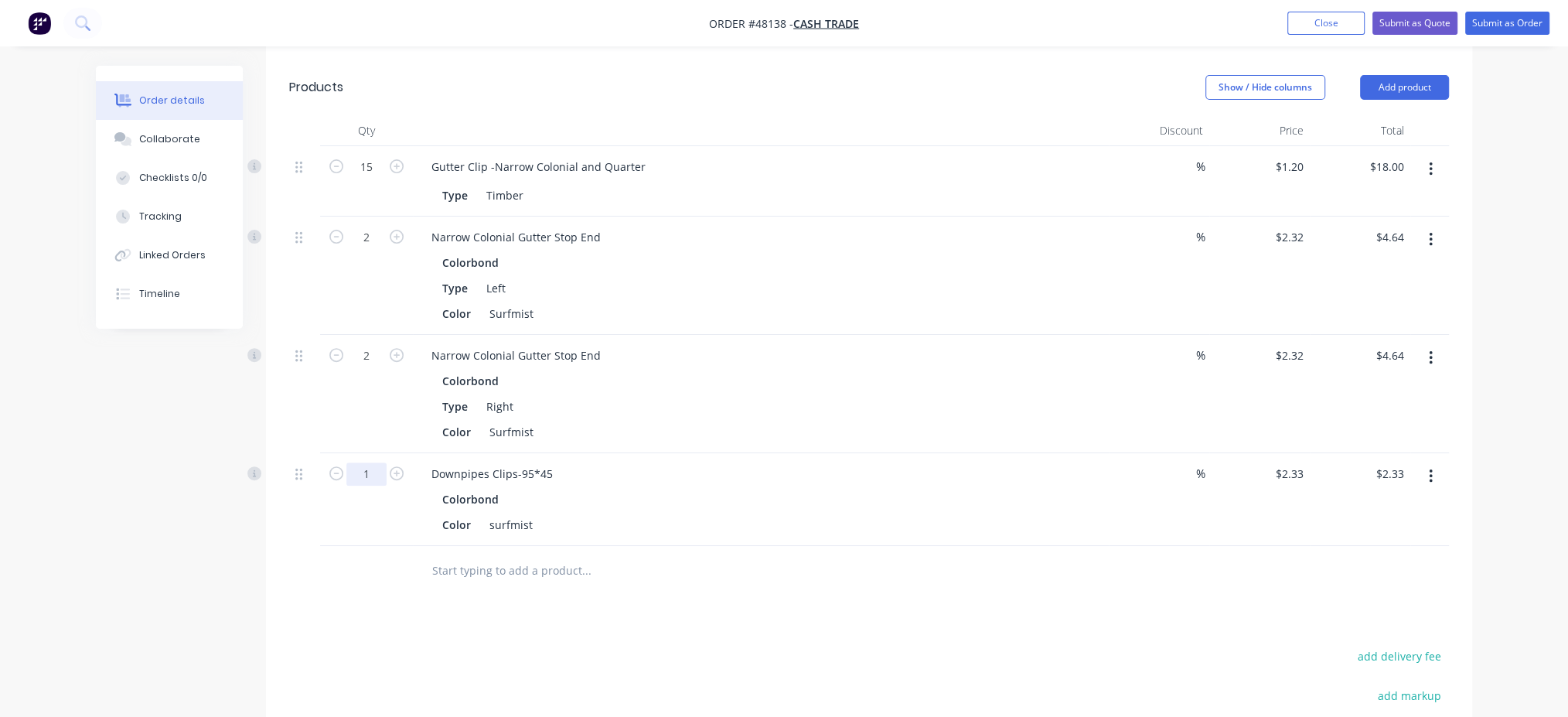
click at [372, 179] on input "1" at bounding box center [366, 167] width 41 height 23
type input "4"
type input "$9.32"
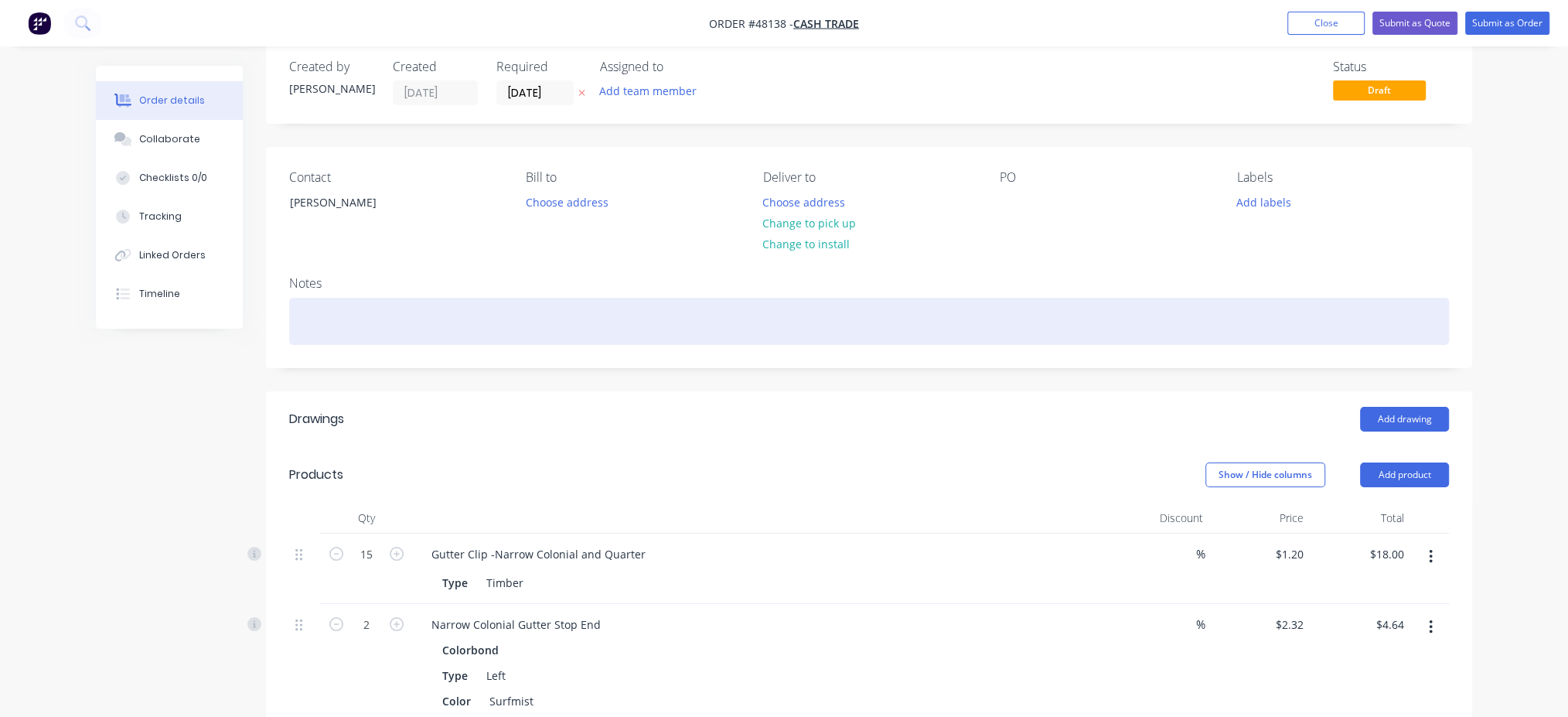
scroll to position [0, 0]
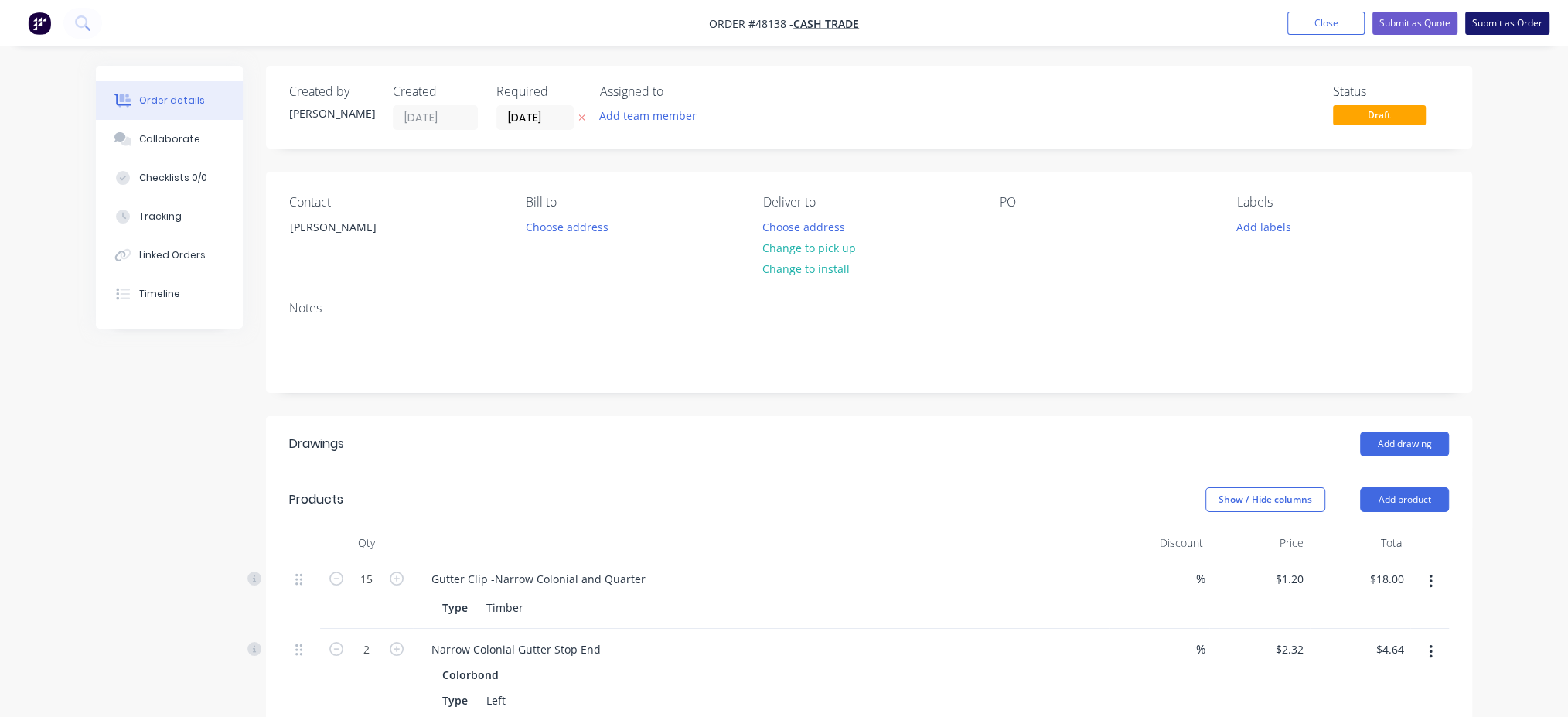
click at [1518, 30] on button "Submit as Order" at bounding box center [1507, 23] width 84 height 23
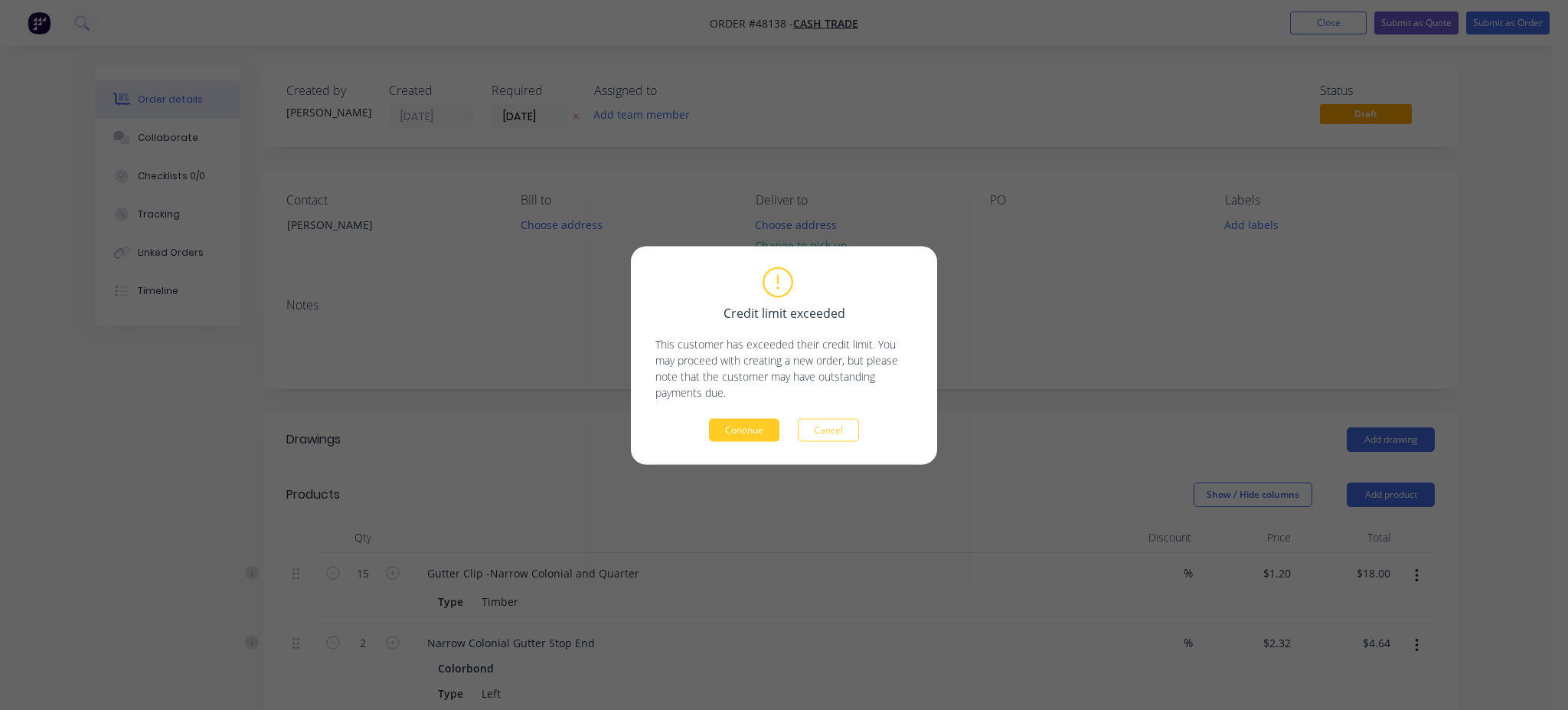
click at [743, 425] on button "Continue" at bounding box center [745, 429] width 70 height 23
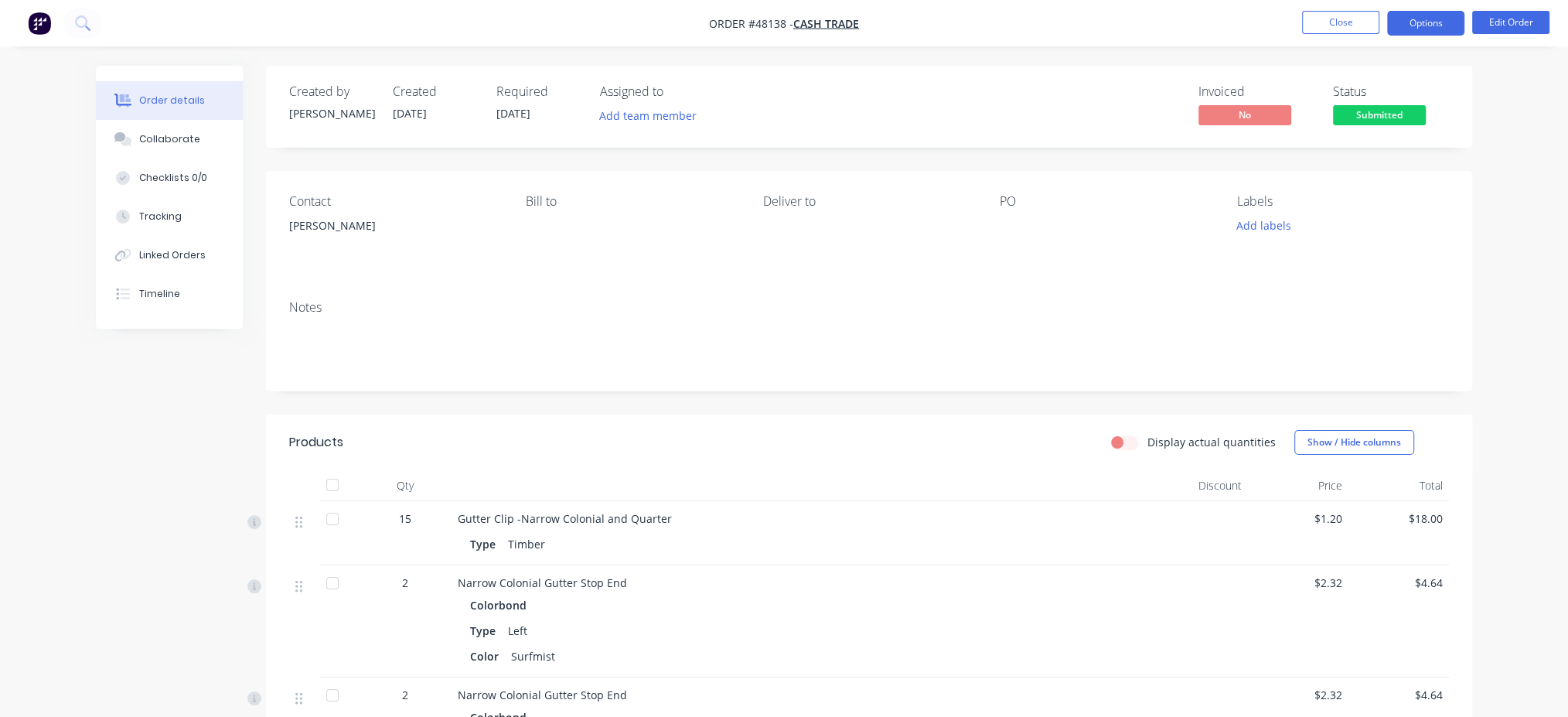
click at [1431, 23] on button "Options" at bounding box center [1425, 23] width 77 height 25
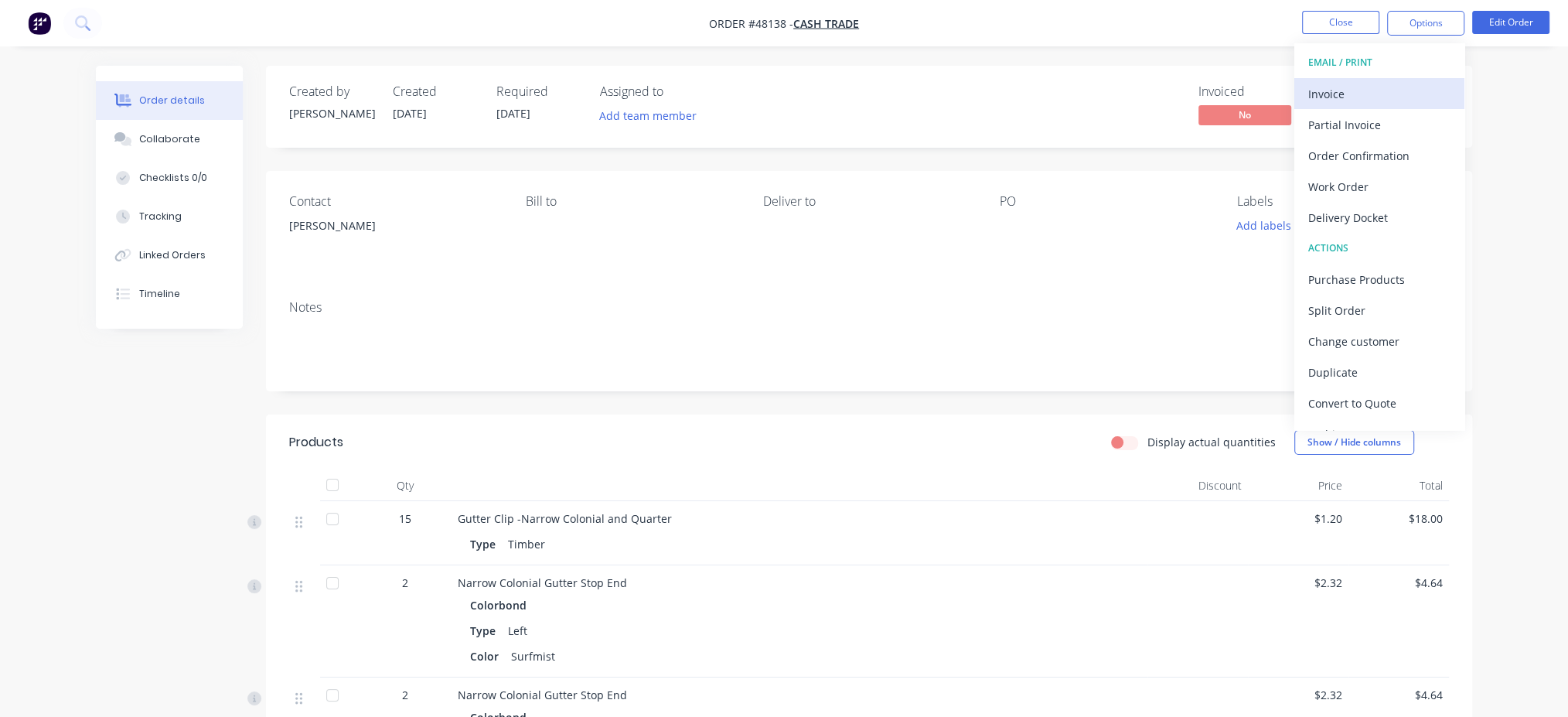
click at [1341, 98] on div "Invoice" at bounding box center [1379, 93] width 142 height 22
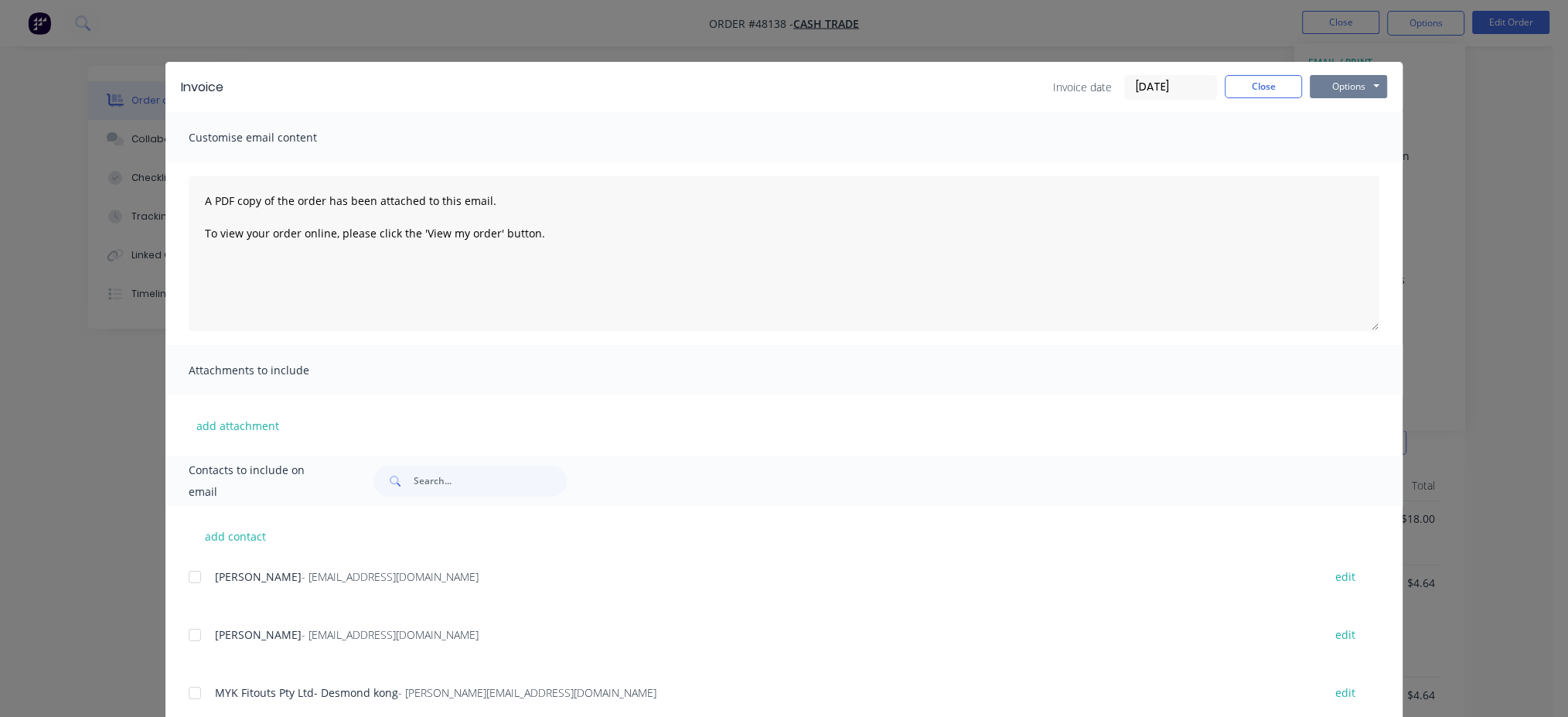
click at [1327, 89] on button "Options" at bounding box center [1348, 87] width 77 height 23
click at [1335, 139] on button "Print" at bounding box center [1360, 139] width 99 height 26
click at [1262, 88] on button "Close" at bounding box center [1263, 87] width 77 height 23
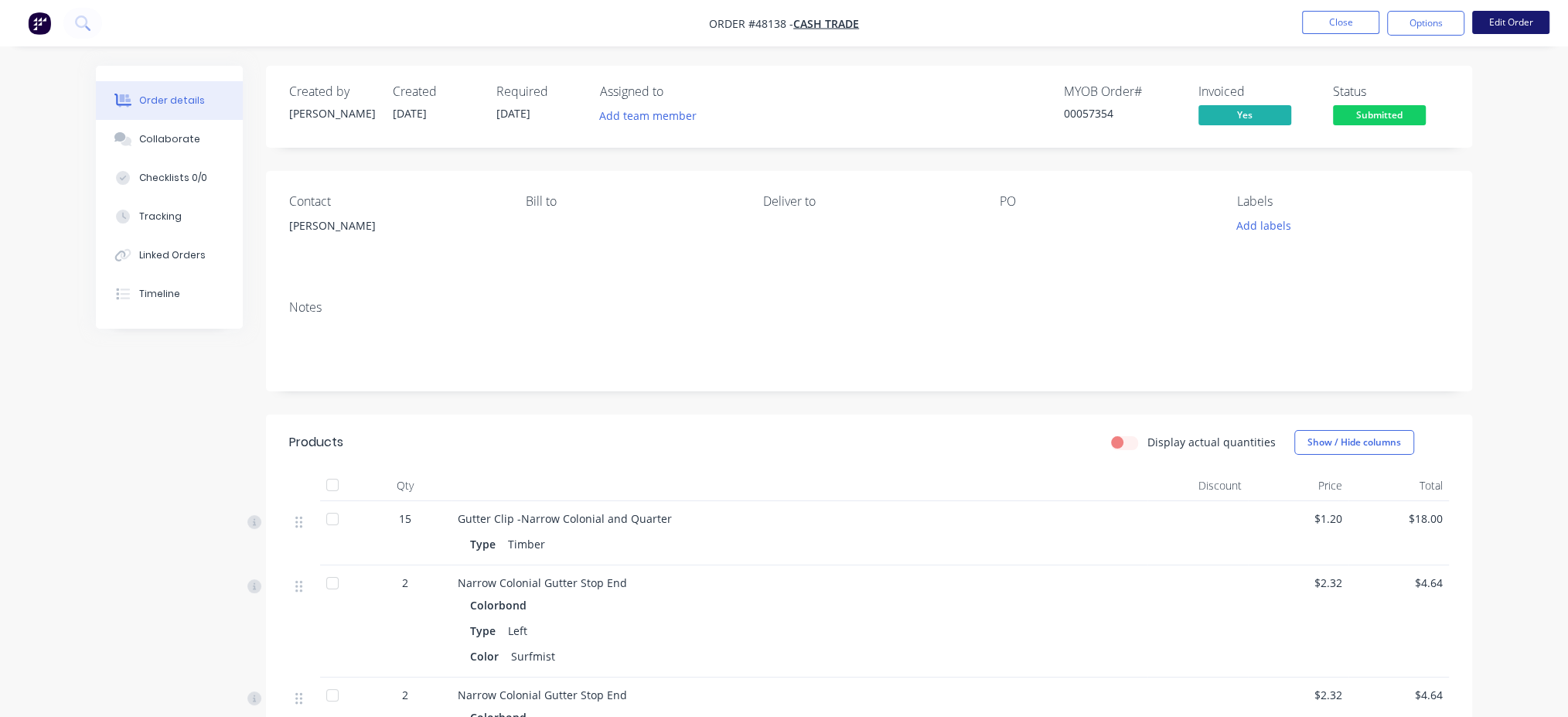
click at [1503, 24] on button "Edit Order" at bounding box center [1510, 22] width 77 height 23
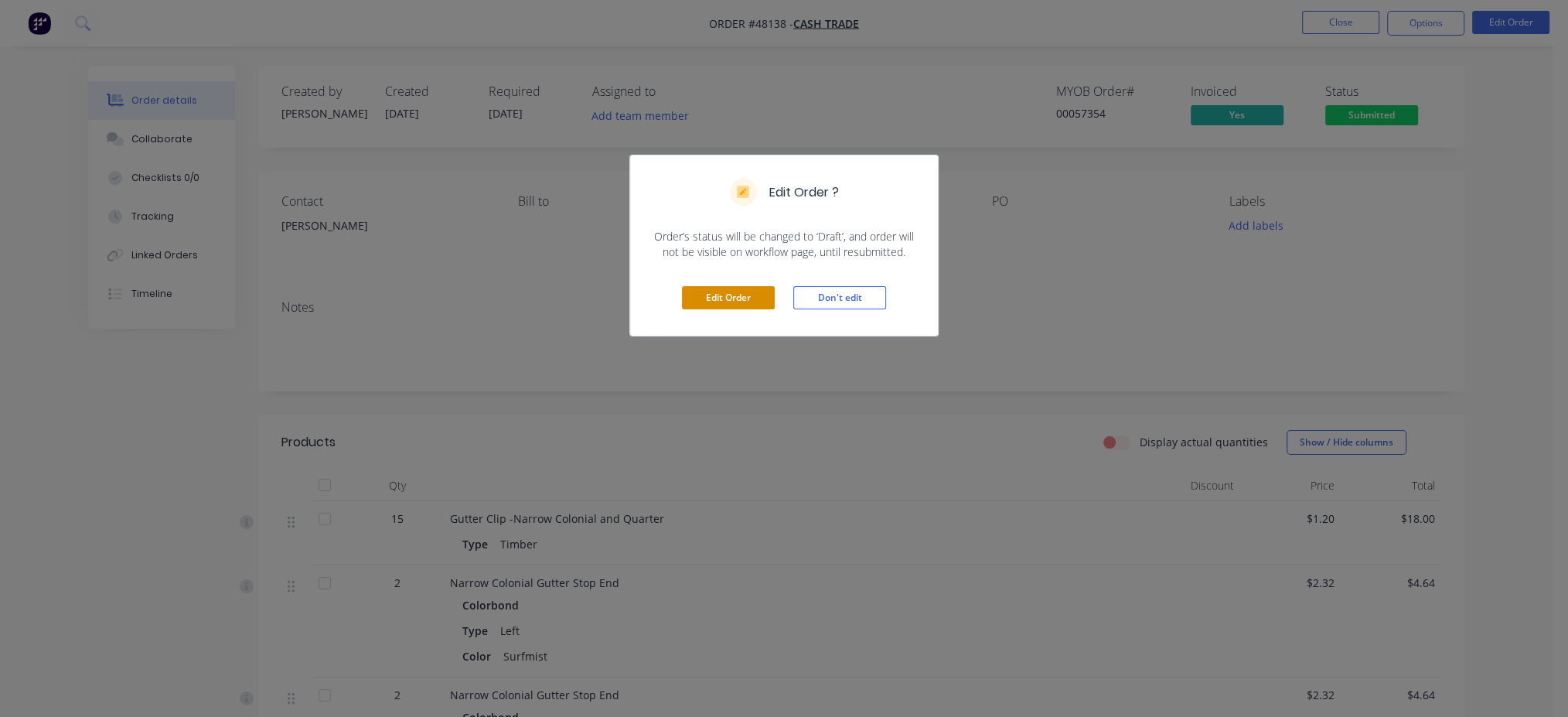
click at [730, 294] on button "Edit Order" at bounding box center [729, 298] width 93 height 23
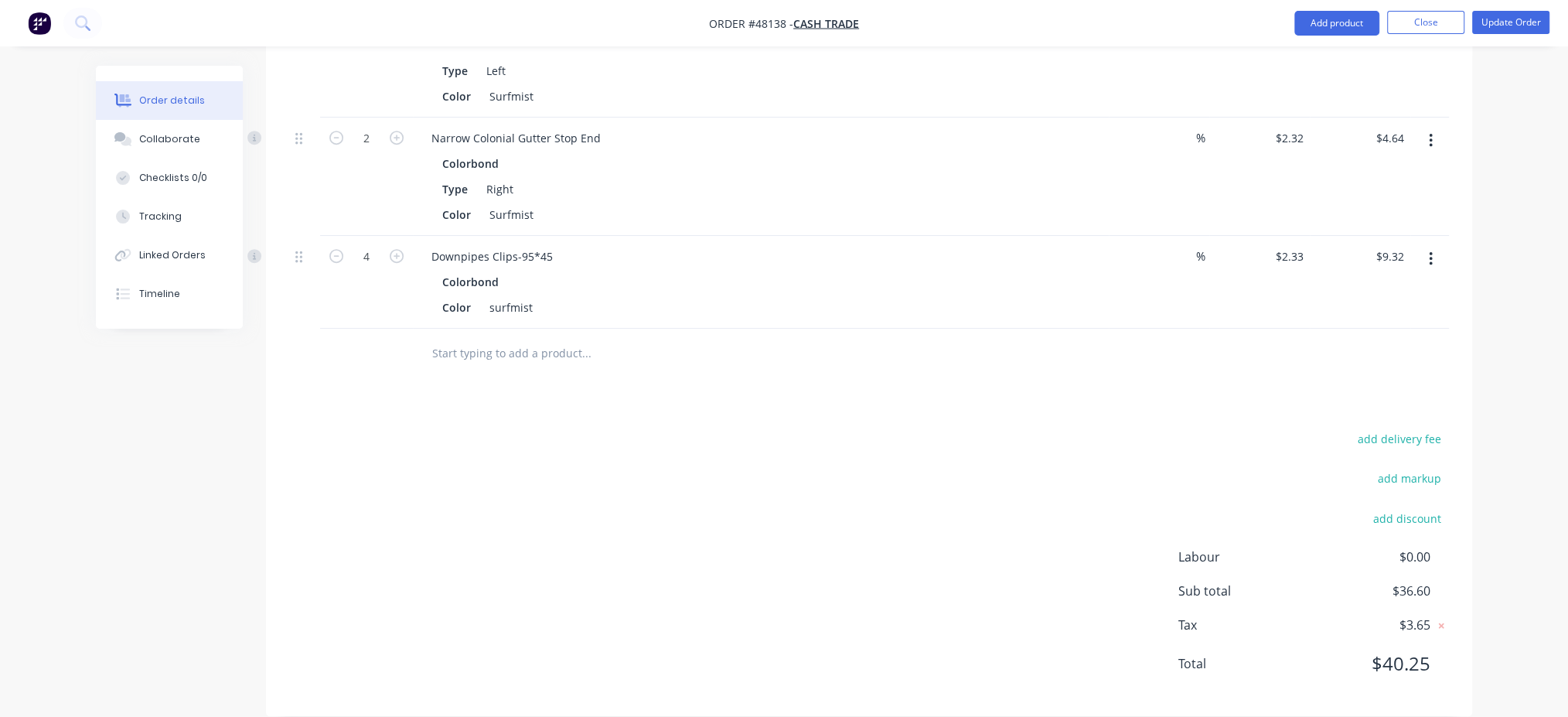
scroll to position [648, 0]
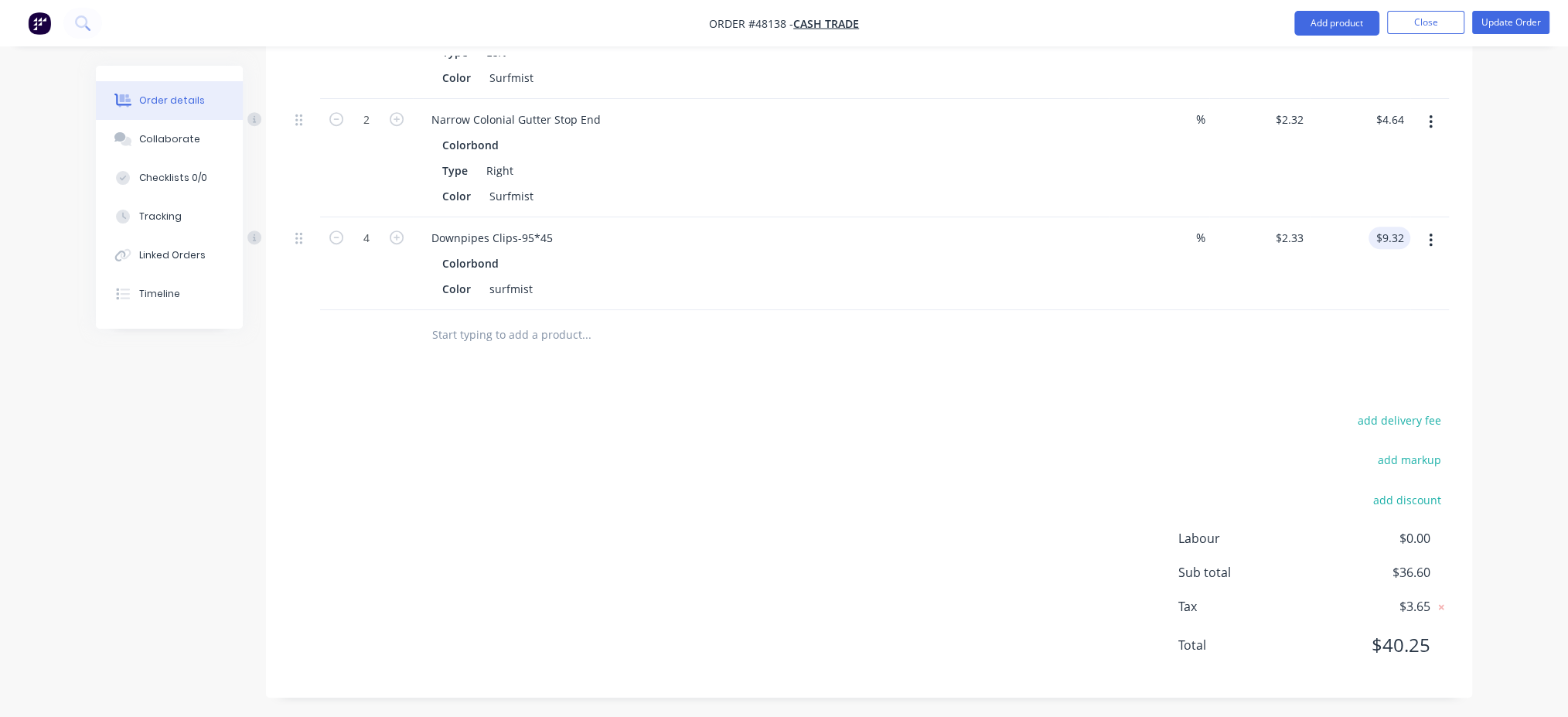
type input "9.32"
click at [1399, 233] on input "9.32" at bounding box center [1392, 237] width 36 height 22
click at [1404, 232] on input "9.32" at bounding box center [1396, 237] width 30 height 22
type input "9.3"
type input "$2.325"
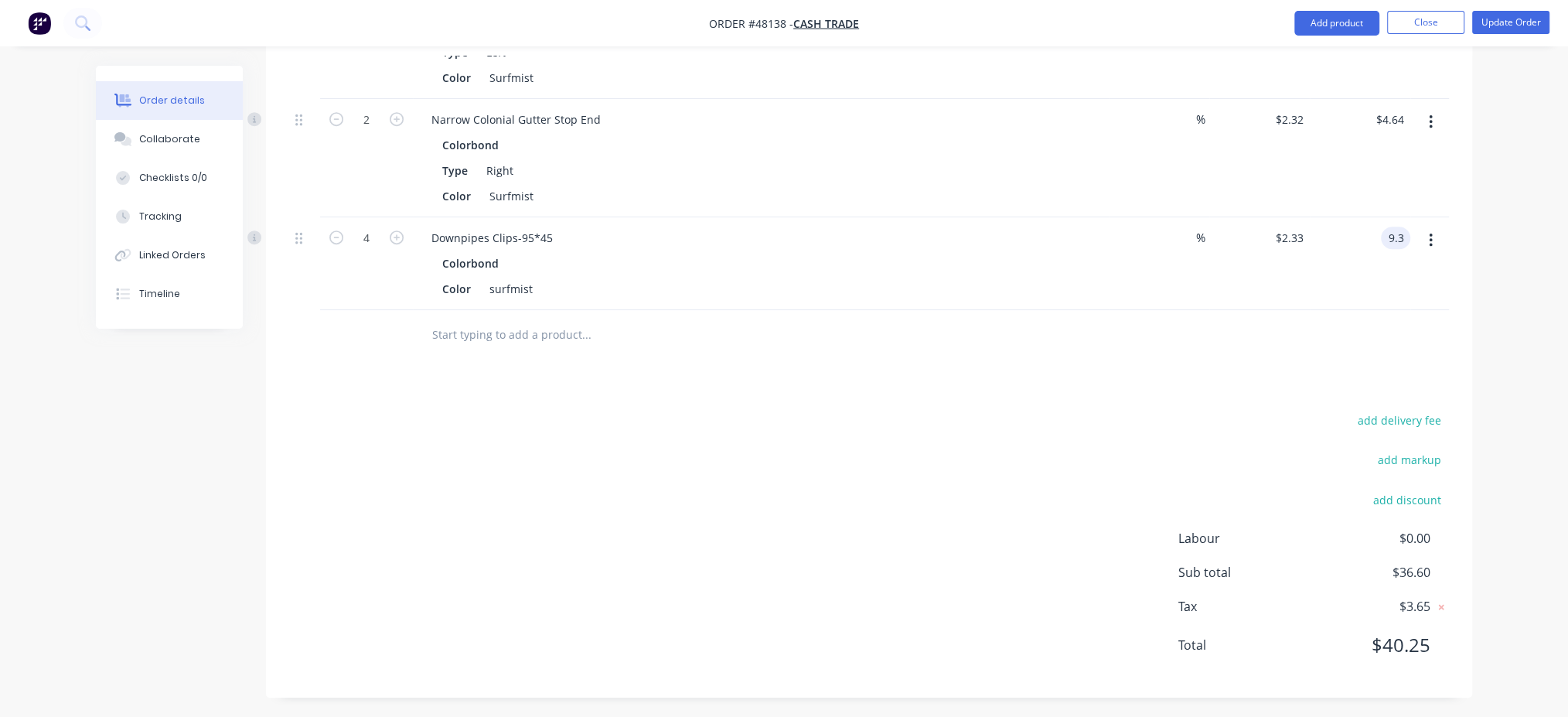
type input "$9.30"
click at [1165, 397] on div "Drawings Add drawing Products Show / Hide columns Add product Qty Discount Pric…" at bounding box center [869, 233] width 1206 height 930
click at [1405, 117] on input "4.64" at bounding box center [1396, 119] width 30 height 22
type input "4.63"
type input "$2.315"
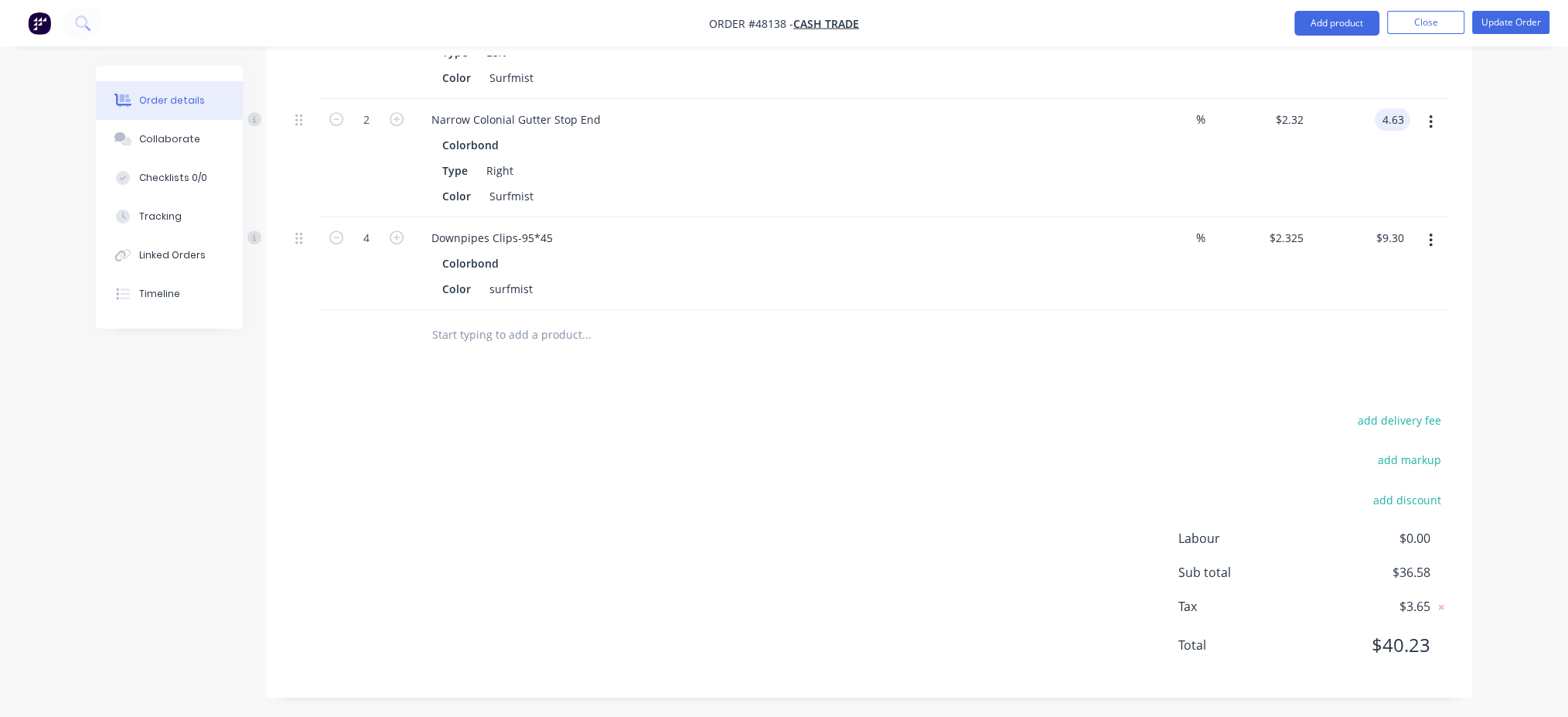
type input "$4.63"
click at [941, 361] on div "Drawings Add drawing Products Show / Hide columns Add product Qty Discount Pric…" at bounding box center [869, 233] width 1206 height 930
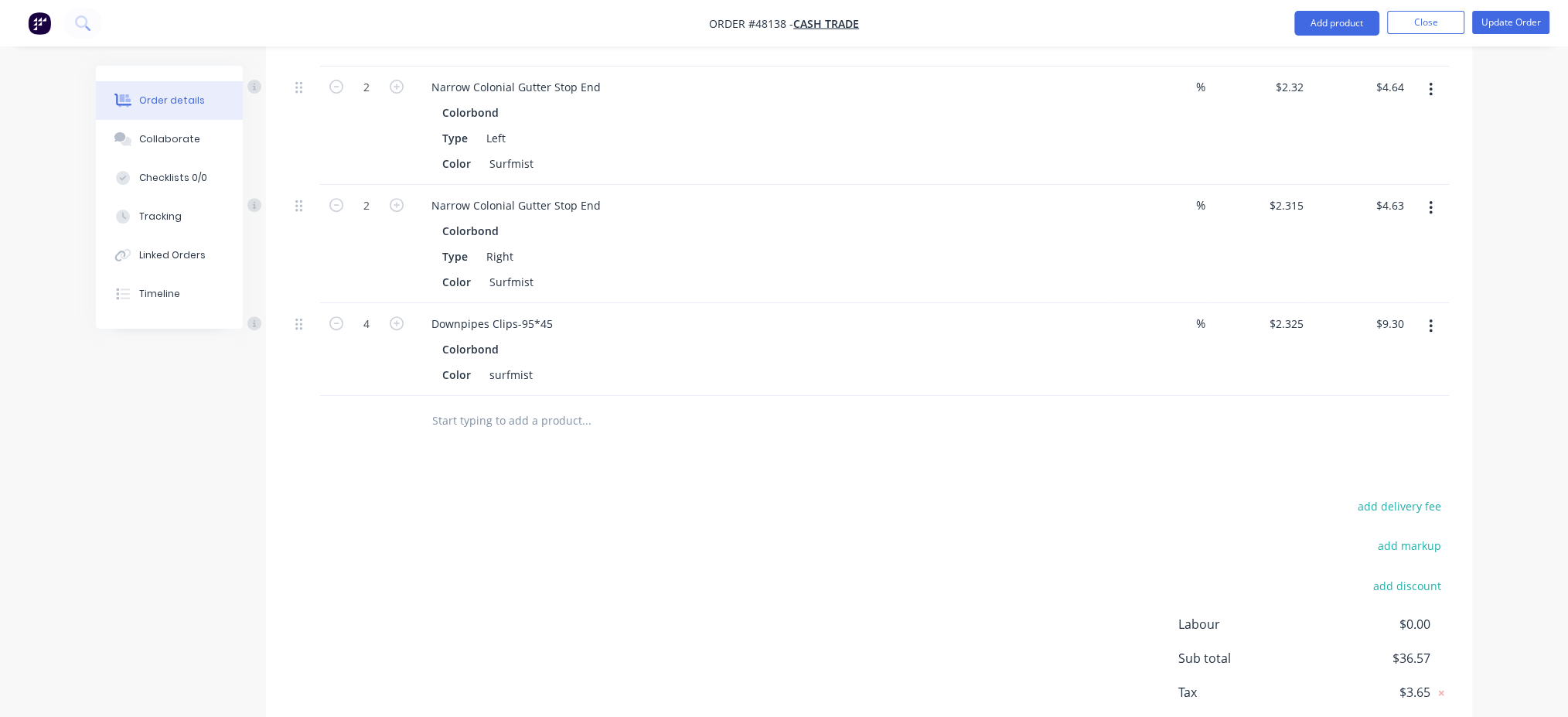
scroll to position [545, 0]
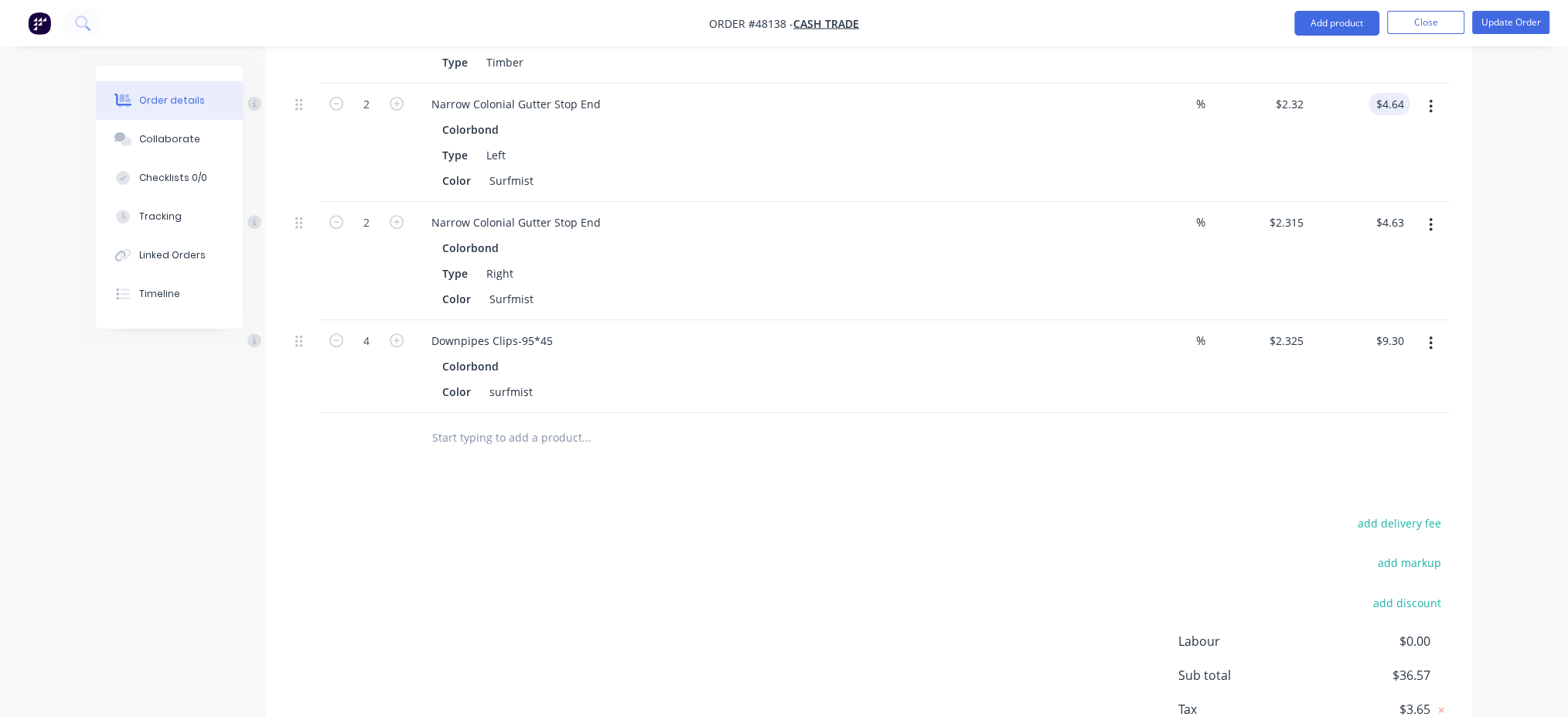
type input "4.64"
click at [1405, 104] on input "4.64" at bounding box center [1392, 103] width 36 height 22
click at [1405, 104] on input "4.64" at bounding box center [1396, 103] width 30 height 22
click at [1403, 104] on input "4.64" at bounding box center [1396, 103] width 30 height 22
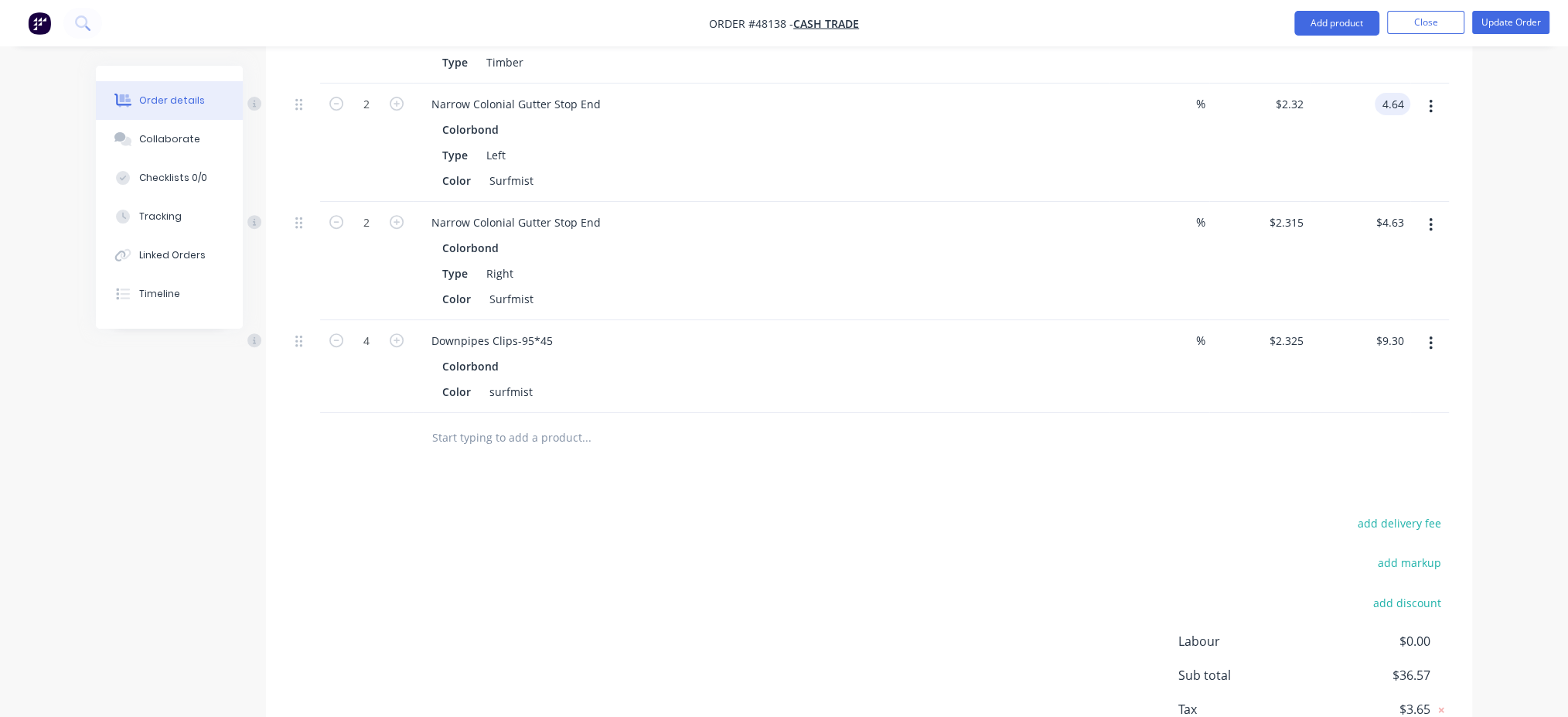
click at [1398, 104] on input "4.64" at bounding box center [1396, 103] width 30 height 22
click at [1399, 104] on input "4.64" at bounding box center [1396, 103] width 30 height 22
click at [1405, 100] on input "4.64" at bounding box center [1396, 103] width 30 height 22
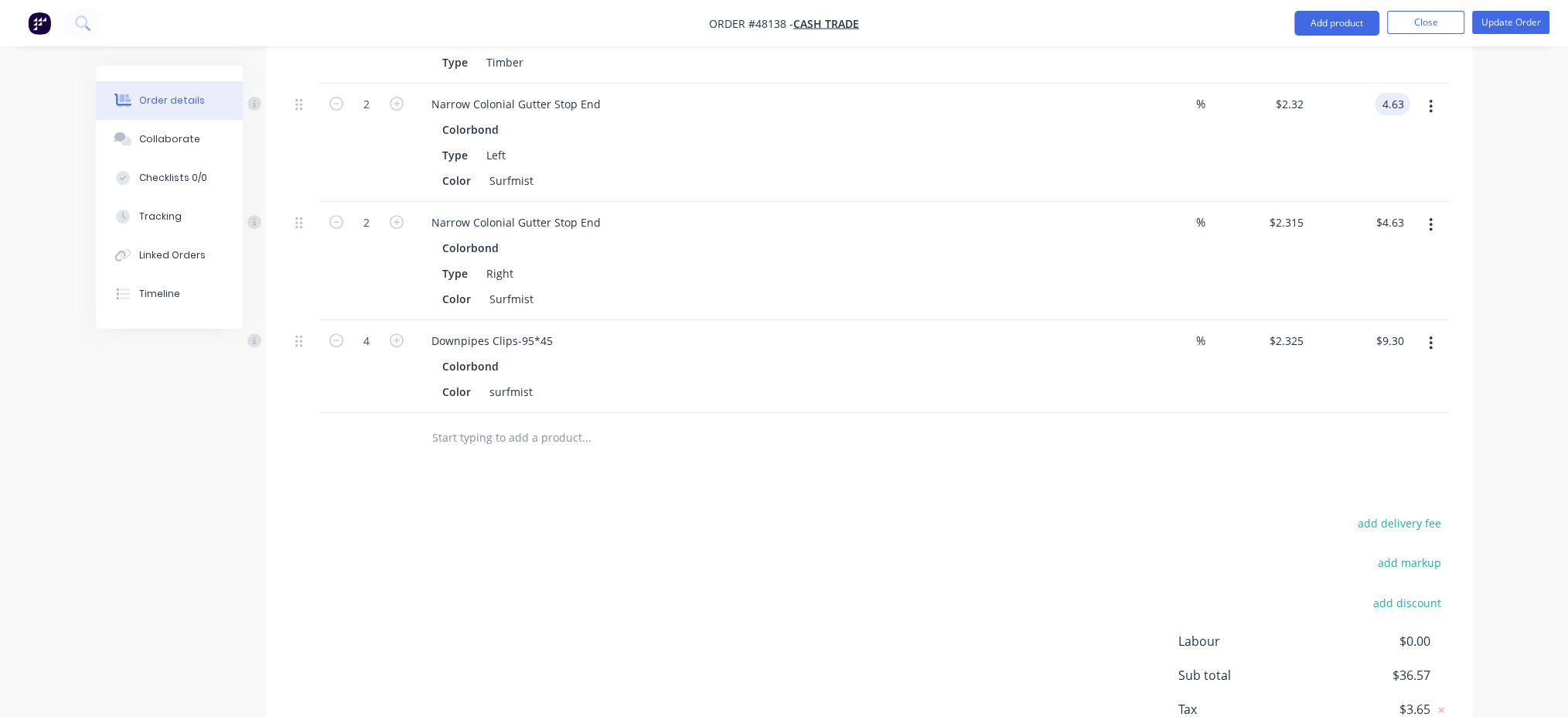
type input "4.63"
type input "$2.315"
type input "$4.63"
click at [1133, 458] on div "Drawings Add drawing Products Show / Hide columns Add product Qty Discount Pric…" at bounding box center [869, 336] width 1206 height 930
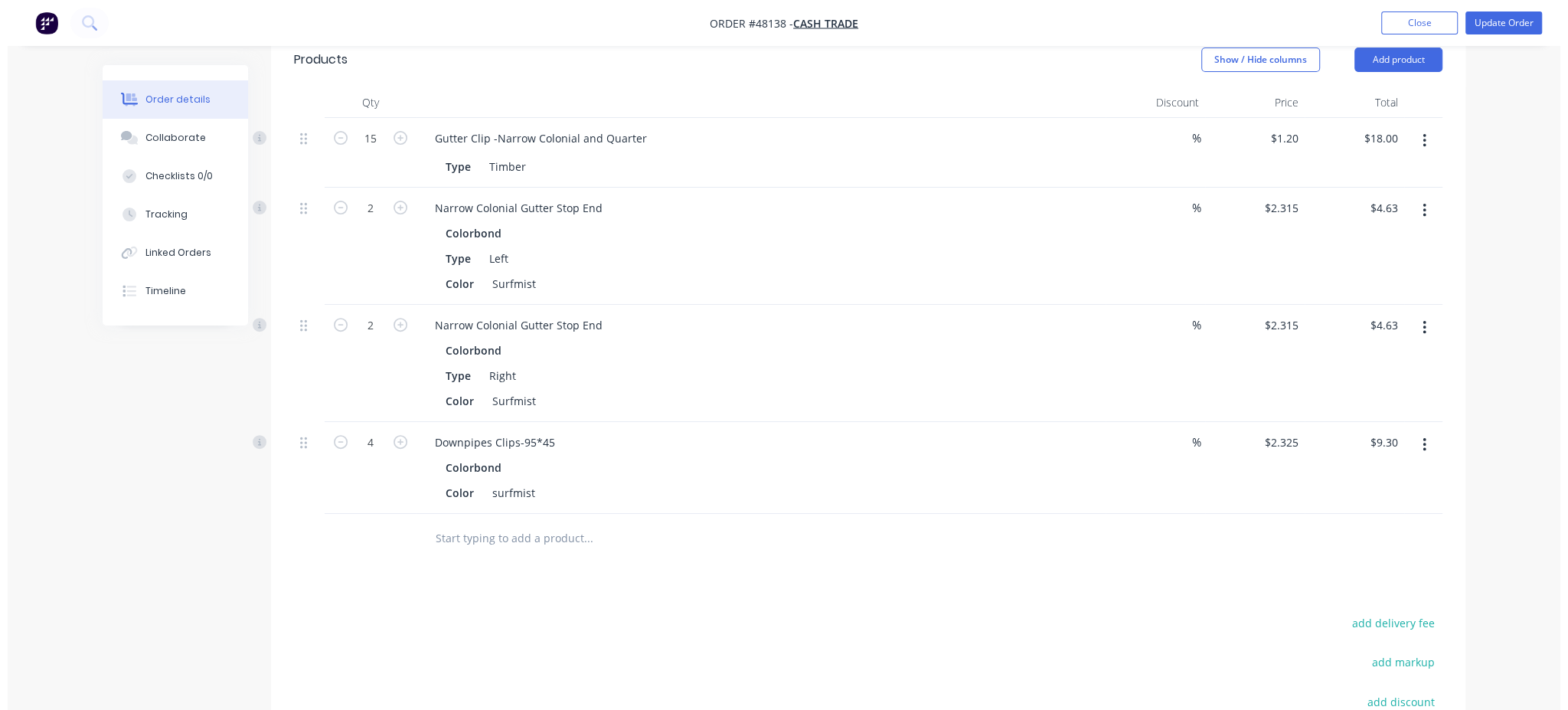
scroll to position [233, 0]
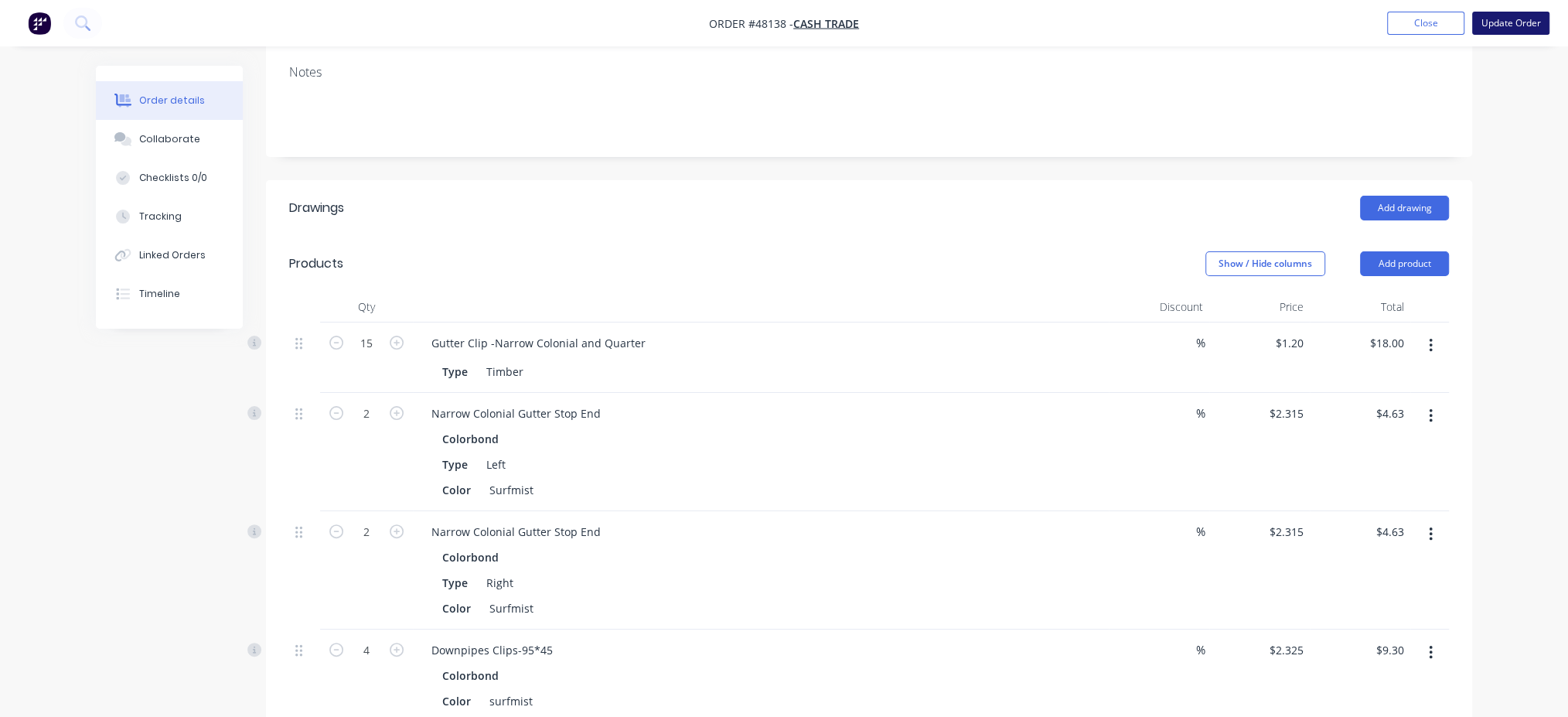
click at [1522, 19] on button "Update Order" at bounding box center [1510, 23] width 77 height 23
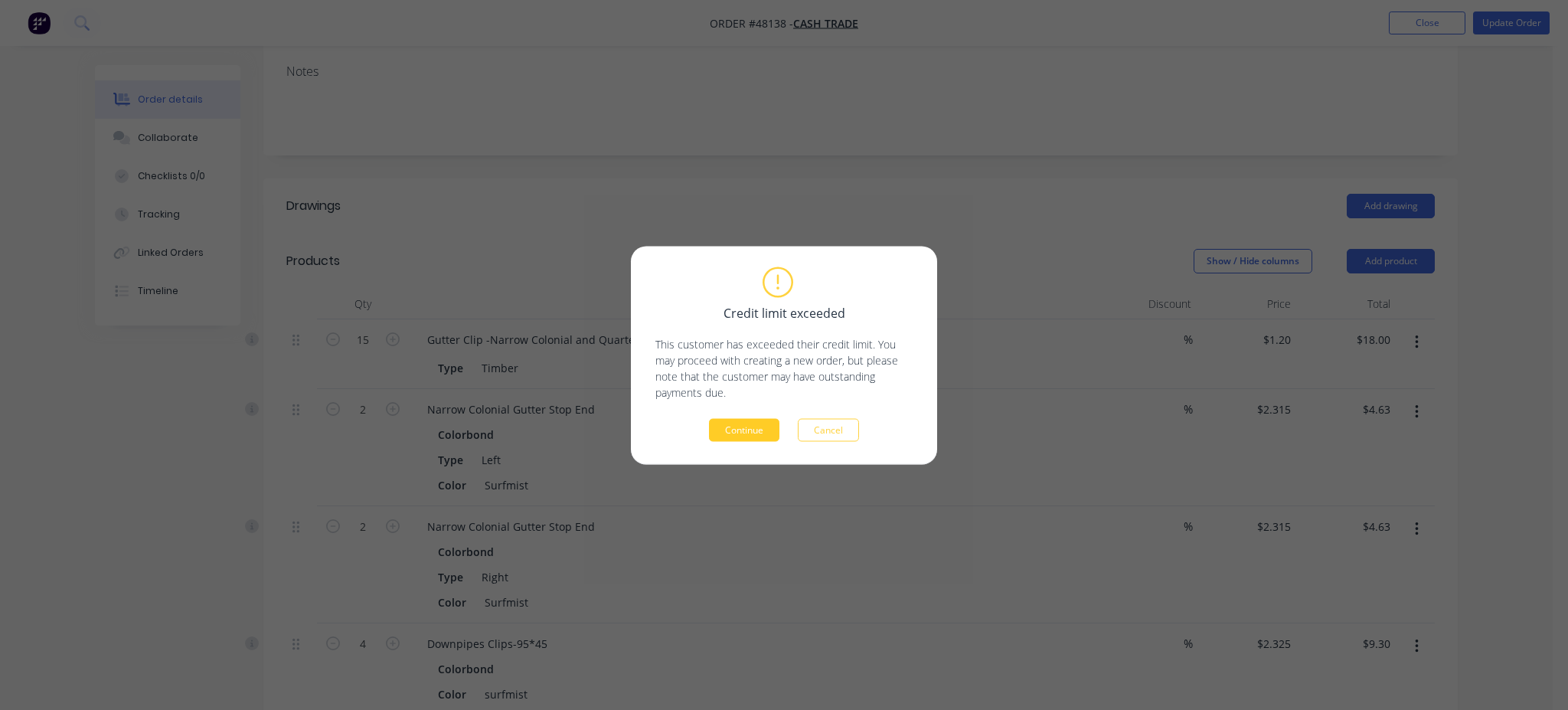
click at [736, 428] on button "Continue" at bounding box center [745, 429] width 70 height 23
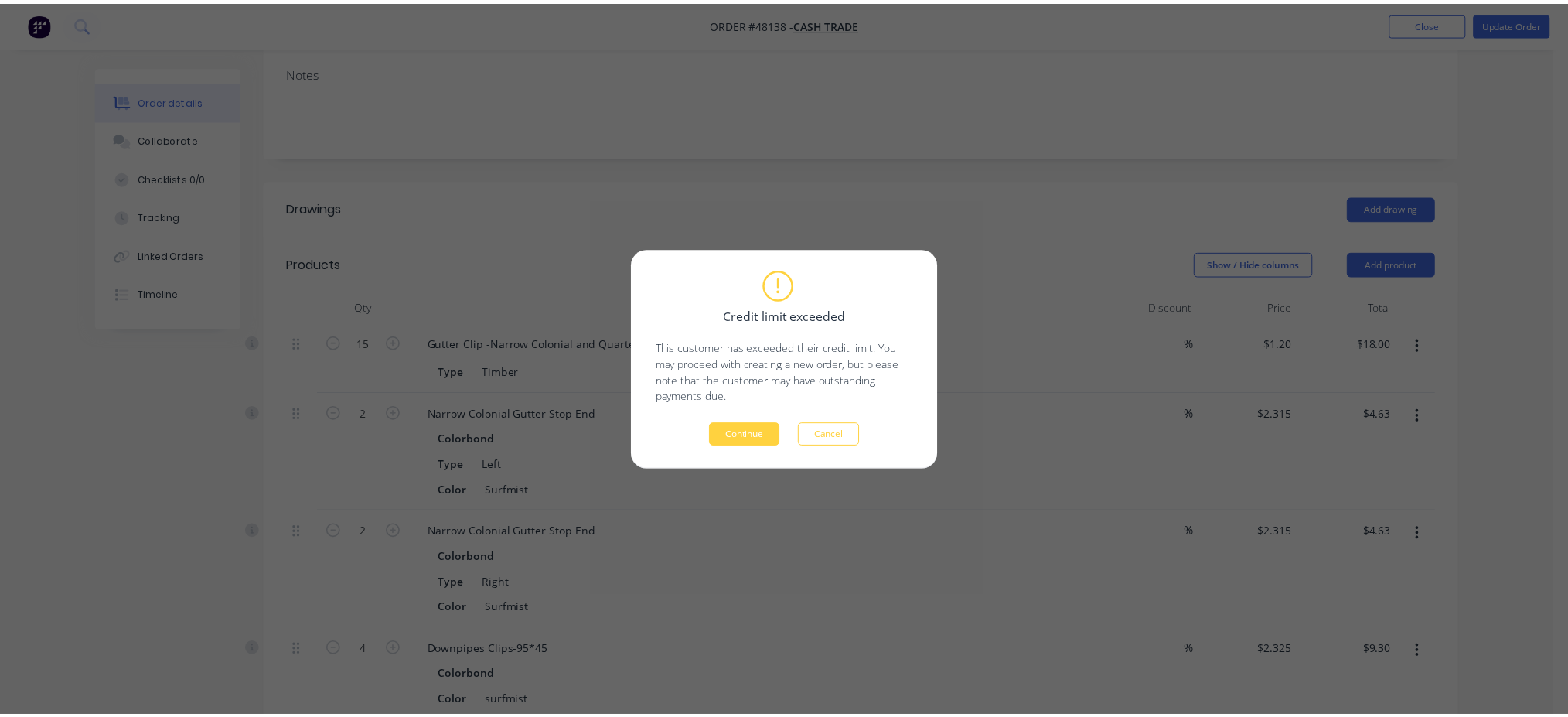
scroll to position [0, 0]
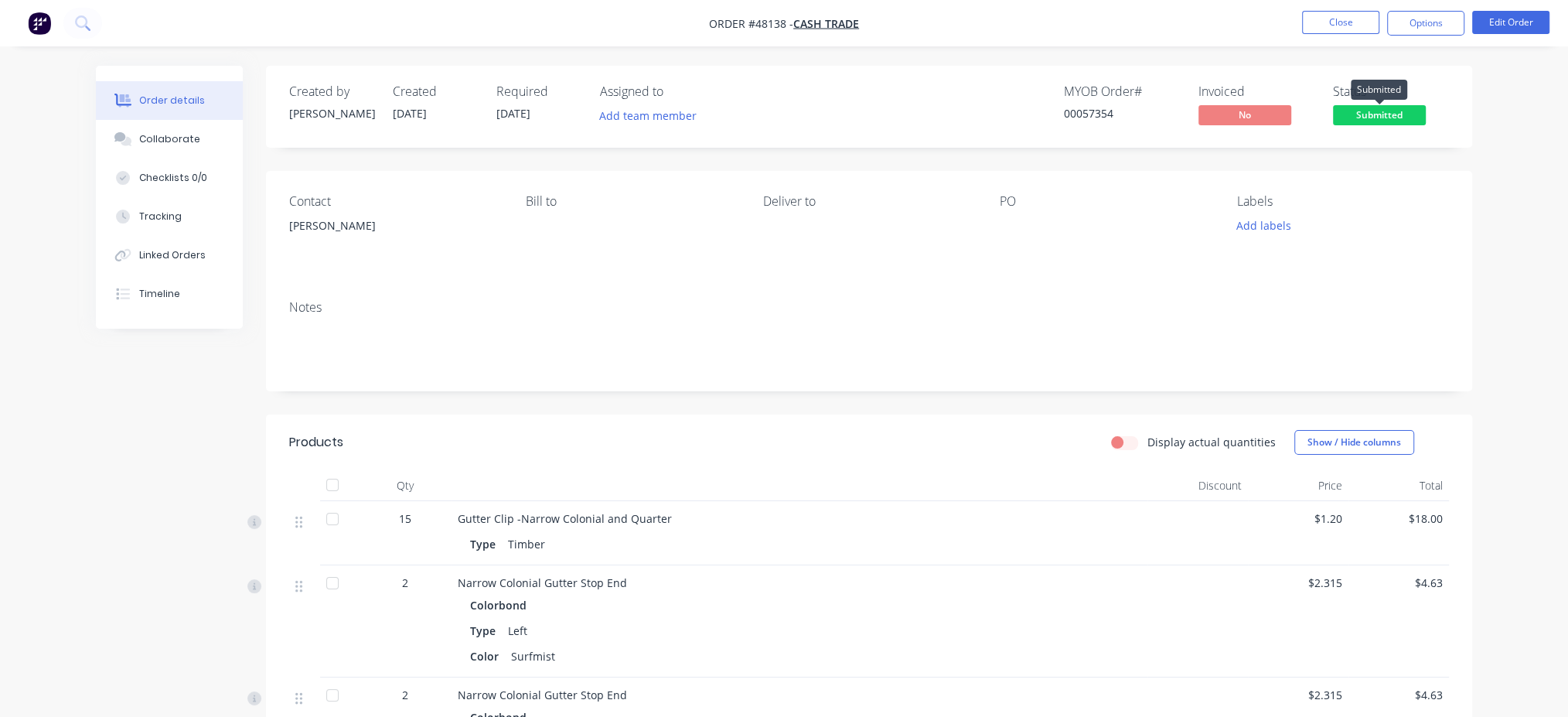
click at [1394, 121] on span "Submitted" at bounding box center [1379, 114] width 93 height 19
click at [1422, 26] on button "Options" at bounding box center [1425, 23] width 77 height 25
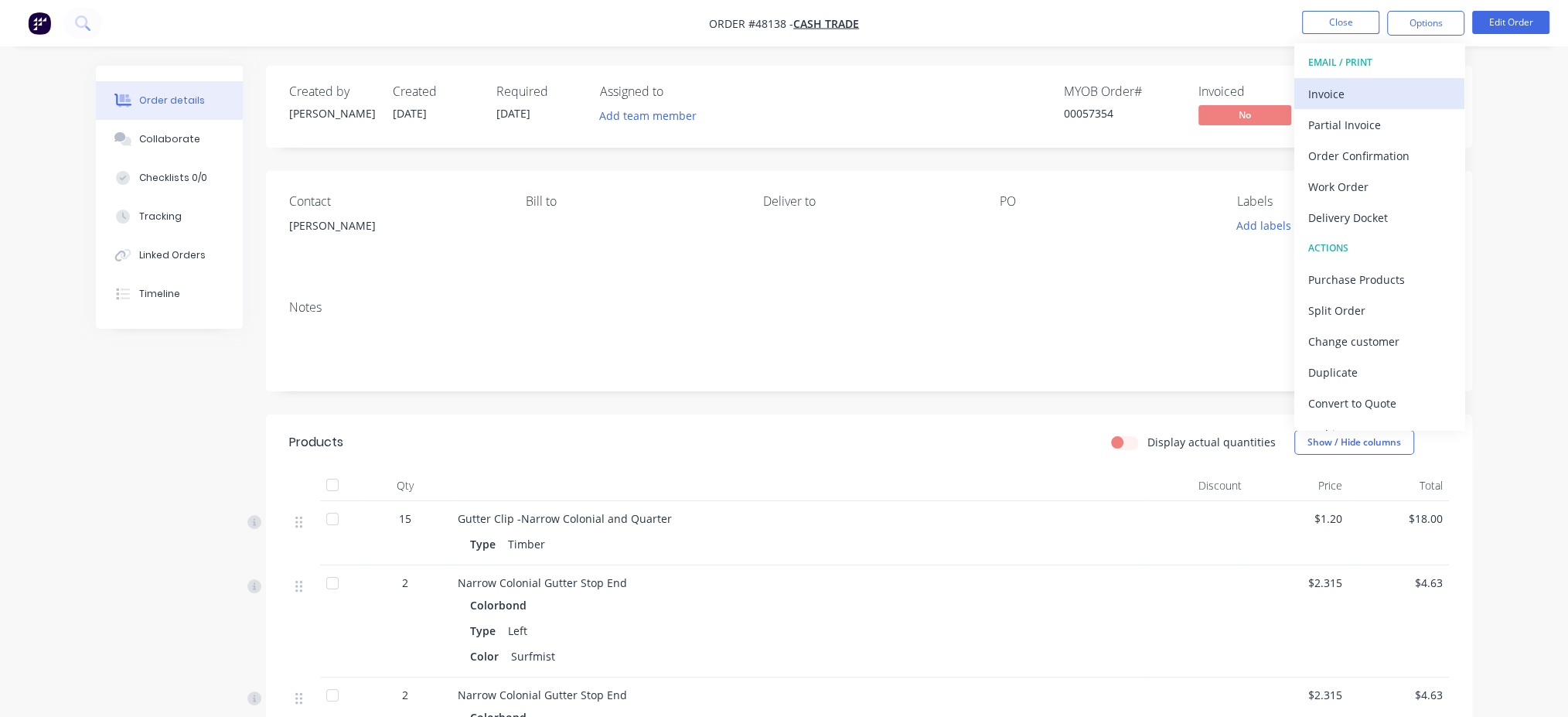
click at [1370, 98] on div "Invoice" at bounding box center [1379, 93] width 142 height 22
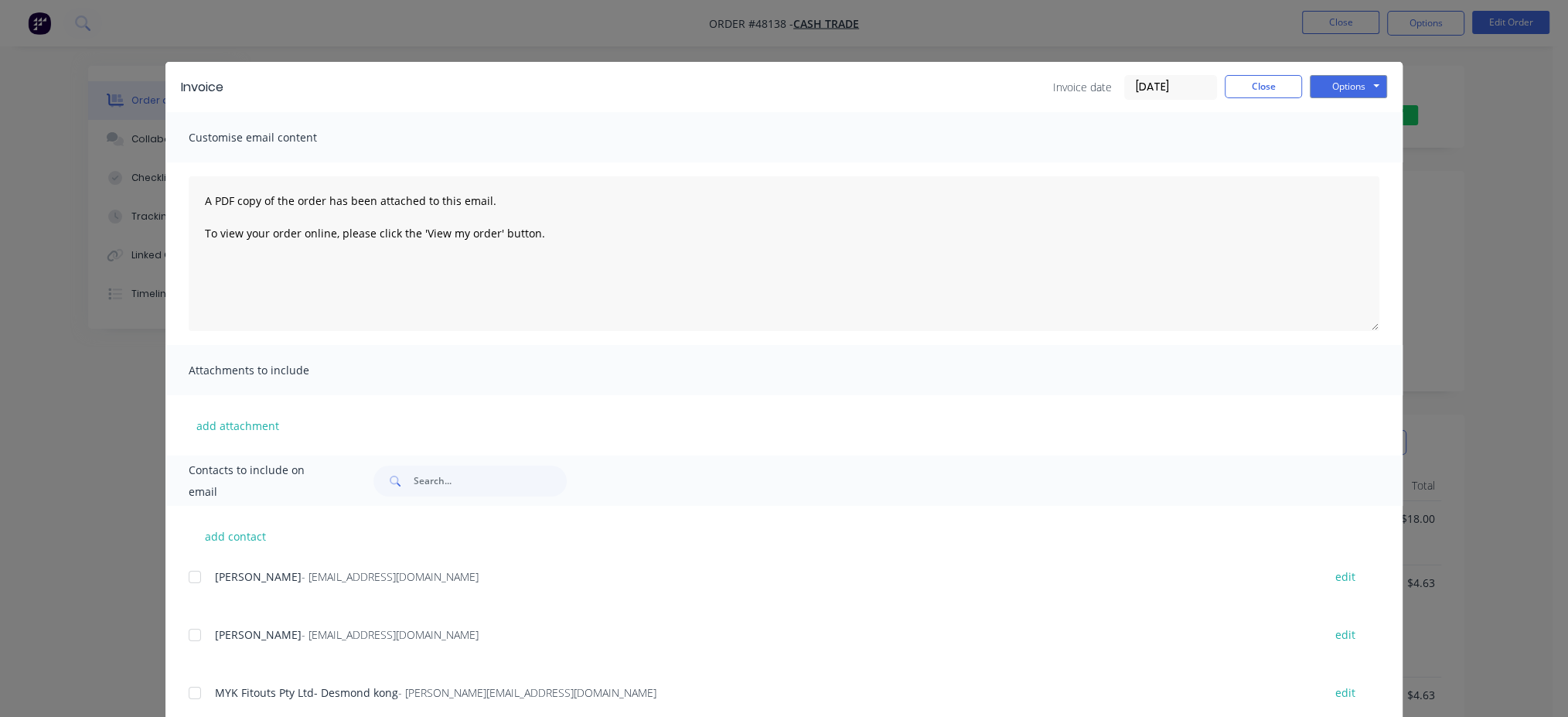
click at [1381, 98] on div "Invoice Invoice date [DATE] Close Options Preview Print Email" at bounding box center [784, 87] width 1237 height 50
click at [1166, 261] on textarea "A PDF copy of the order has been attached to this email. To view your order onl…" at bounding box center [784, 253] width 1191 height 155
click at [1343, 91] on button "Options" at bounding box center [1348, 87] width 77 height 23
click at [1330, 136] on button "Print" at bounding box center [1360, 139] width 99 height 26
click at [1236, 86] on button "Close" at bounding box center [1263, 87] width 77 height 23
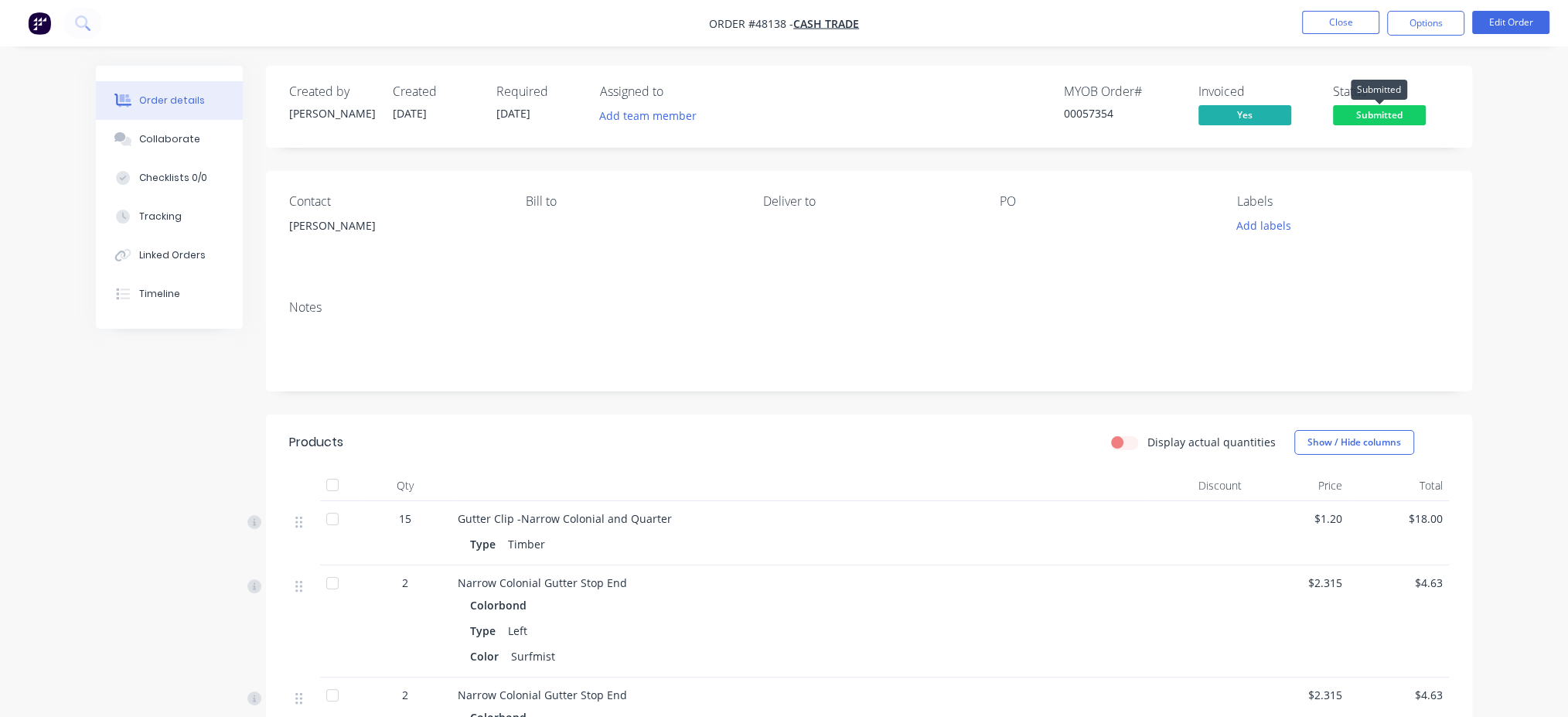
click at [1381, 117] on span "Submitted" at bounding box center [1379, 114] width 93 height 19
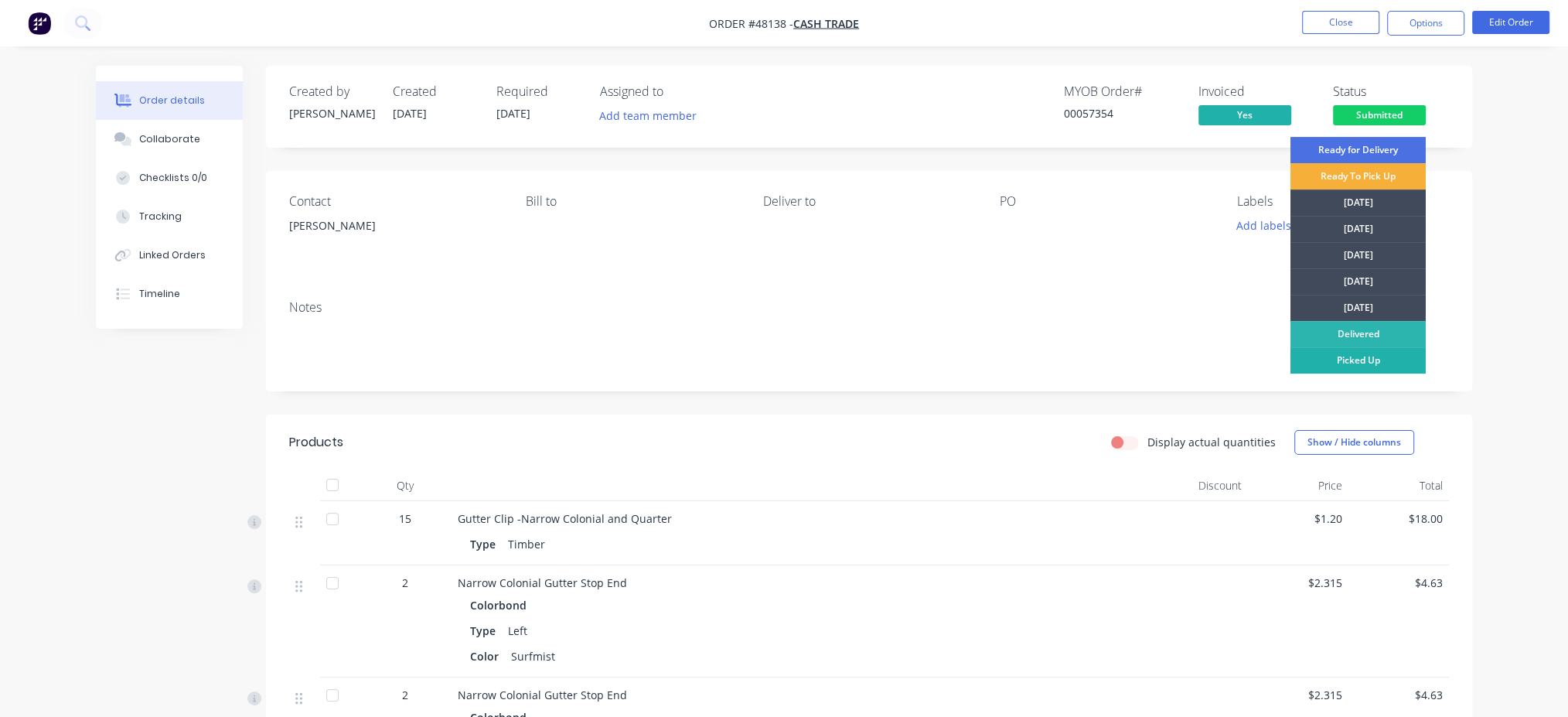
click at [1363, 363] on div "Picked Up" at bounding box center [1358, 361] width 136 height 26
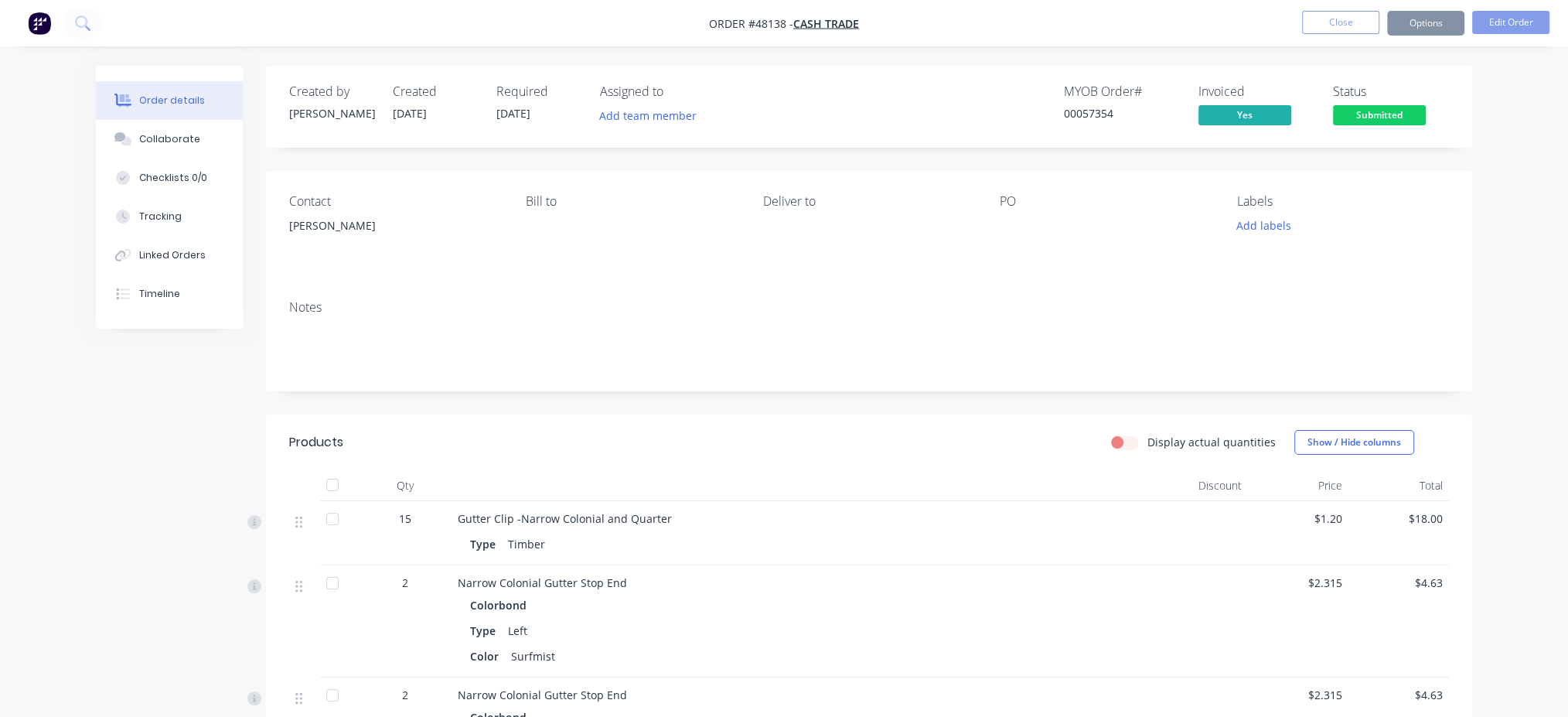
drag, startPoint x: 1458, startPoint y: 261, endPoint x: 1383, endPoint y: 169, distance: 118.7
click at [1456, 255] on div "Contact [PERSON_NAME] [PERSON_NAME] to Deliver to PO Labels Add labels" at bounding box center [869, 229] width 1206 height 117
click at [1343, 29] on button "Close" at bounding box center [1340, 22] width 77 height 23
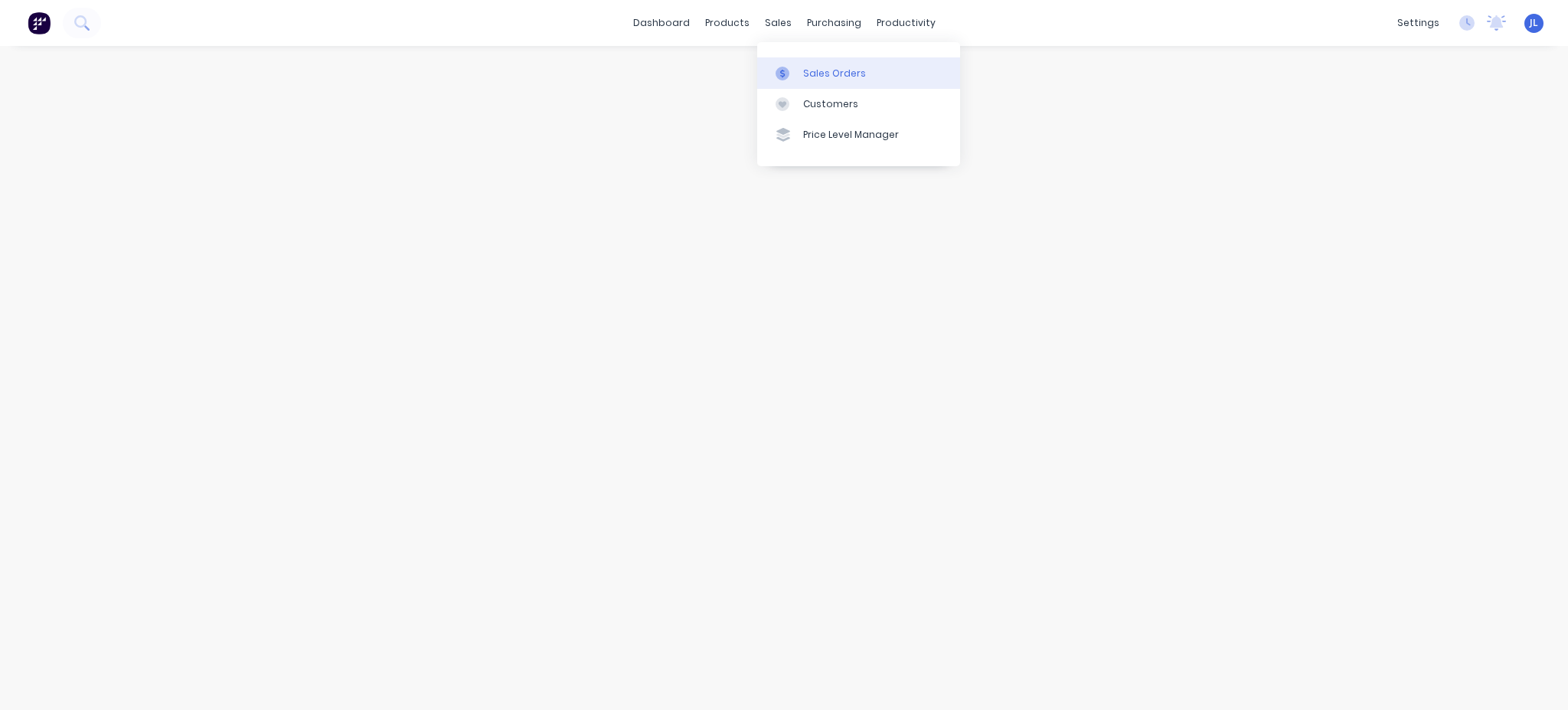
click at [813, 75] on div "Sales Orders" at bounding box center [835, 73] width 63 height 14
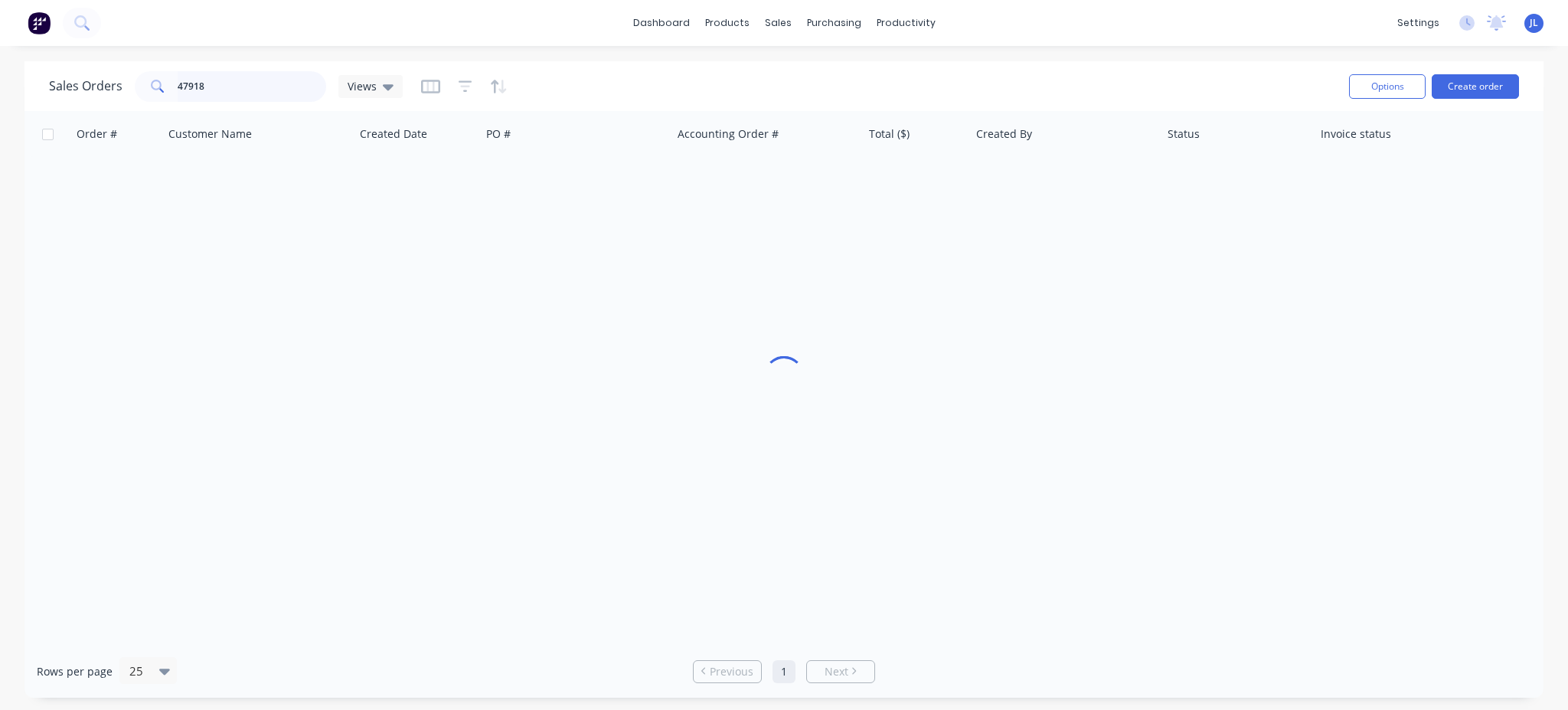
click at [266, 85] on input "47918" at bounding box center [252, 86] width 149 height 30
click at [266, 84] on input "47918" at bounding box center [252, 86] width 149 height 30
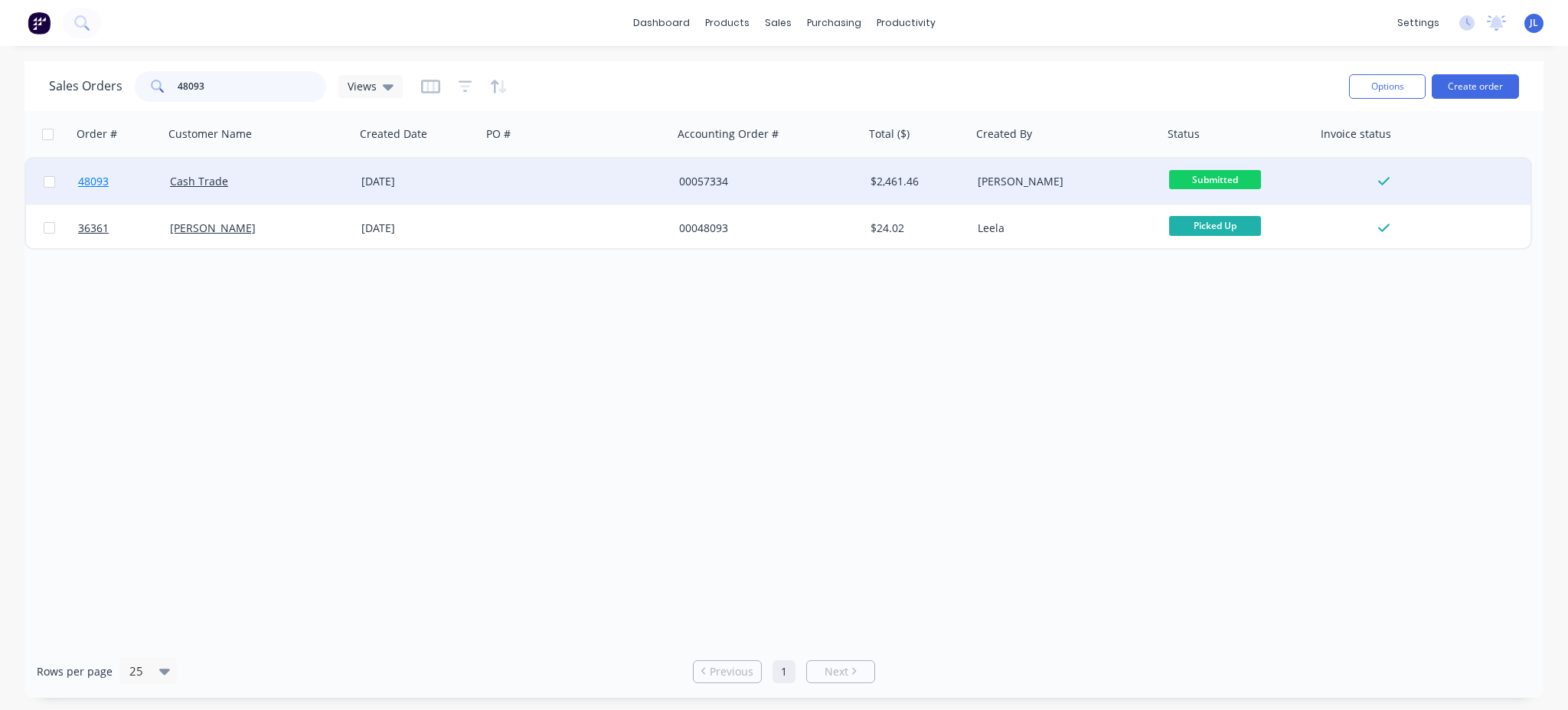
type input "48093"
click at [93, 182] on span "48093" at bounding box center [93, 181] width 30 height 16
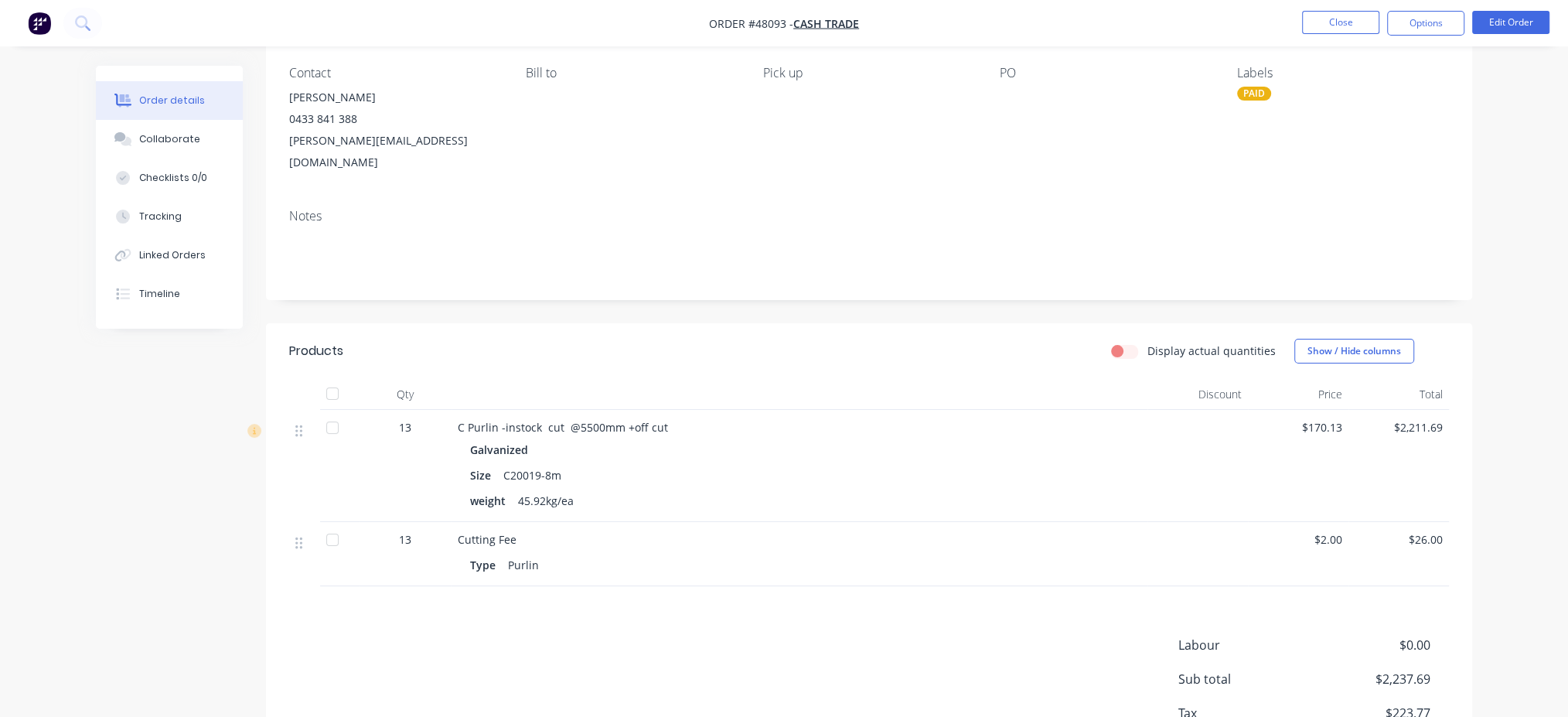
scroll to position [206, 0]
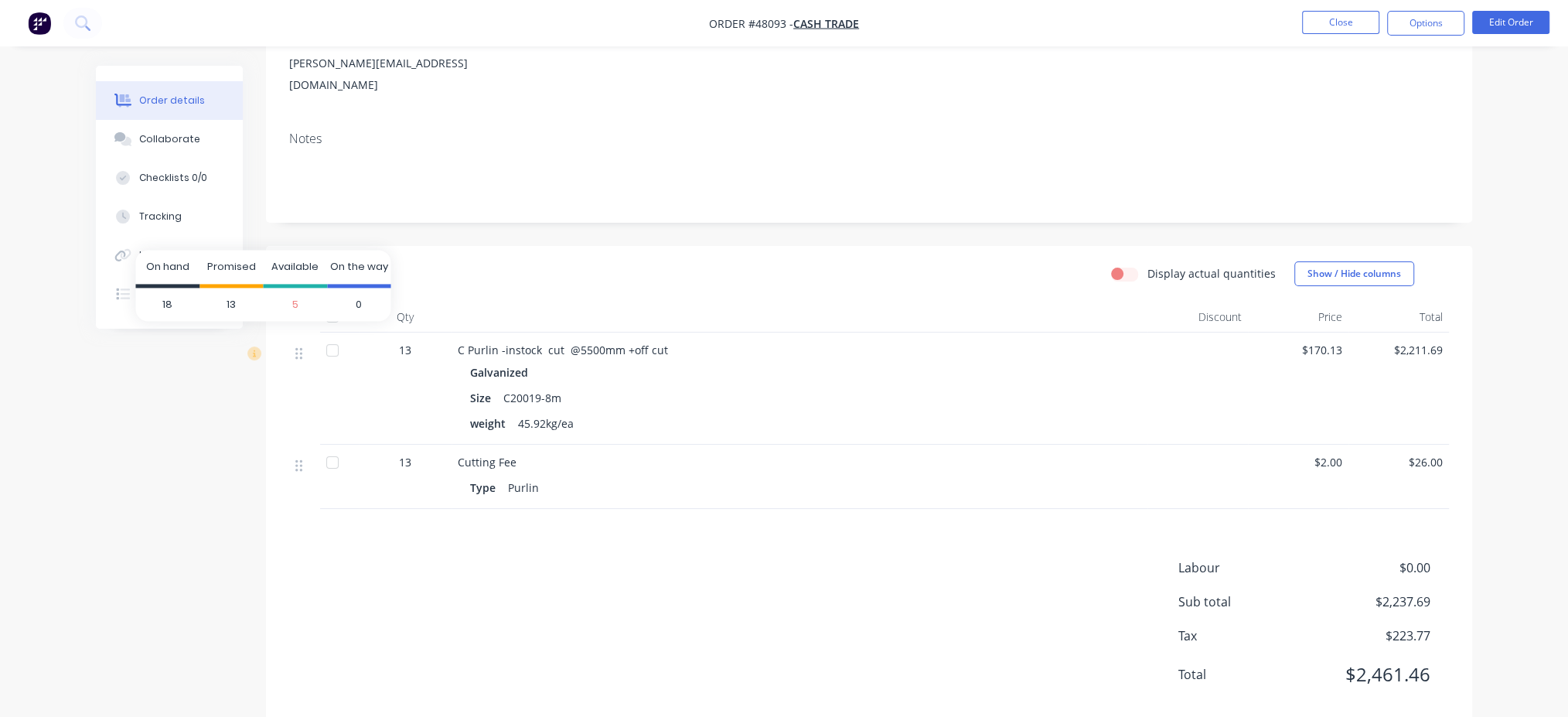
click at [230, 298] on span "13" at bounding box center [232, 304] width 65 height 34
click at [768, 302] on div at bounding box center [799, 317] width 696 height 31
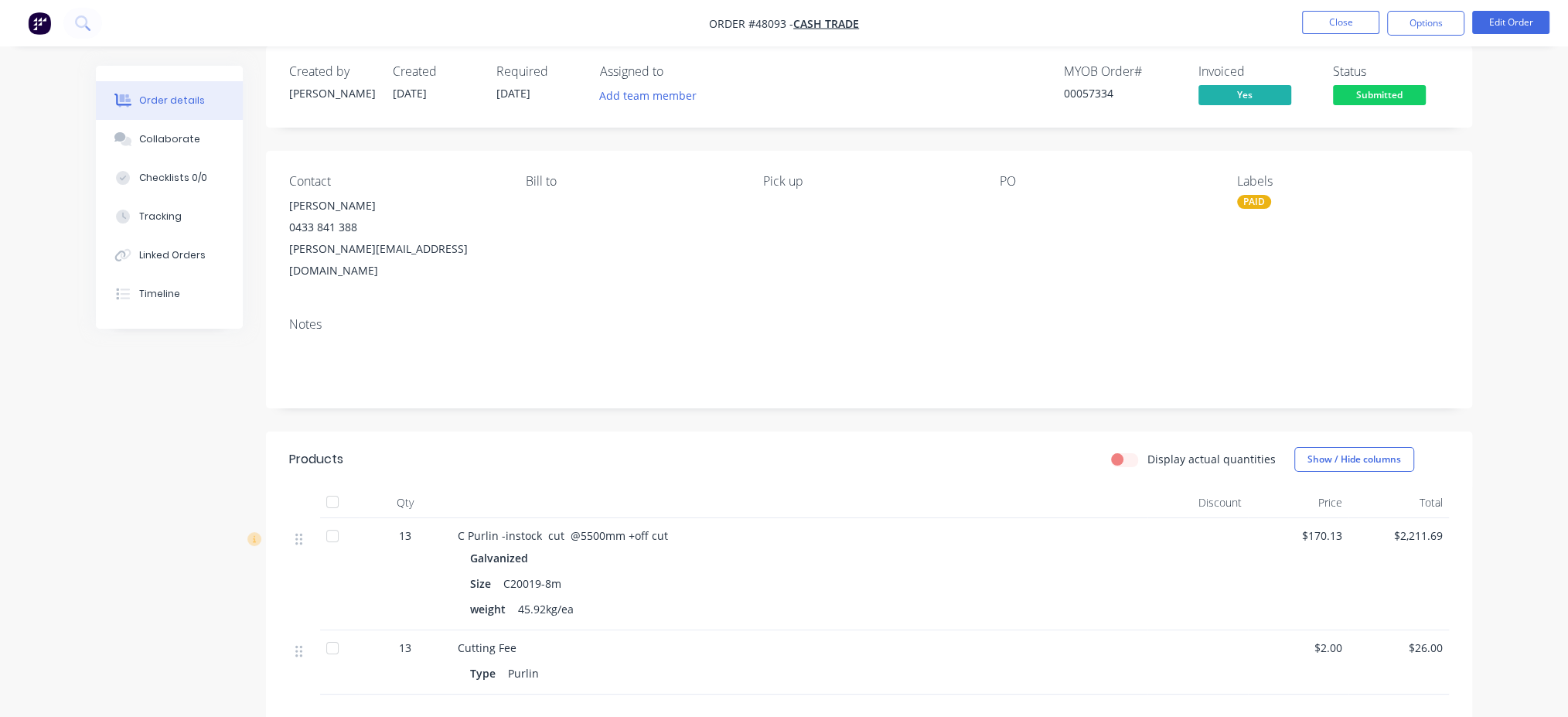
scroll to position [0, 0]
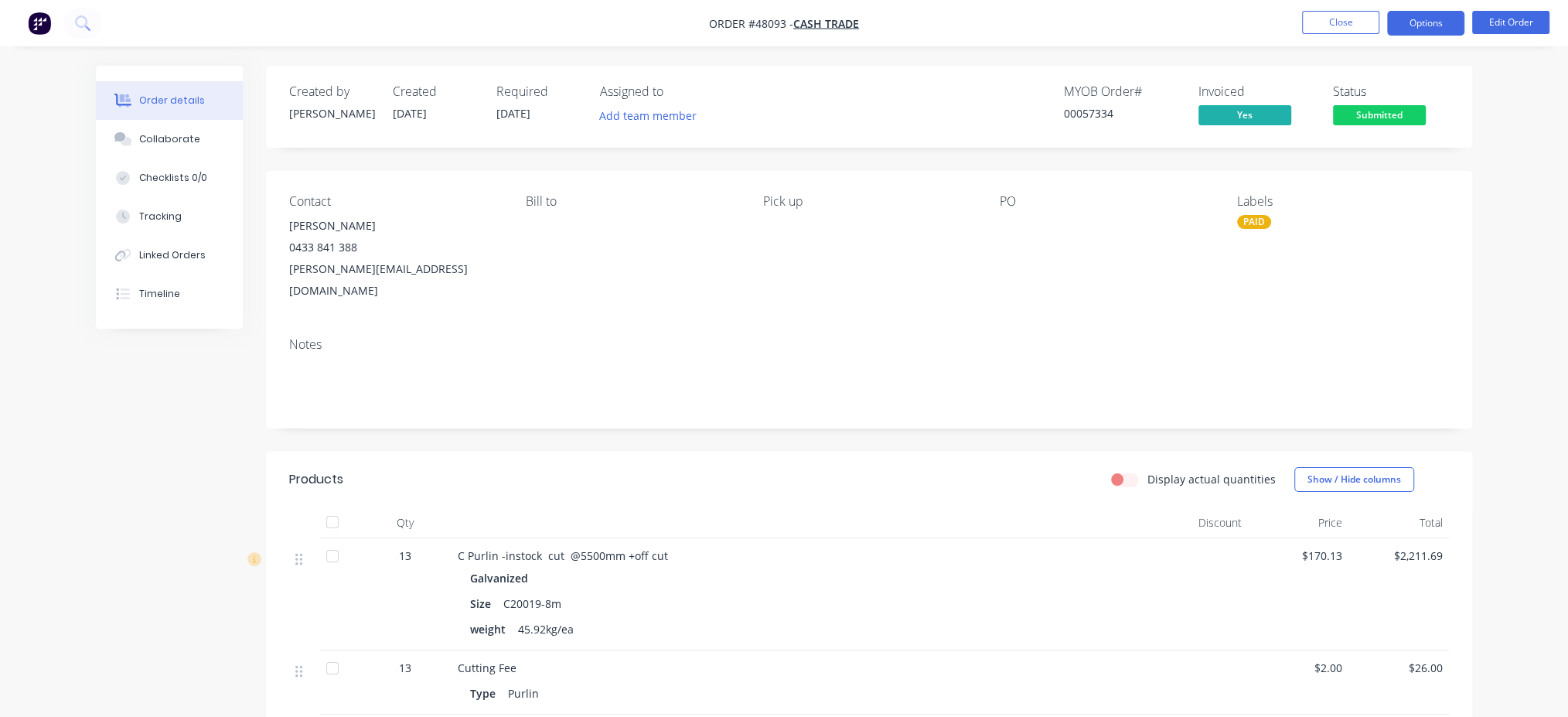
click at [1429, 22] on button "Options" at bounding box center [1425, 23] width 77 height 25
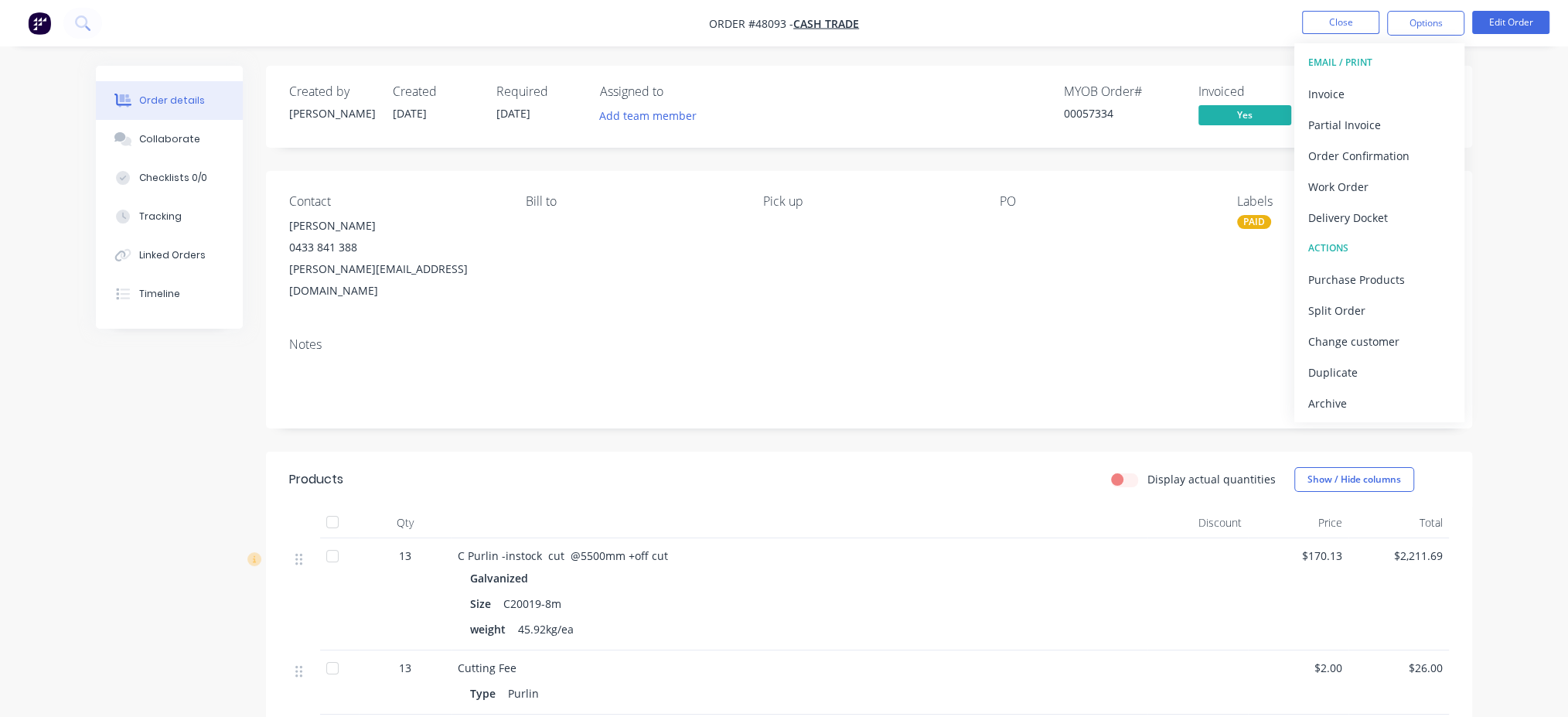
click at [783, 430] on div "Created by [PERSON_NAME] Created [DATE] Required [DATE] Assigned to Add team me…" at bounding box center [869, 499] width 1206 height 867
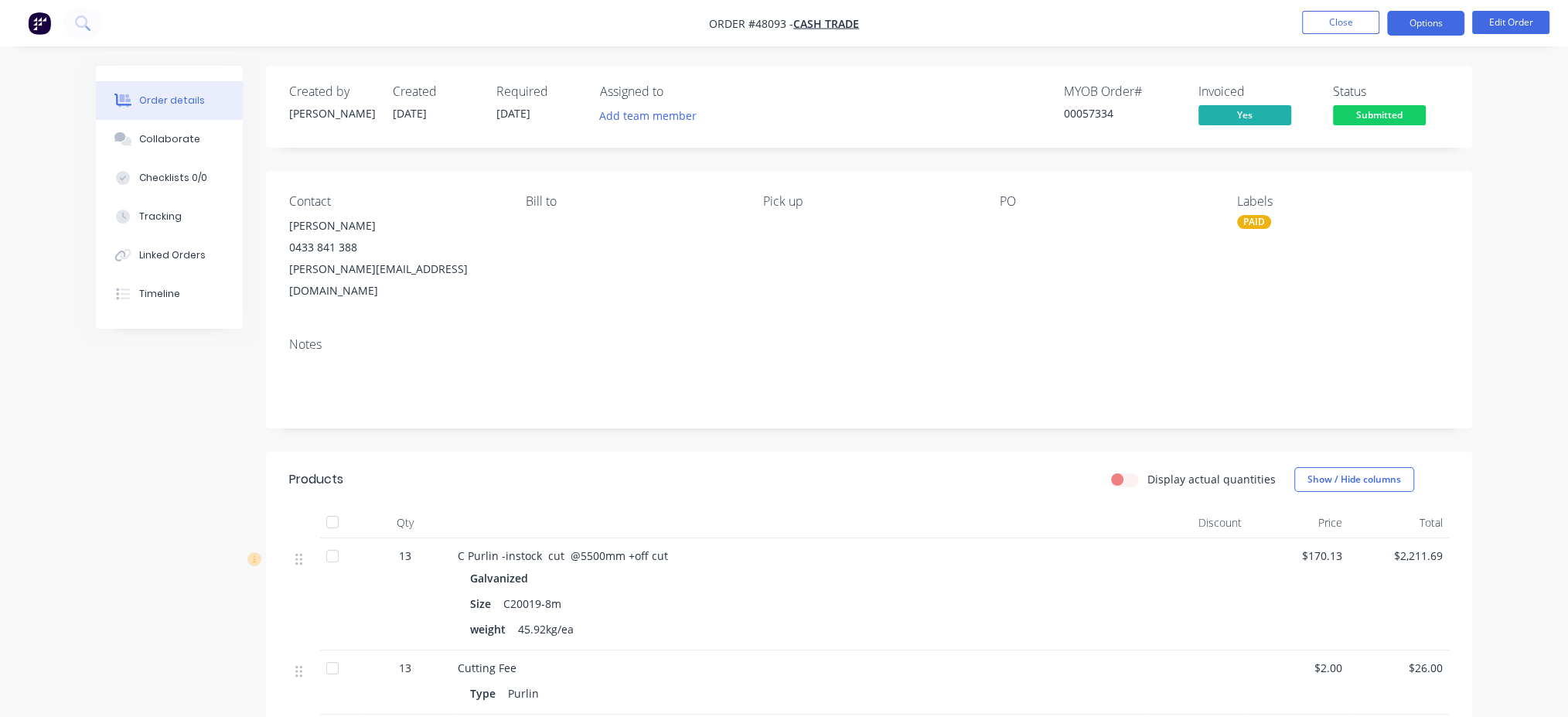
click at [1422, 26] on button "Options" at bounding box center [1425, 23] width 77 height 25
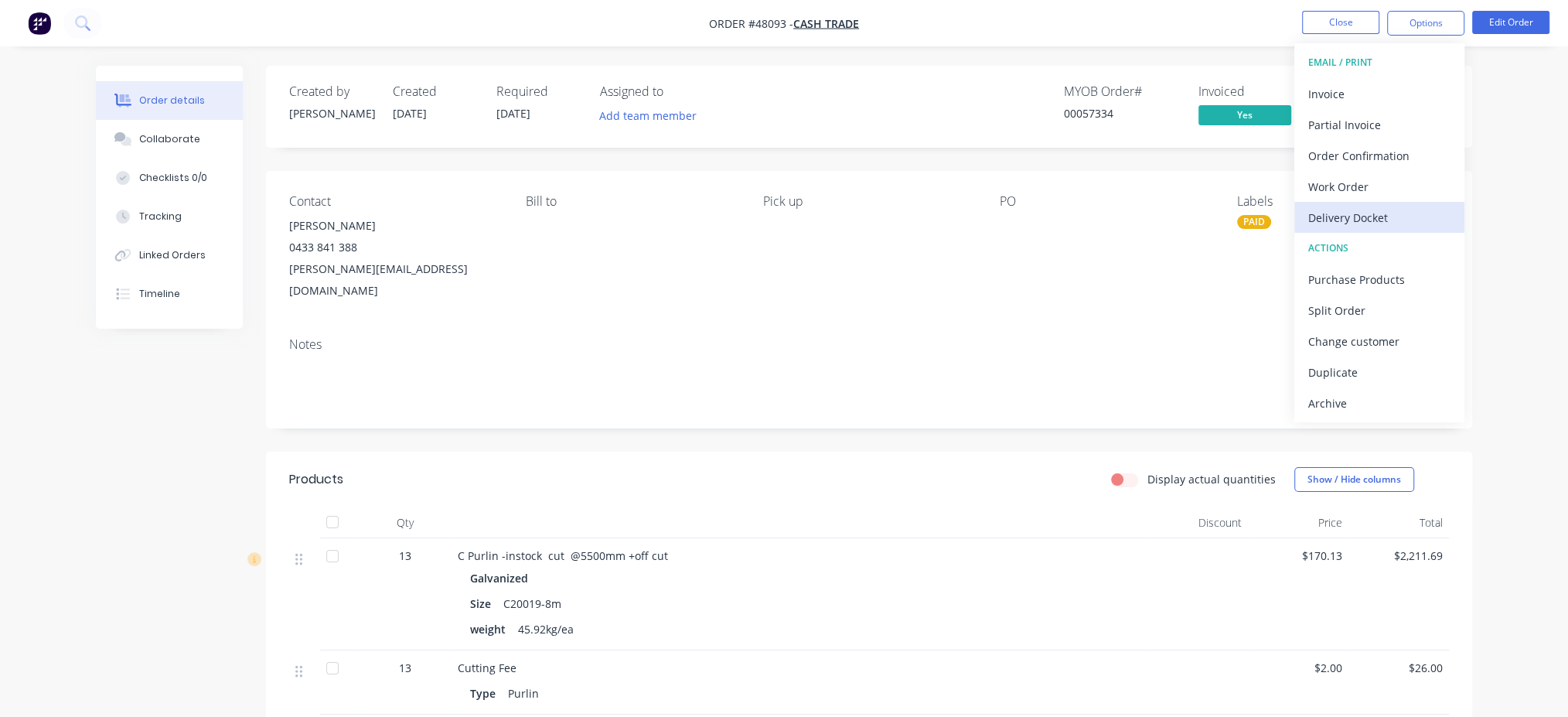
click at [1381, 222] on div "Delivery Docket" at bounding box center [1379, 217] width 142 height 22
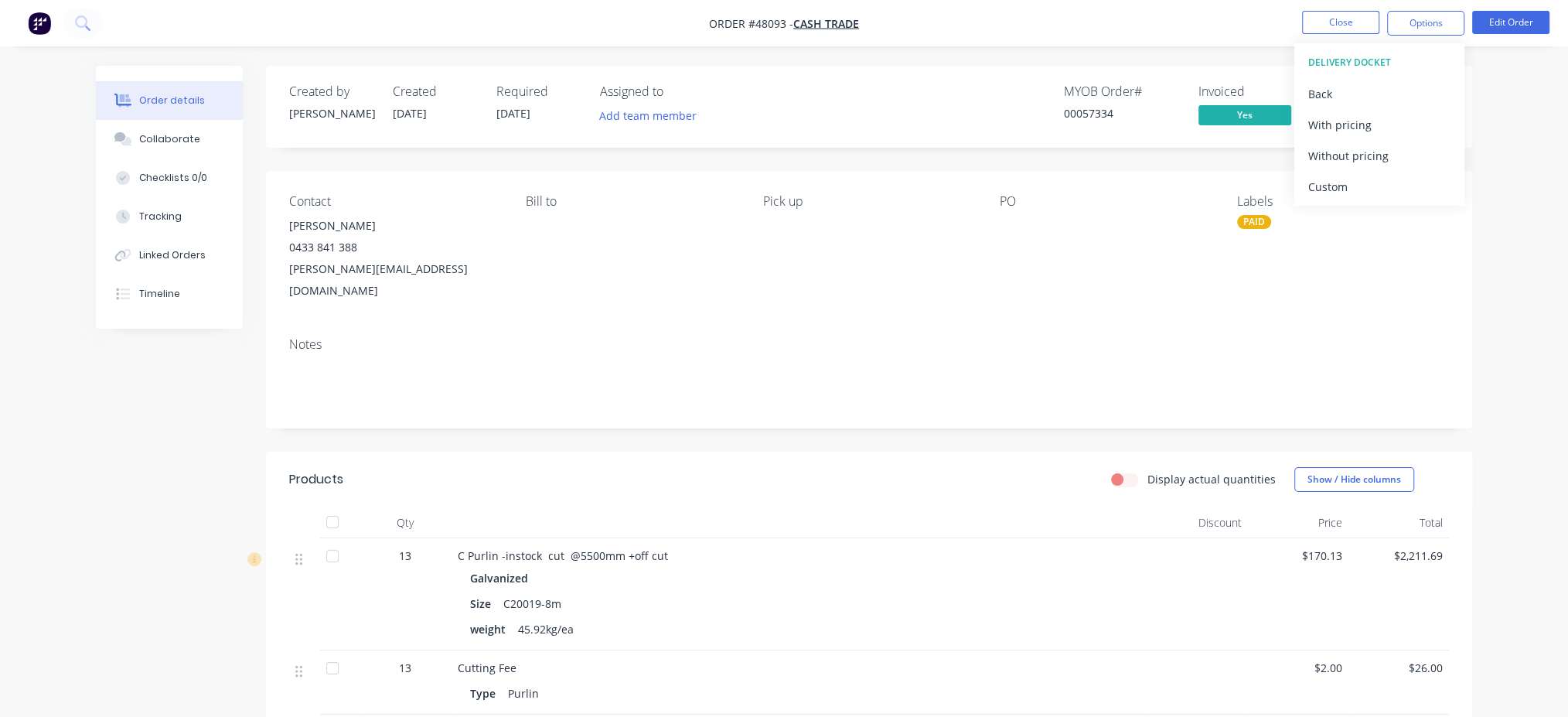
click at [1492, 155] on div "Order details Collaborate Checklists 0/0 Tracking Linked Orders Timeline Order …" at bounding box center [784, 477] width 1568 height 955
click at [1426, 17] on button "Options" at bounding box center [1425, 23] width 77 height 25
click at [1319, 91] on div "Back" at bounding box center [1379, 93] width 142 height 22
click at [1527, 31] on button "Edit Order" at bounding box center [1510, 22] width 77 height 23
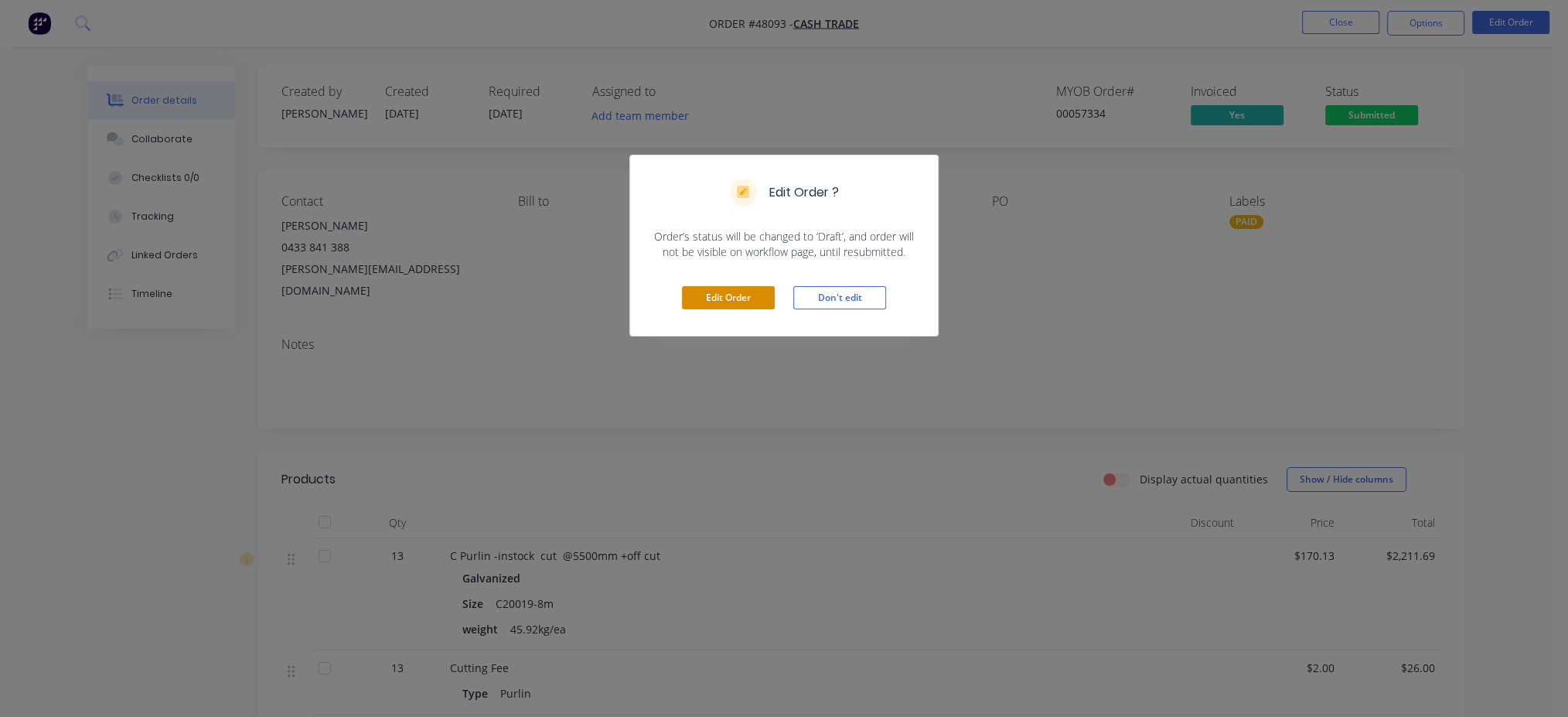
click at [735, 303] on button "Edit Order" at bounding box center [729, 298] width 93 height 23
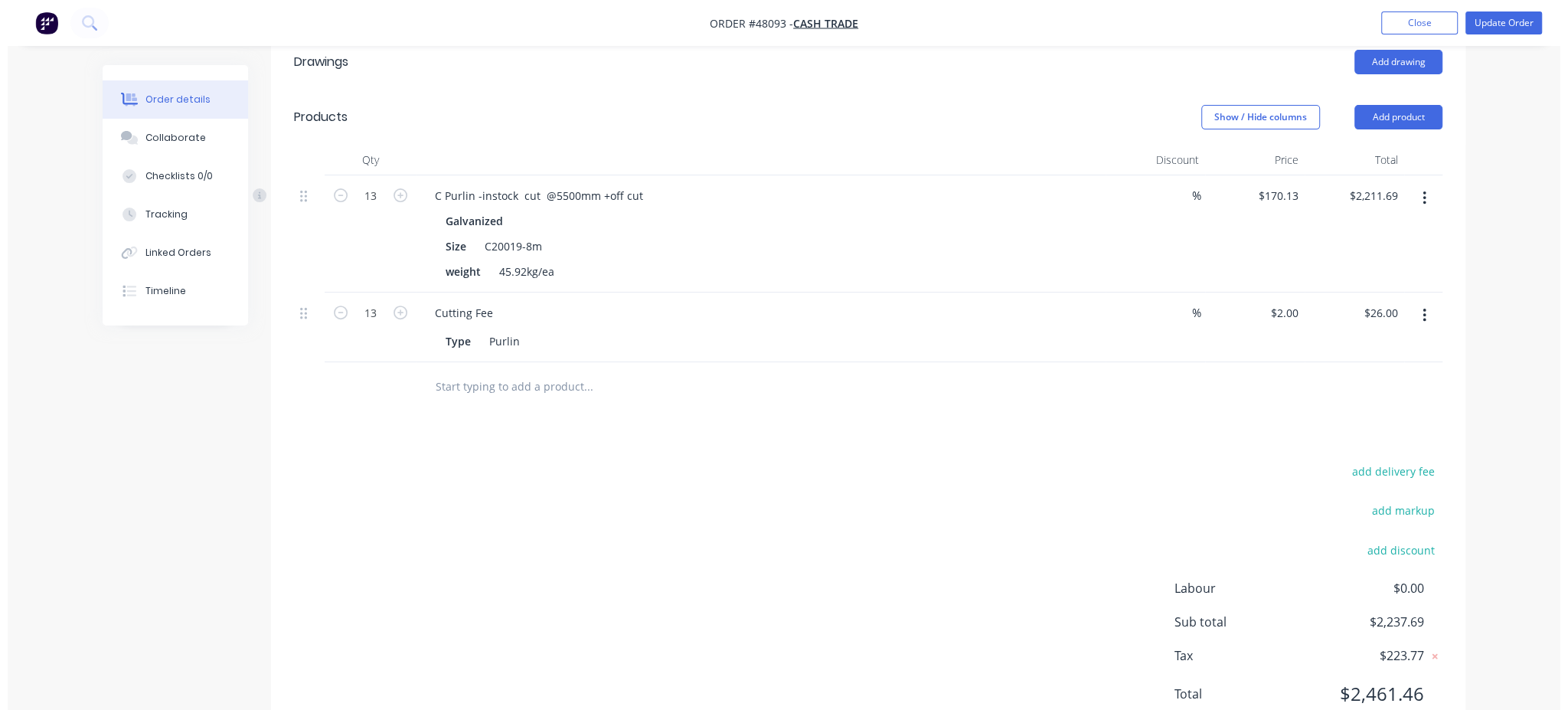
scroll to position [450, 0]
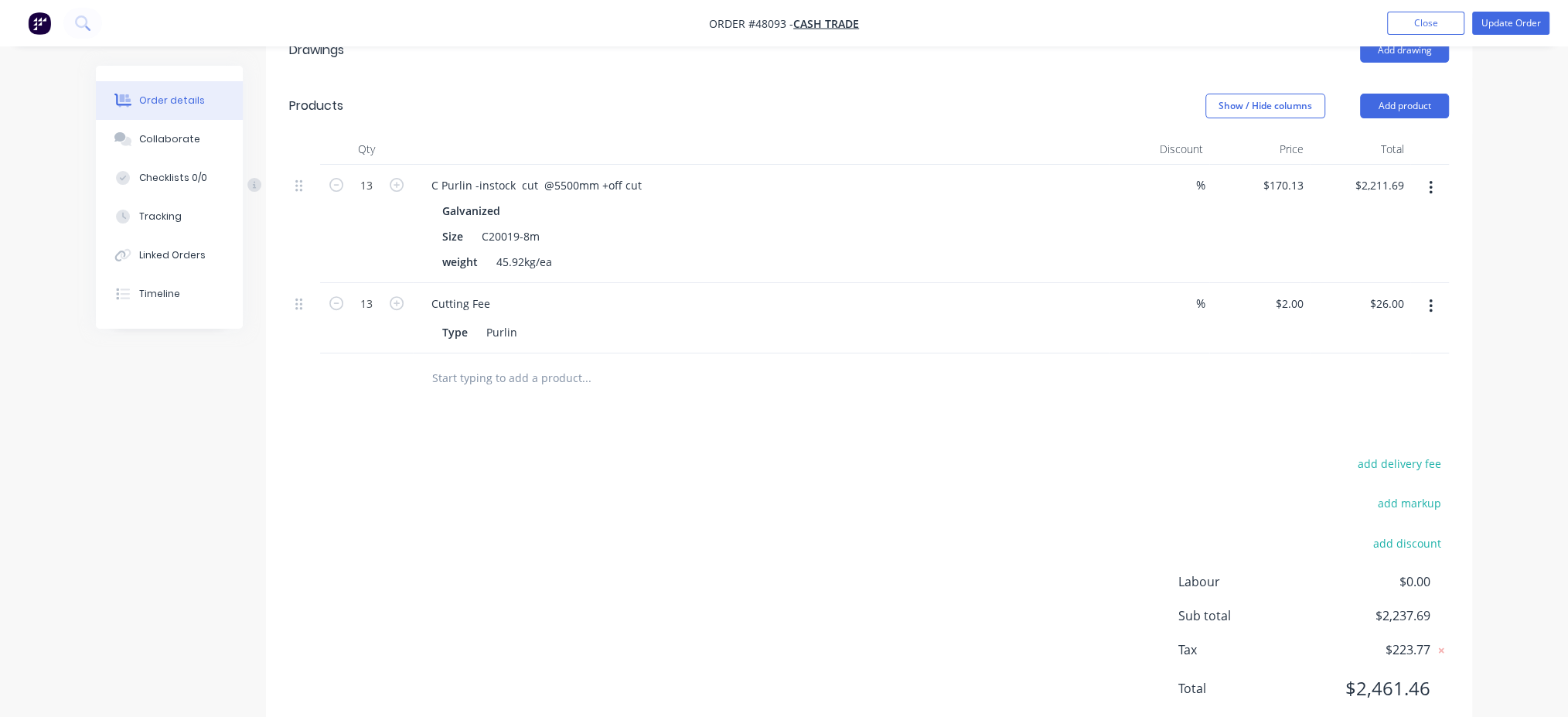
click at [1430, 181] on icon "button" at bounding box center [1431, 188] width 3 height 14
click at [1379, 248] on div "Duplicate" at bounding box center [1375, 259] width 119 height 22
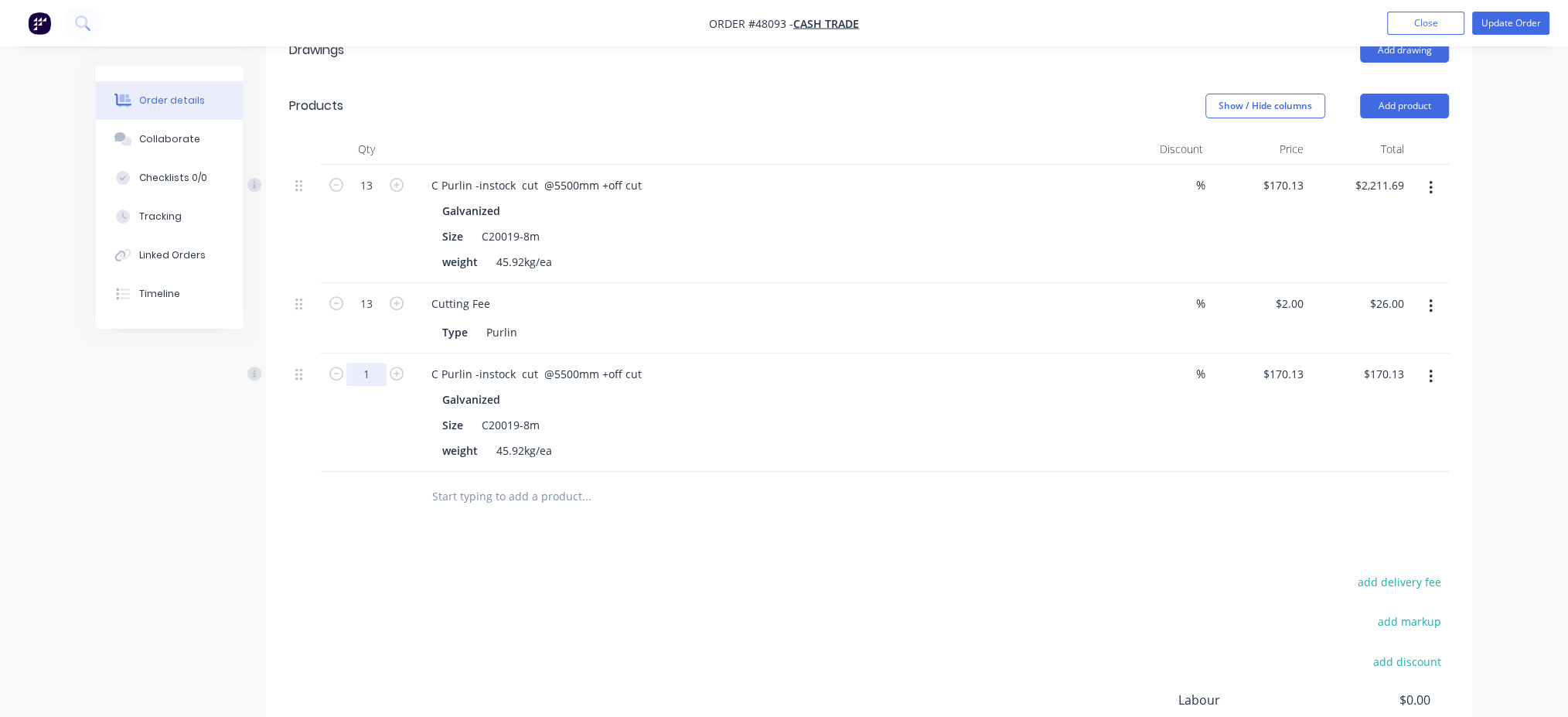
click at [375, 197] on input "1" at bounding box center [366, 185] width 41 height 23
type input "9"
type input "$1,531.17"
click at [376, 174] on input "13" at bounding box center [366, 185] width 41 height 23
type input "4"
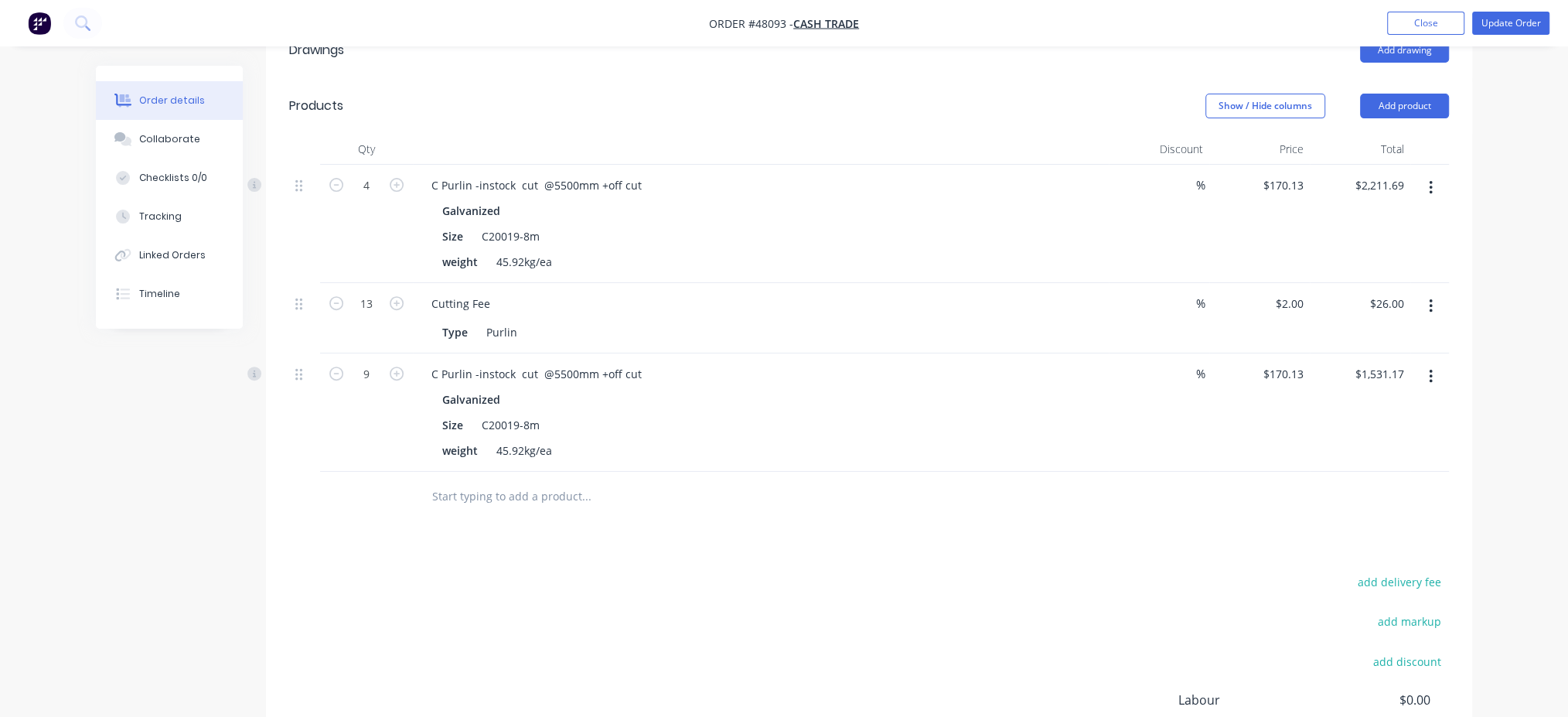
type input "$680.52"
click at [845, 480] on div at bounding box center [651, 495] width 464 height 31
click at [969, 390] on div "Galvanized Size C20019-8m weight 45.92kg/ea" at bounding box center [761, 424] width 683 height 74
click at [1508, 22] on button "Update Order" at bounding box center [1510, 23] width 77 height 23
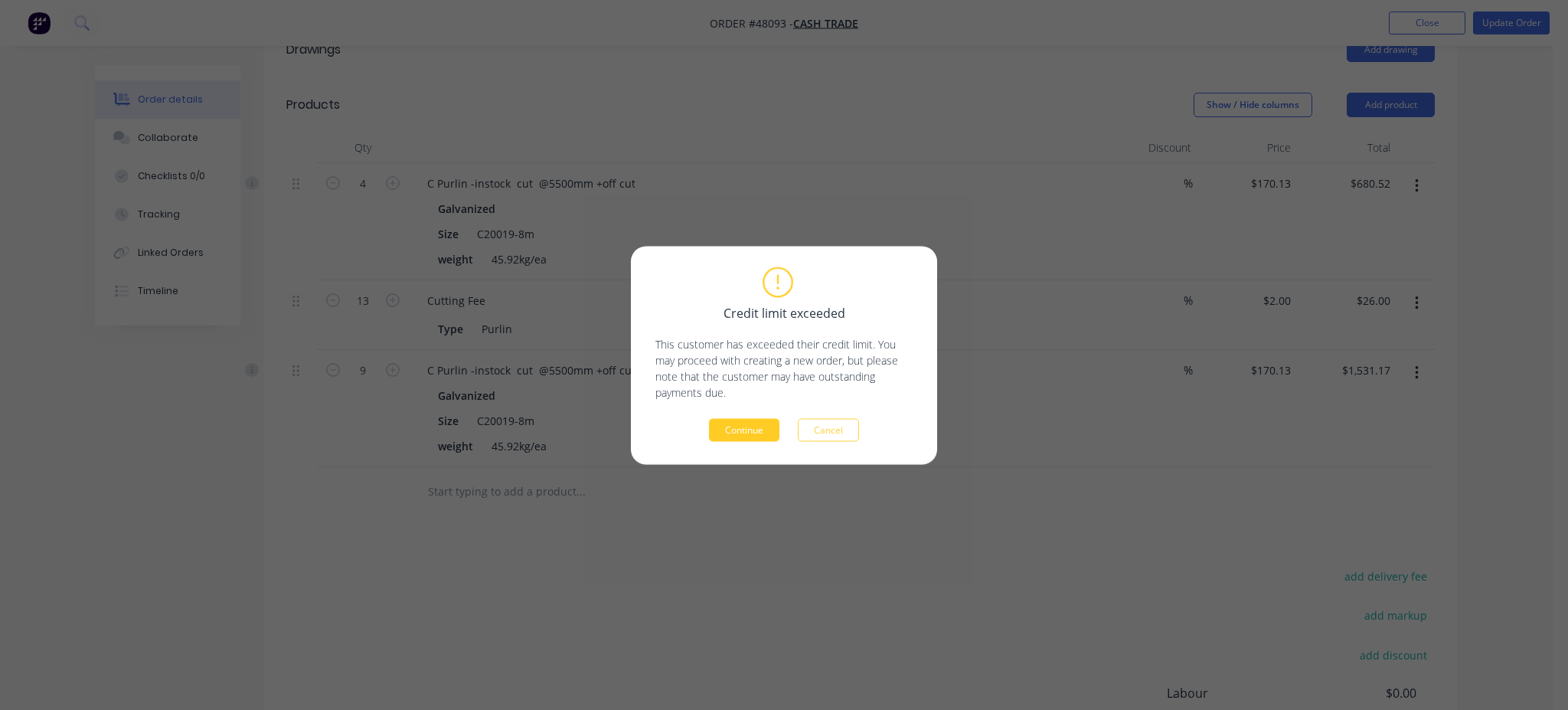
click at [739, 424] on button "Continue" at bounding box center [745, 429] width 70 height 23
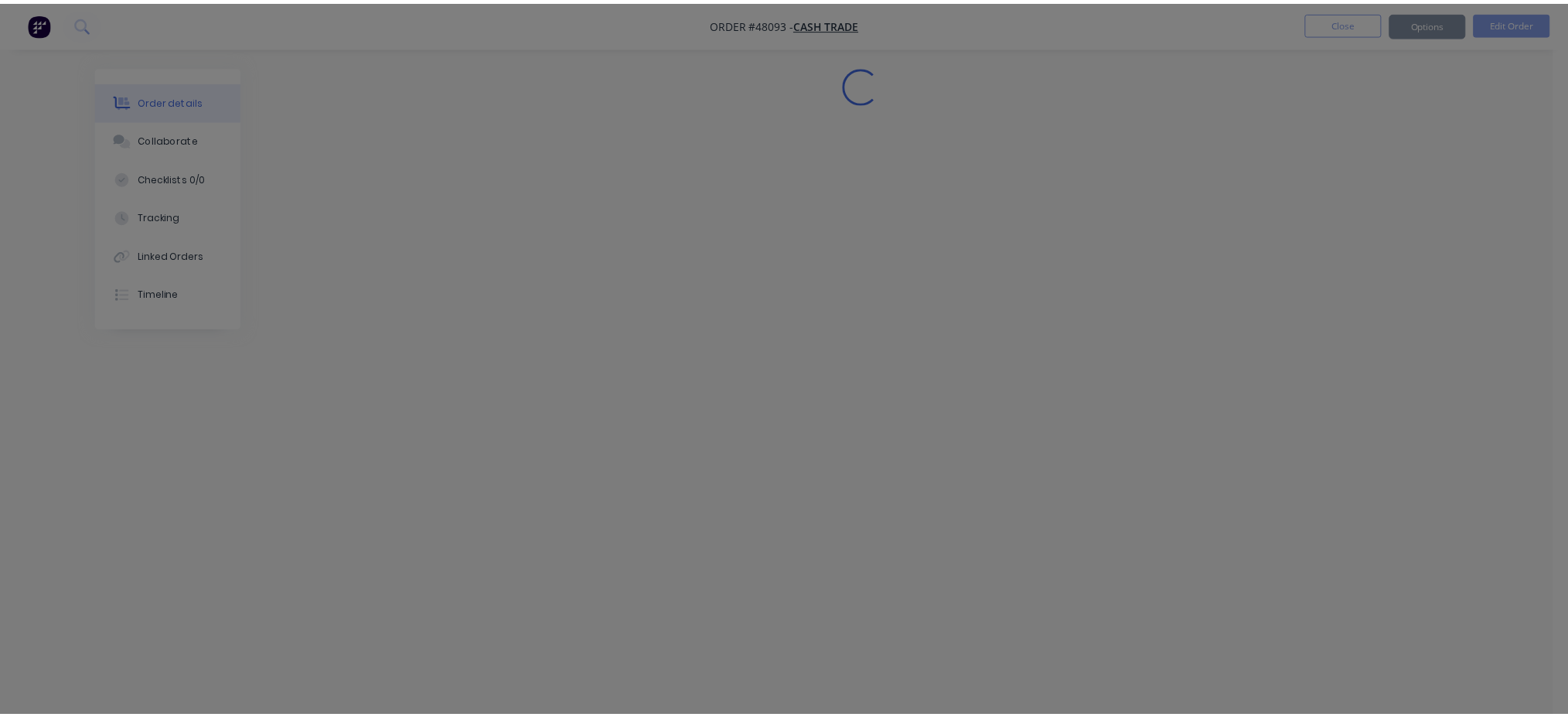
scroll to position [0, 0]
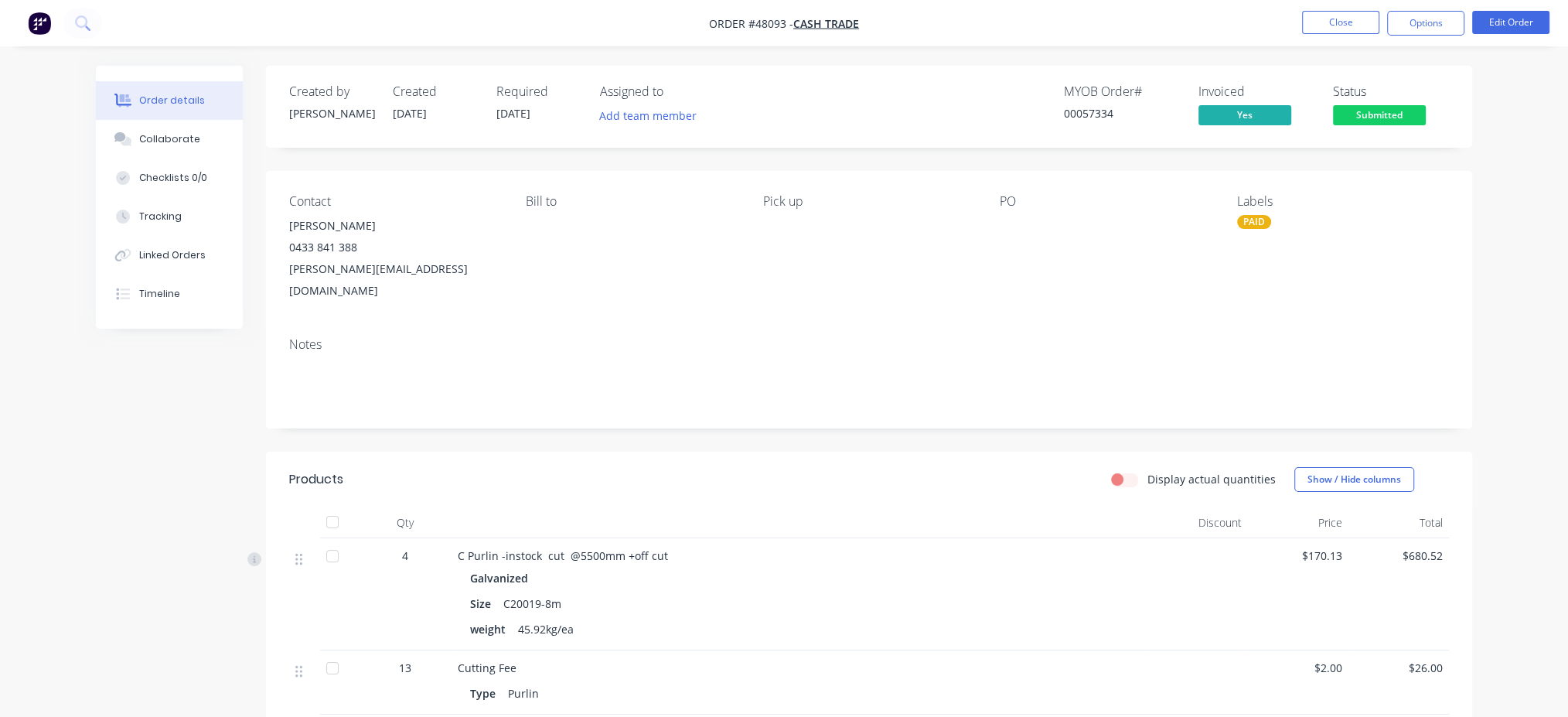
click at [775, 118] on div "MYOB Order # 00057334 Invoiced Yes Status Submitted" at bounding box center [1101, 107] width 694 height 45
click at [685, 41] on nav "Order #48093 - Cash Trade Close Options Edit Order" at bounding box center [784, 23] width 1568 height 46
click at [1429, 20] on button "Options" at bounding box center [1425, 23] width 77 height 25
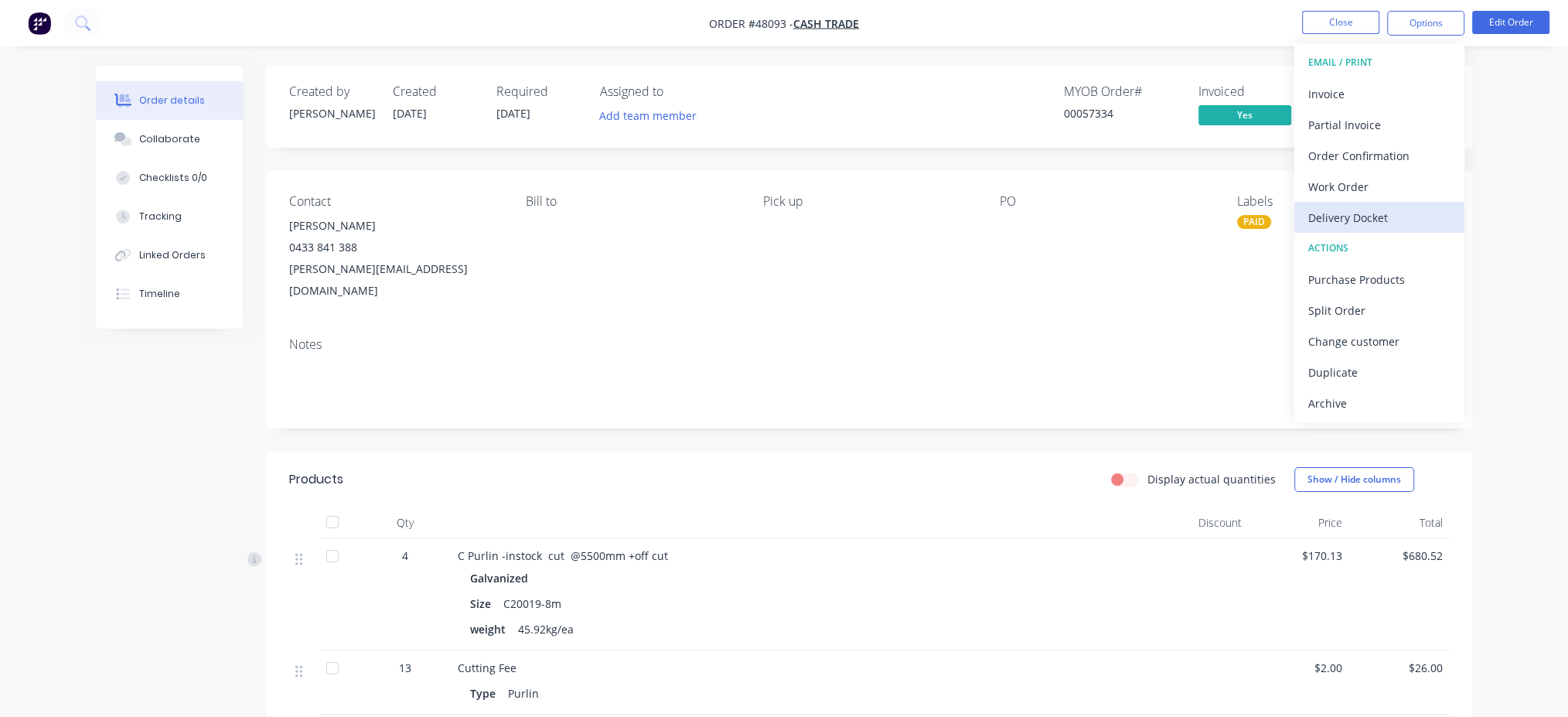
click at [1359, 208] on div "Delivery Docket" at bounding box center [1379, 217] width 142 height 22
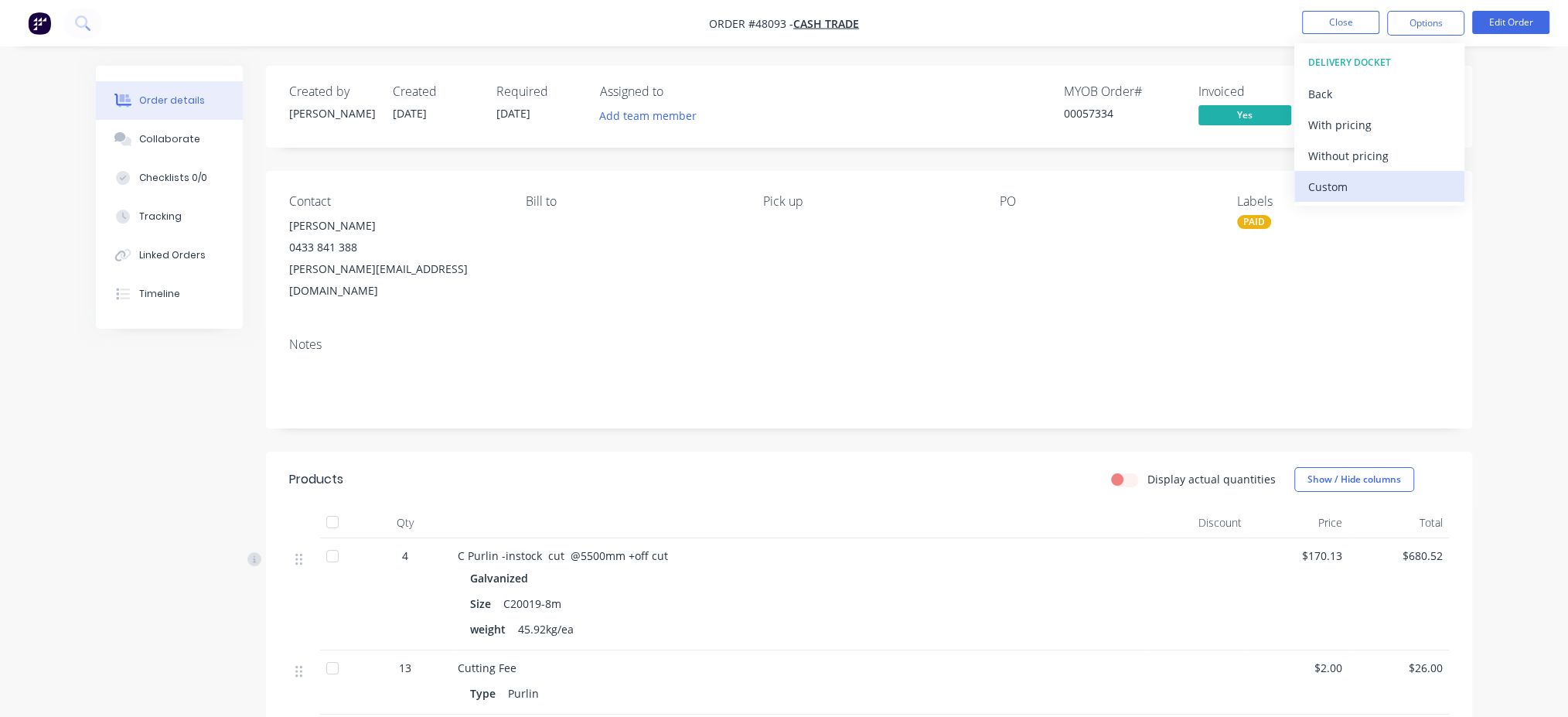
click at [1343, 184] on div "Custom" at bounding box center [1379, 186] width 142 height 22
click at [1358, 160] on div "Without pricing" at bounding box center [1379, 155] width 142 height 22
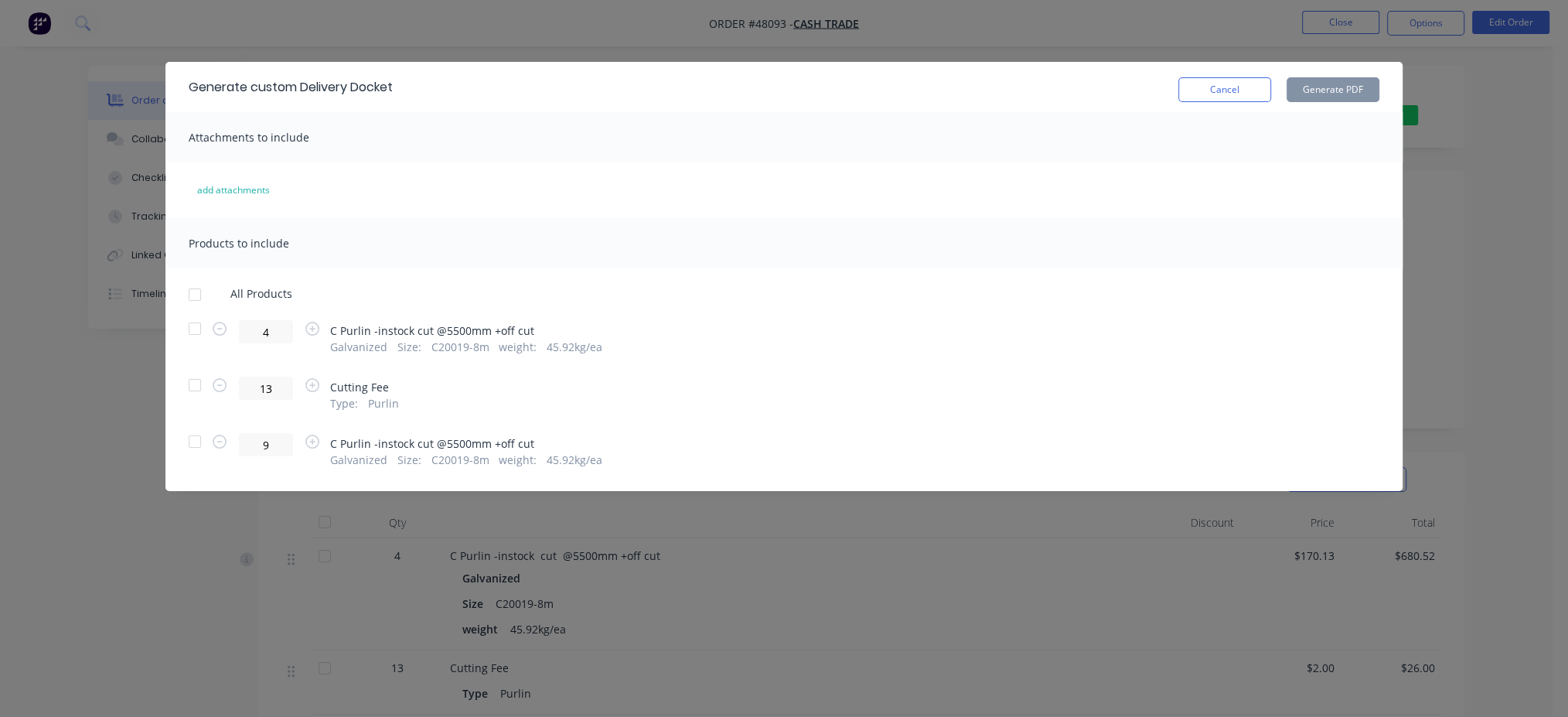
click at [195, 329] on div at bounding box center [194, 328] width 31 height 31
click at [194, 395] on div at bounding box center [194, 385] width 31 height 31
click at [1349, 92] on button "Generate PDF" at bounding box center [1333, 89] width 93 height 25
click at [668, 30] on div "Generate custom Delivery Docket Cancel Generate PDF Attachments to include add …" at bounding box center [784, 358] width 1568 height 717
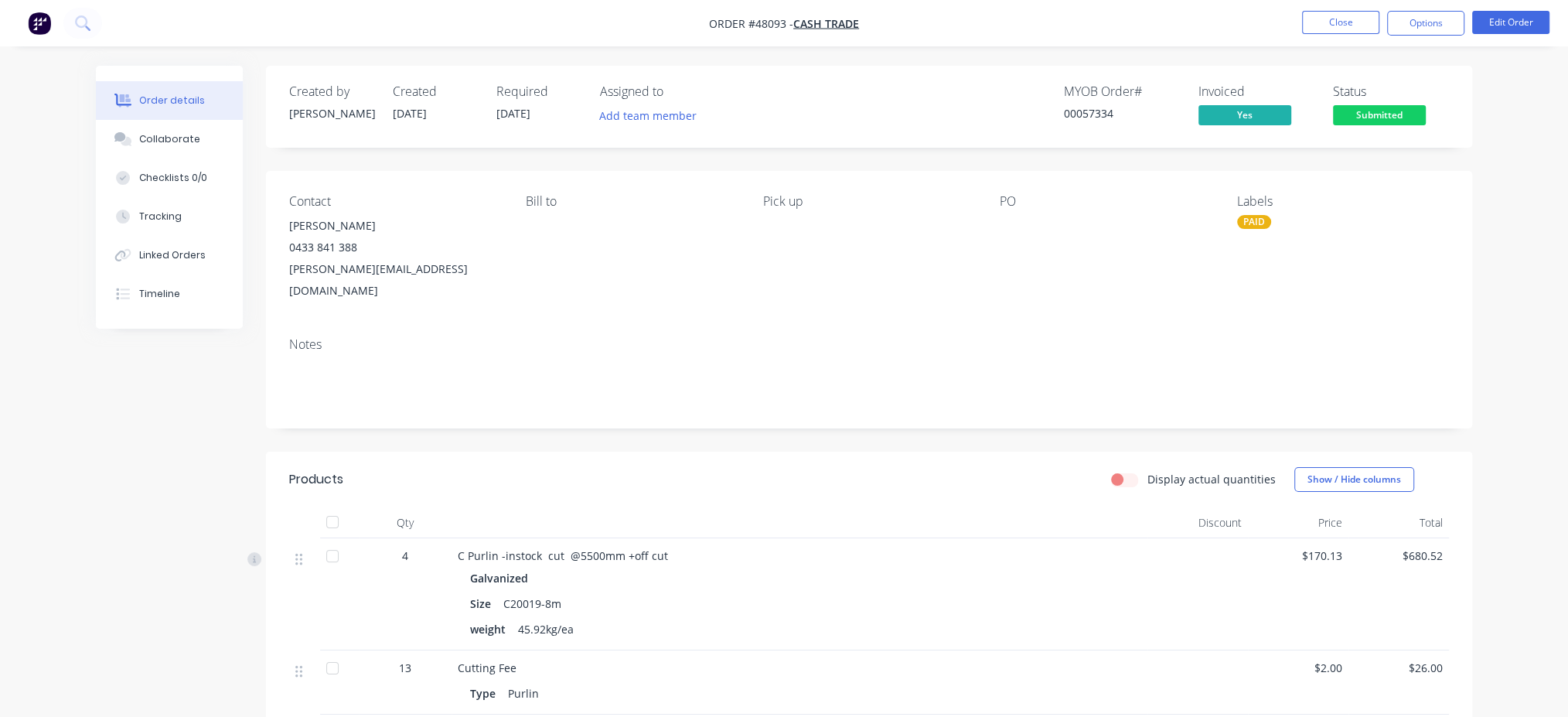
click at [332, 506] on div at bounding box center [332, 521] width 31 height 31
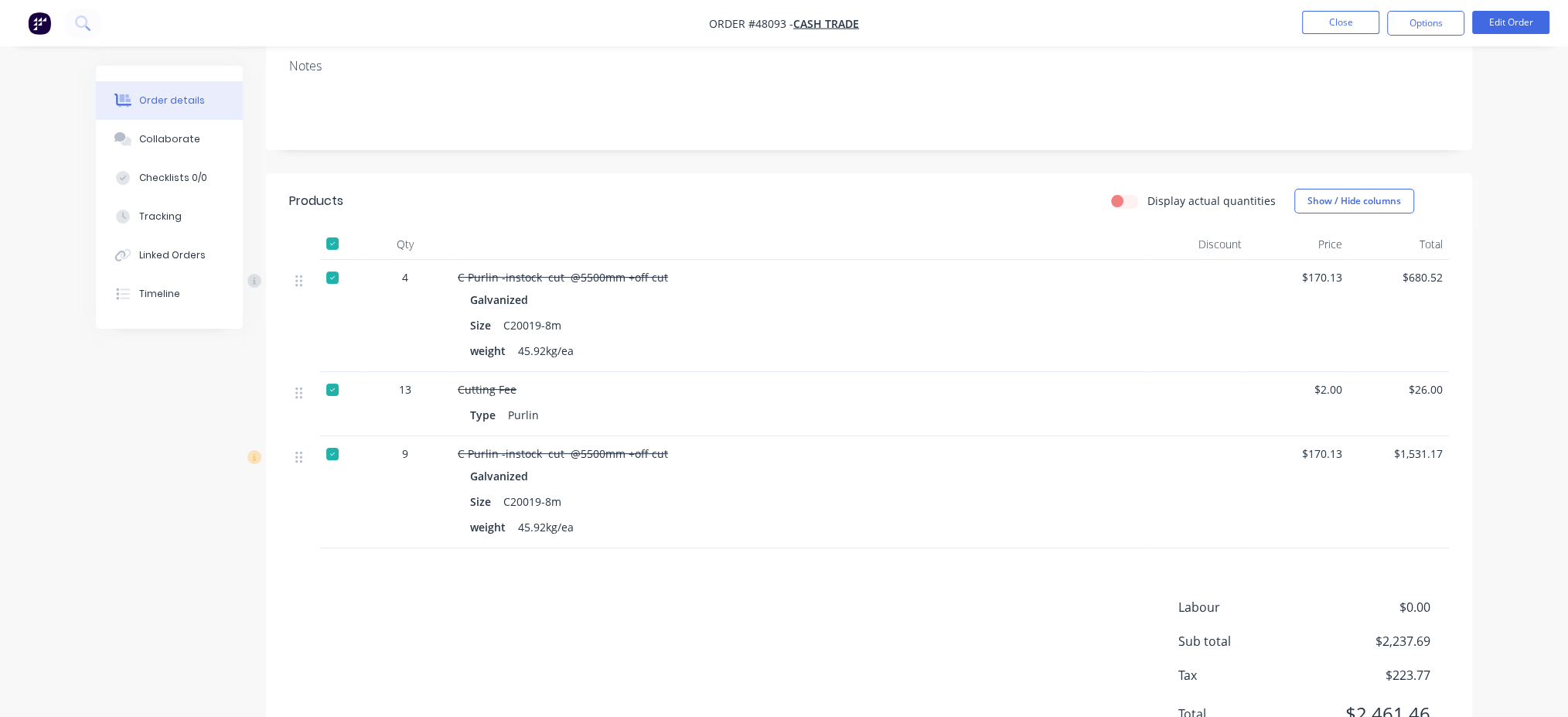
scroll to position [309, 0]
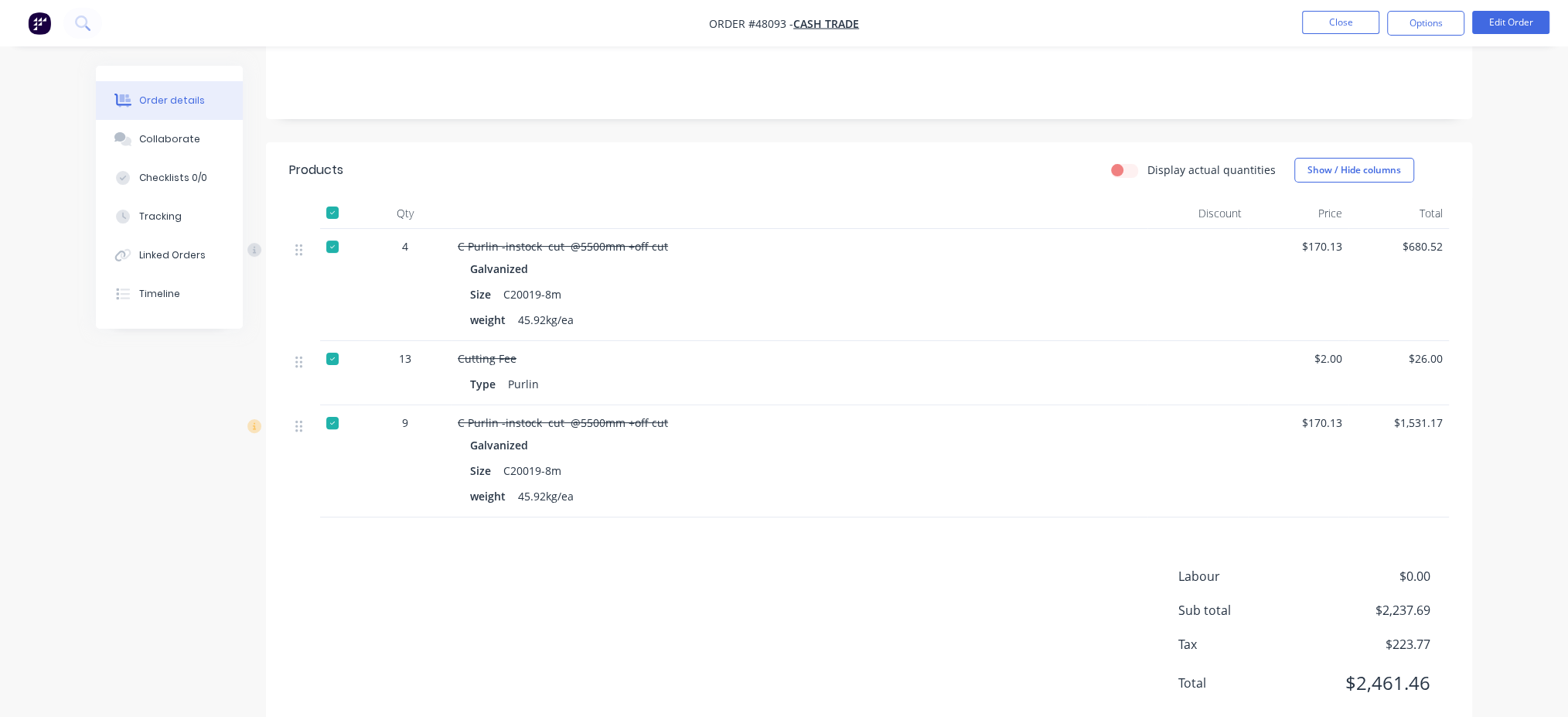
click at [335, 408] on div at bounding box center [332, 423] width 31 height 31
drag, startPoint x: 331, startPoint y: 505, endPoint x: 514, endPoint y: 529, distance: 184.6
click at [338, 508] on div "Products Display actual quantities Show / Hide columns Qty Discount Price Total…" at bounding box center [869, 438] width 1206 height 593
drag, startPoint x: 743, startPoint y: 543, endPoint x: 769, endPoint y: 490, distance: 59.0
click at [747, 527] on div "Products Display actual quantities Show / Hide columns Qty Discount Price Total…" at bounding box center [869, 438] width 1206 height 593
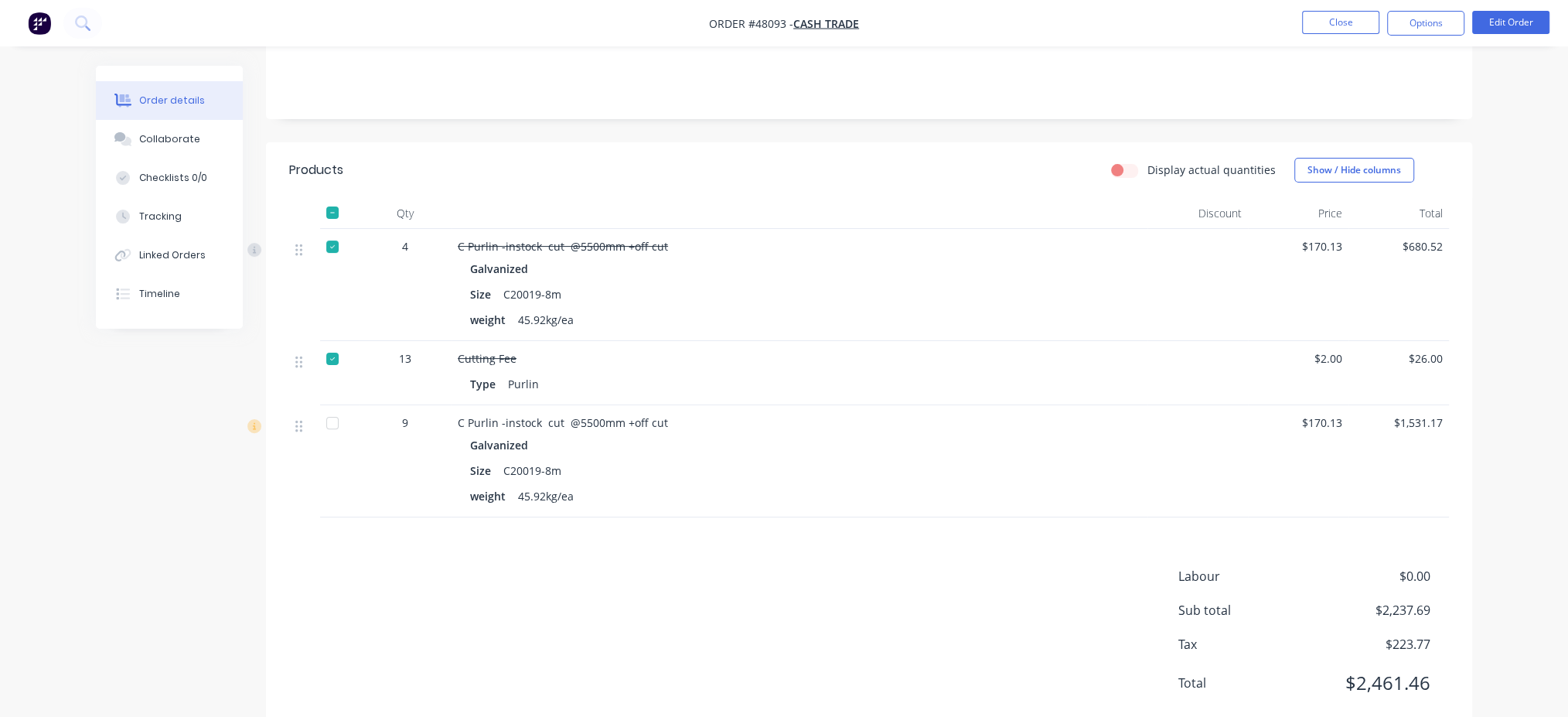
click at [781, 485] on div "weight 45.92kg/ea" at bounding box center [799, 495] width 658 height 22
click at [796, 485] on div "weight 45.92kg/ea" at bounding box center [799, 495] width 658 height 22
click at [789, 373] on div "Type Purlin" at bounding box center [799, 384] width 658 height 22
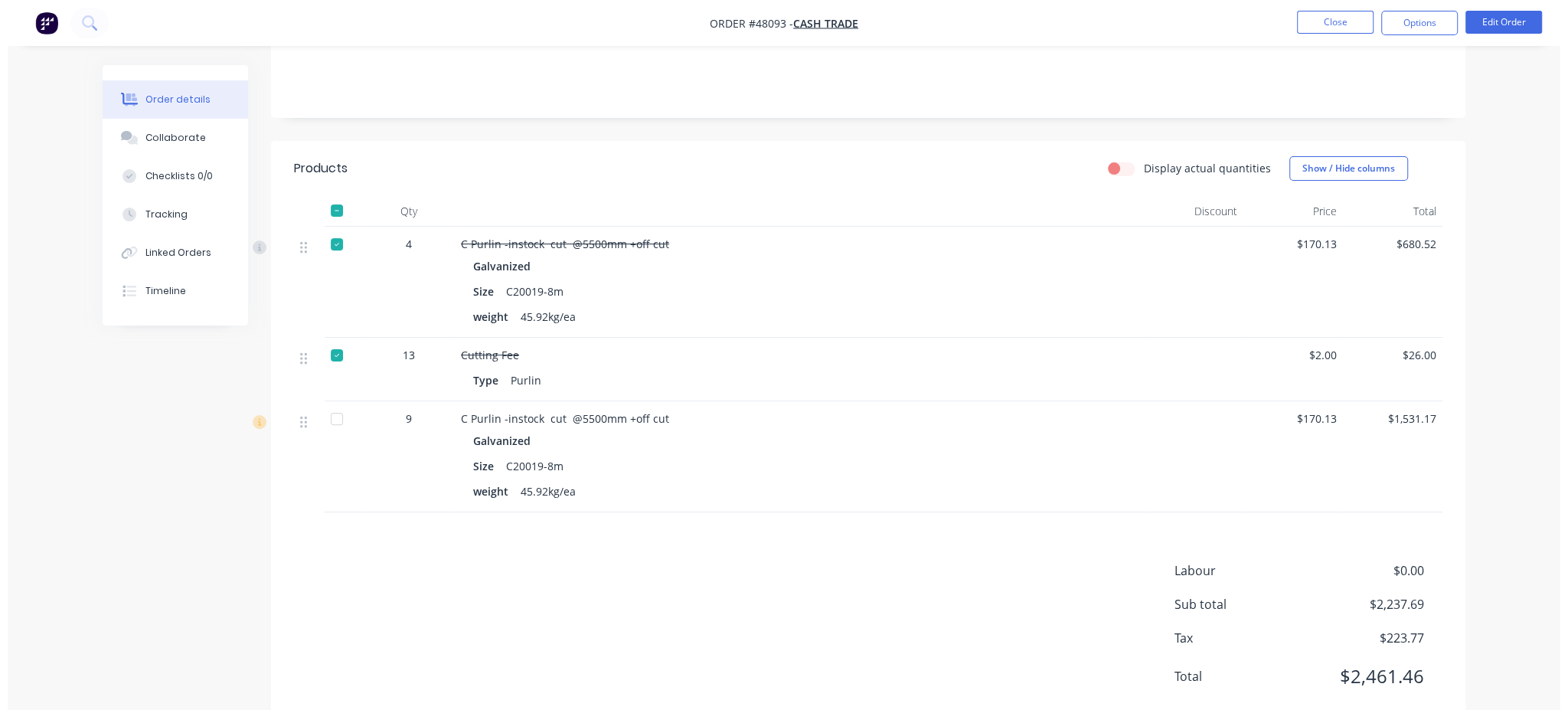
scroll to position [0, 0]
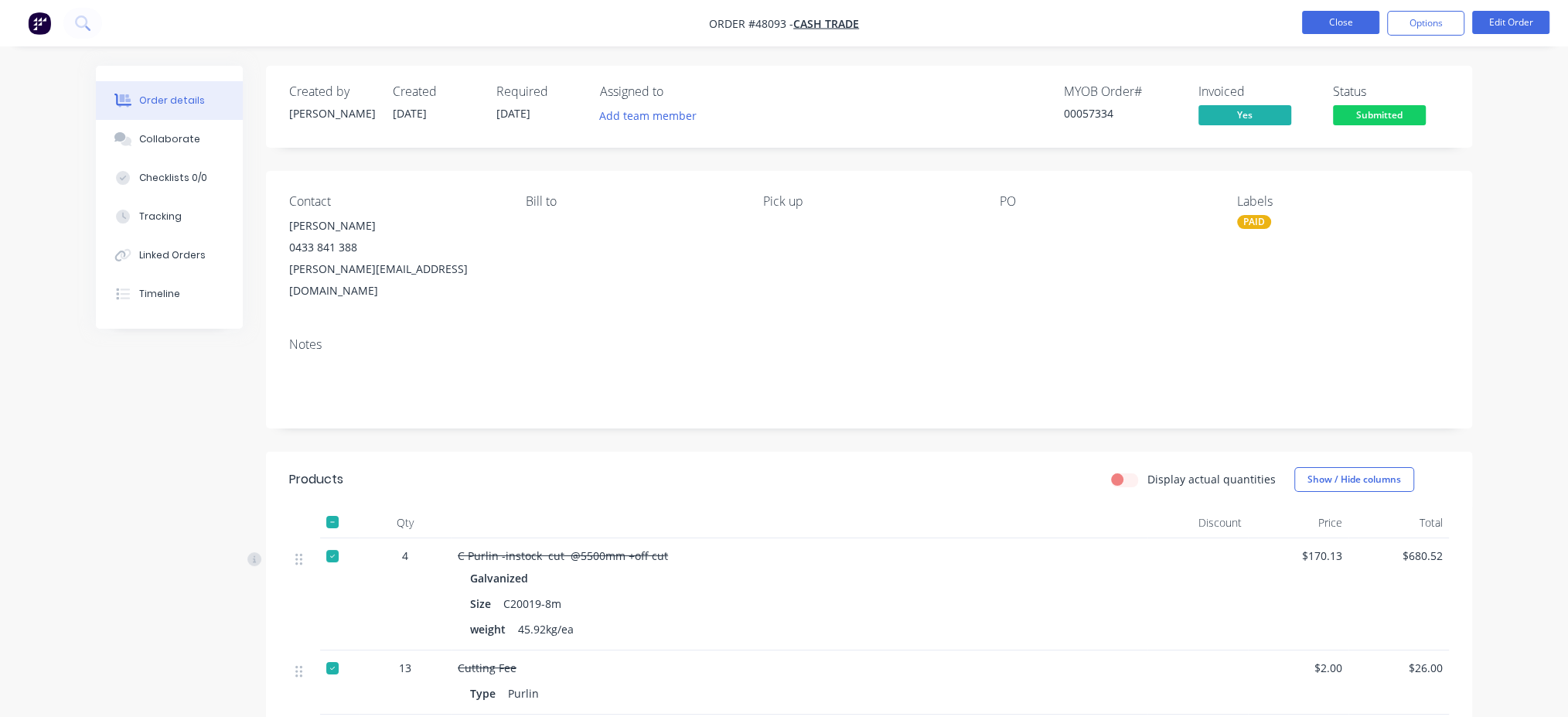
click at [1346, 22] on button "Close" at bounding box center [1340, 22] width 77 height 23
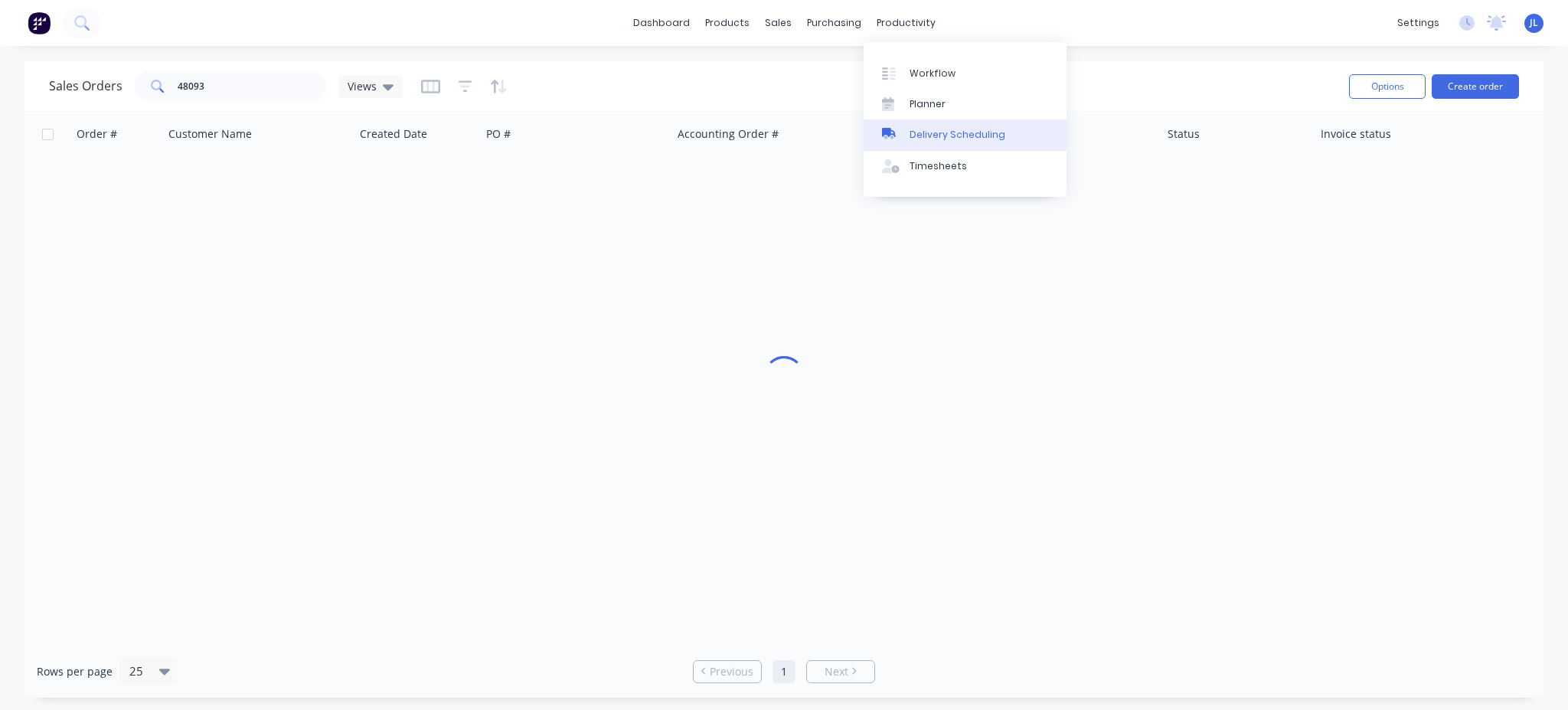
click at [944, 142] on div "Delivery Scheduling" at bounding box center [958, 134] width 96 height 14
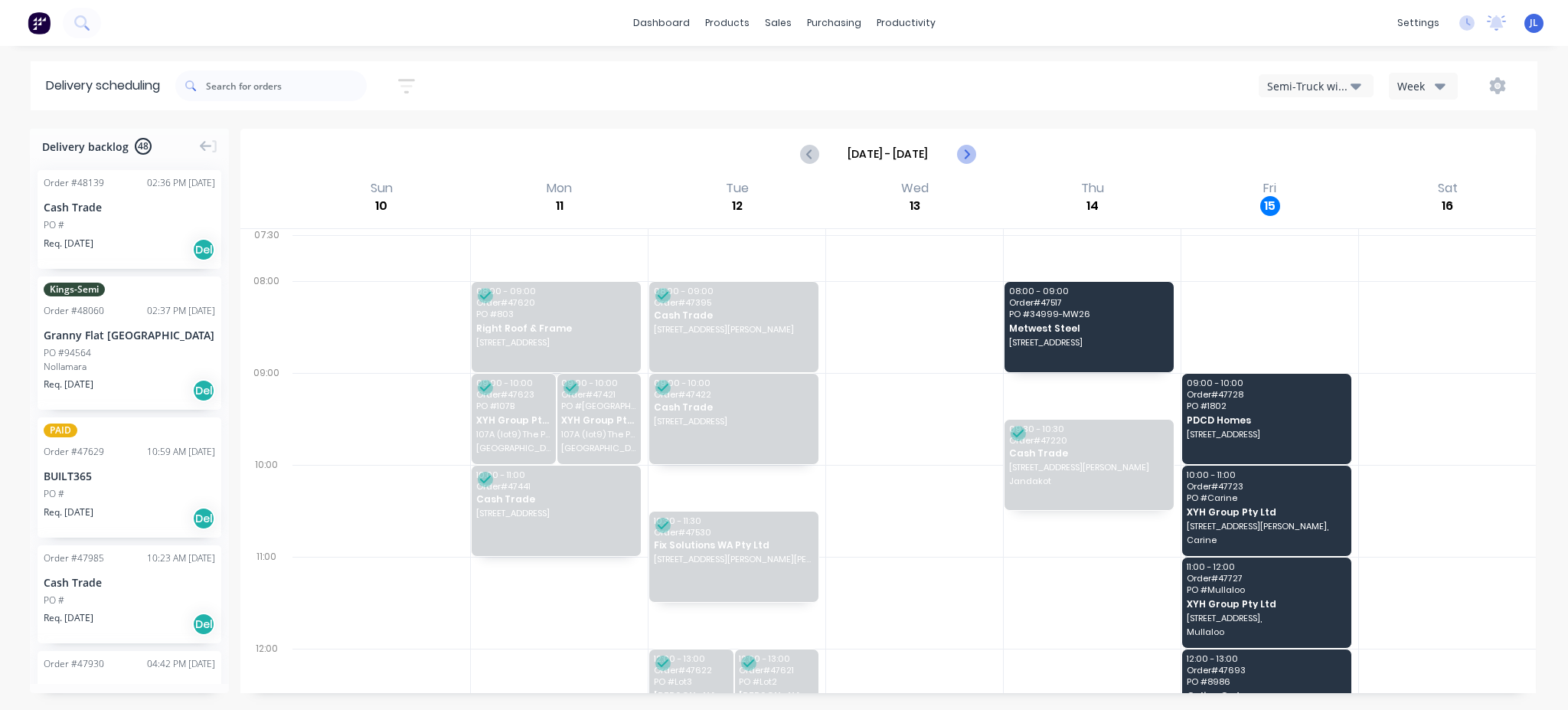
click at [967, 158] on icon "Next page" at bounding box center [966, 154] width 18 height 18
type input "[DATE] - [DATE]"
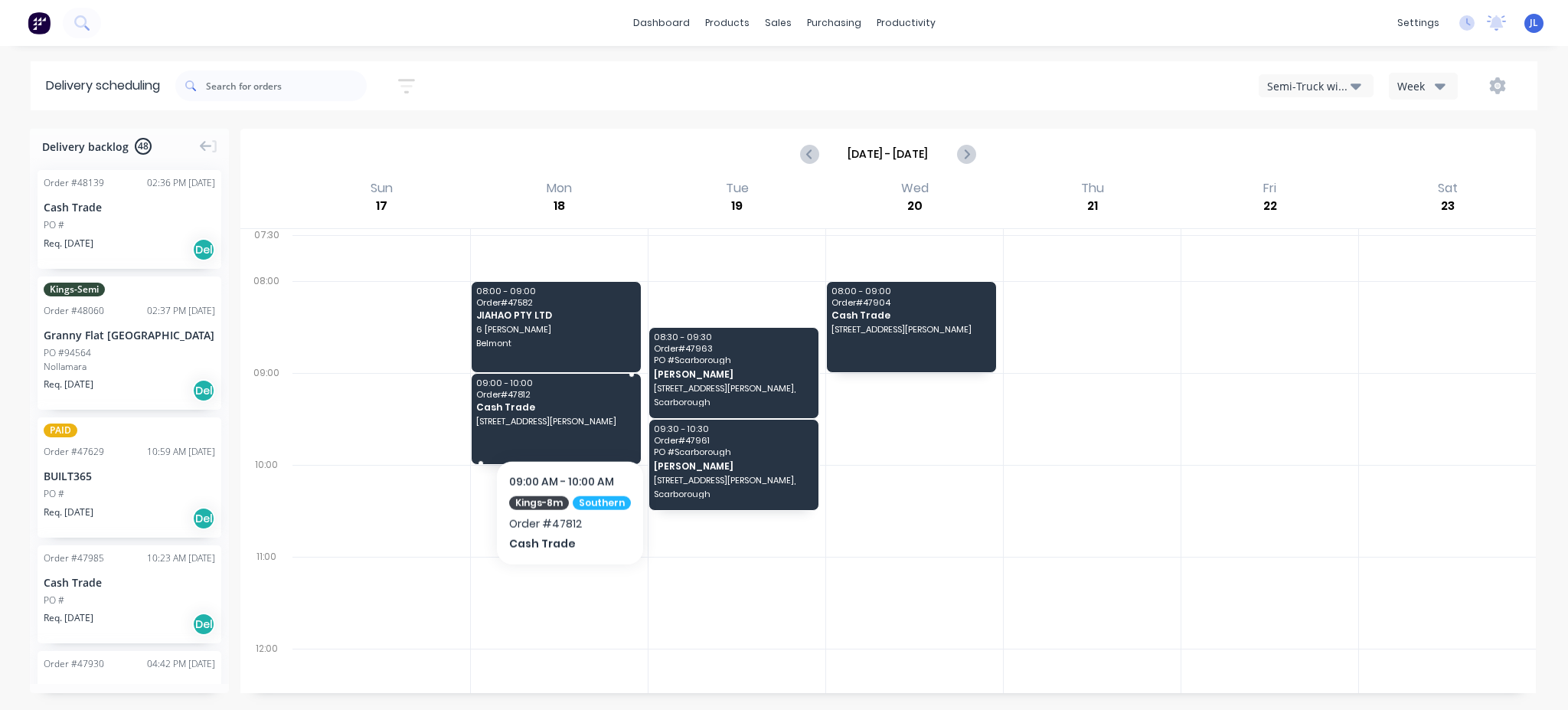
click at [569, 419] on span "[STREET_ADDRESS][PERSON_NAME]" at bounding box center [555, 421] width 159 height 9
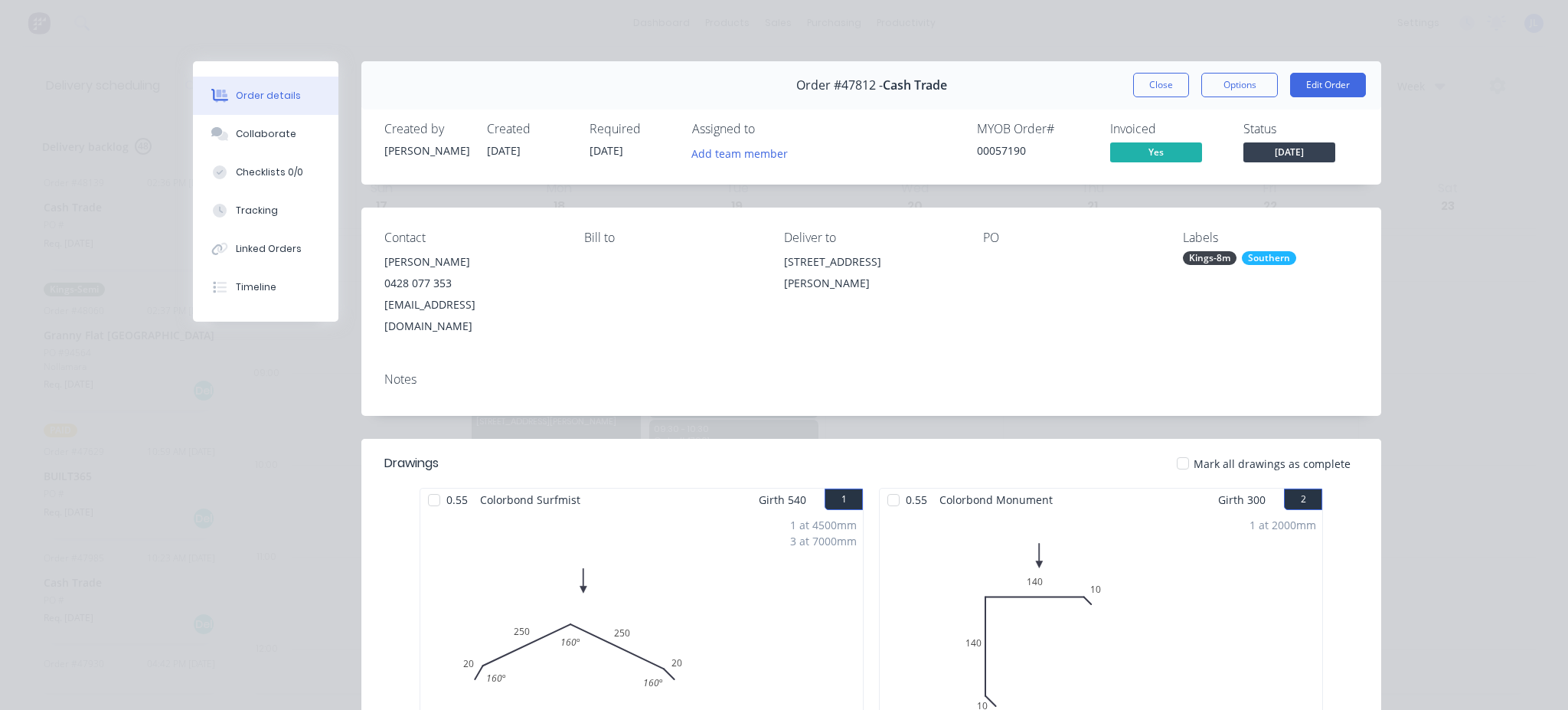
drag, startPoint x: 778, startPoint y: 260, endPoint x: 916, endPoint y: 292, distance: 141.7
click at [917, 298] on div "[STREET_ADDRESS][PERSON_NAME]" at bounding box center [872, 276] width 175 height 49
copy div "[STREET_ADDRESS][PERSON_NAME]"
click at [1170, 87] on button "Close" at bounding box center [1162, 85] width 56 height 25
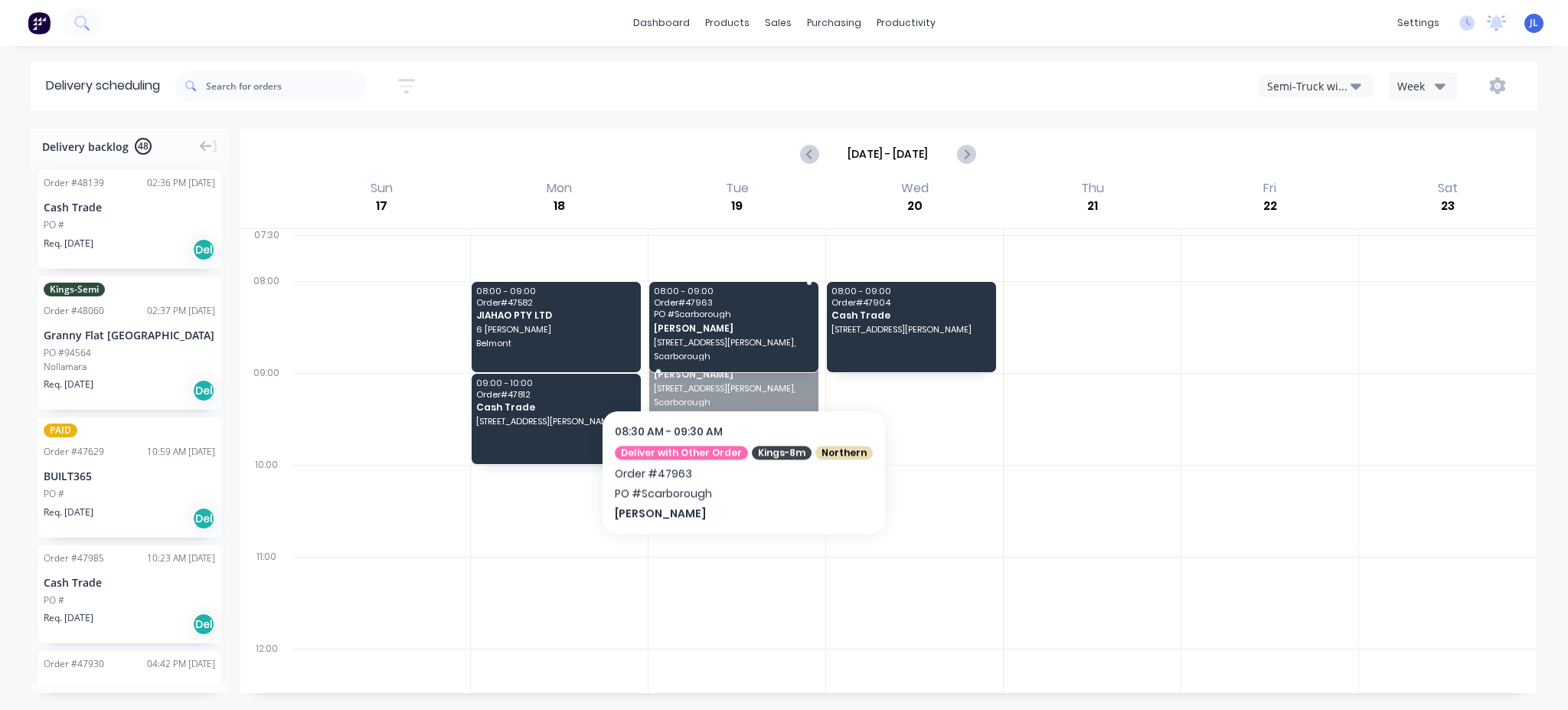
drag, startPoint x: 742, startPoint y: 374, endPoint x: 730, endPoint y: 323, distance: 52.4
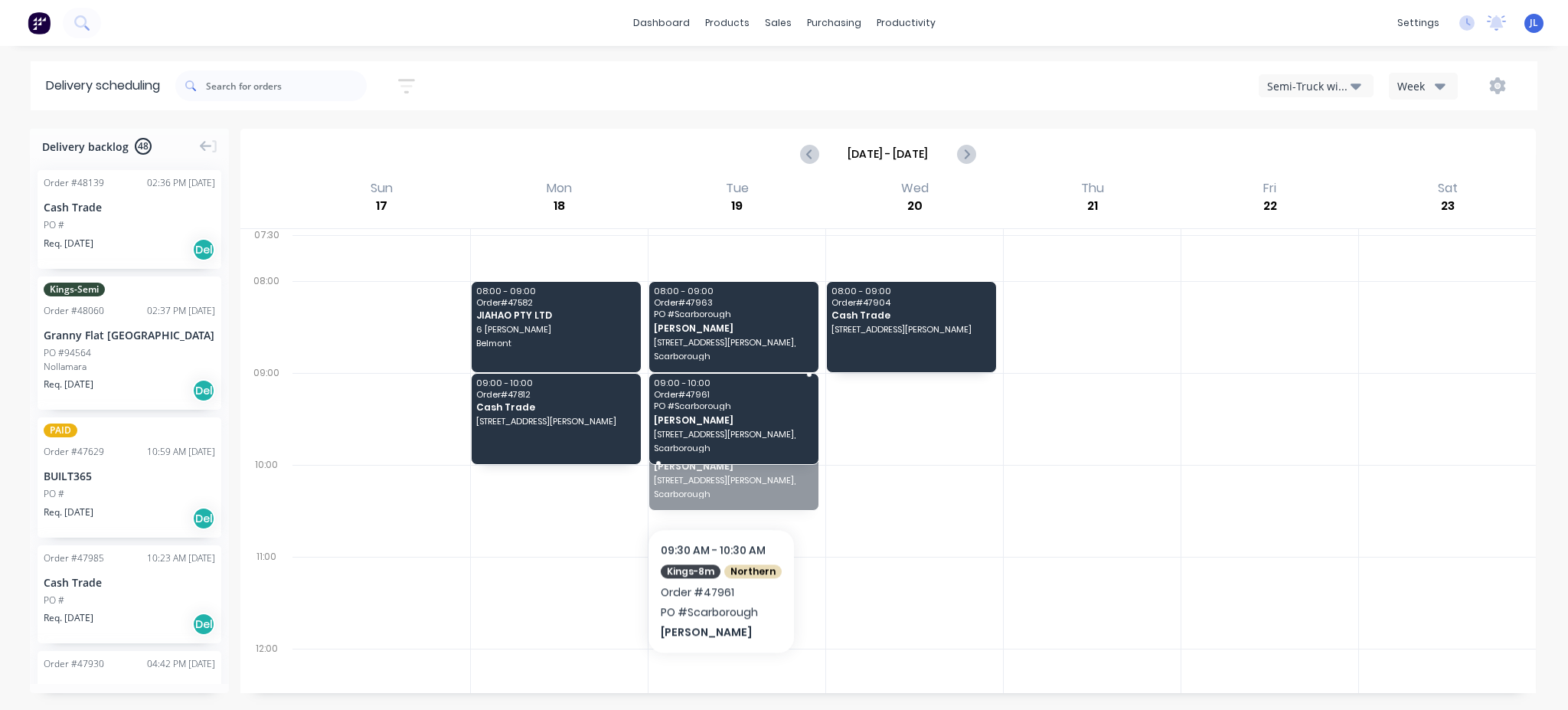
drag, startPoint x: 720, startPoint y: 495, endPoint x: 719, endPoint y: 453, distance: 42.0
